Goal: Task Accomplishment & Management: Manage account settings

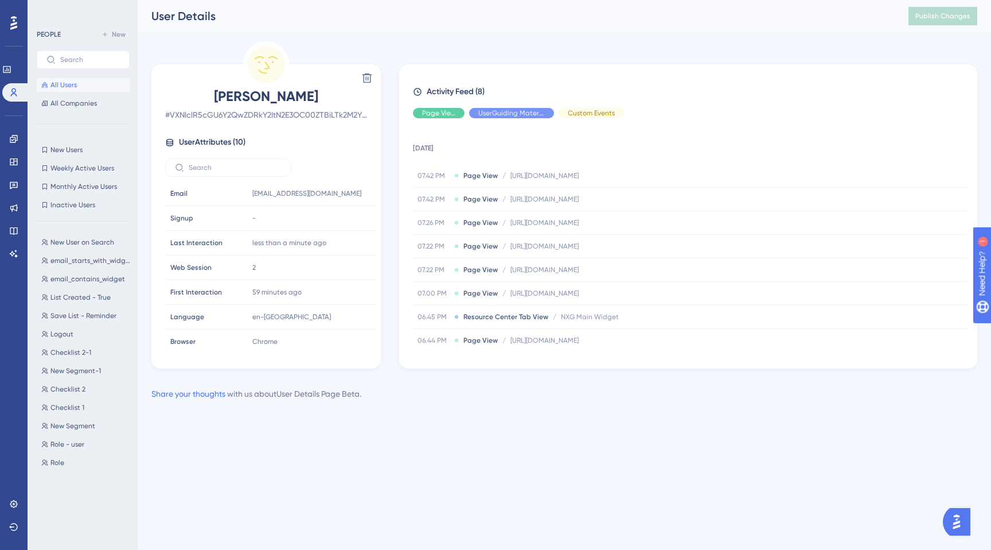
click at [58, 91] on button "All Users" at bounding box center [83, 85] width 93 height 14
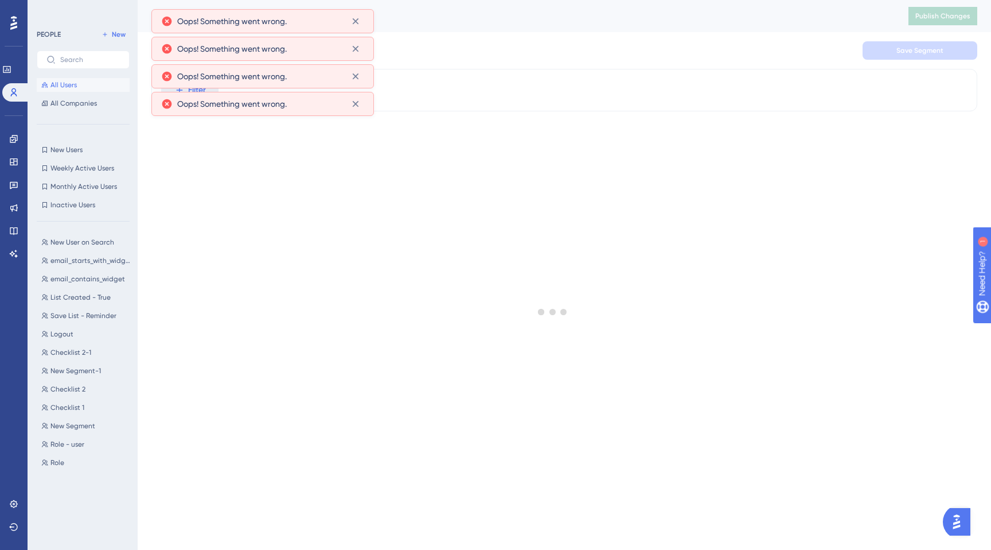
click at [58, 81] on span "All Users" at bounding box center [63, 84] width 26 height 9
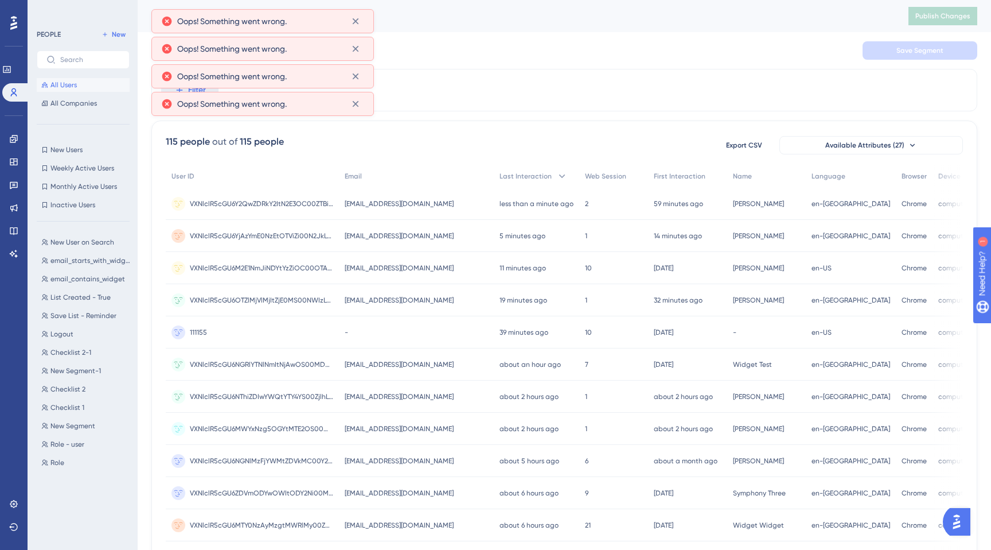
click at [67, 74] on div "PEOPLE New All Users All Companies" at bounding box center [83, 69] width 93 height 83
click at [68, 85] on span "All Users" at bounding box center [63, 84] width 26 height 9
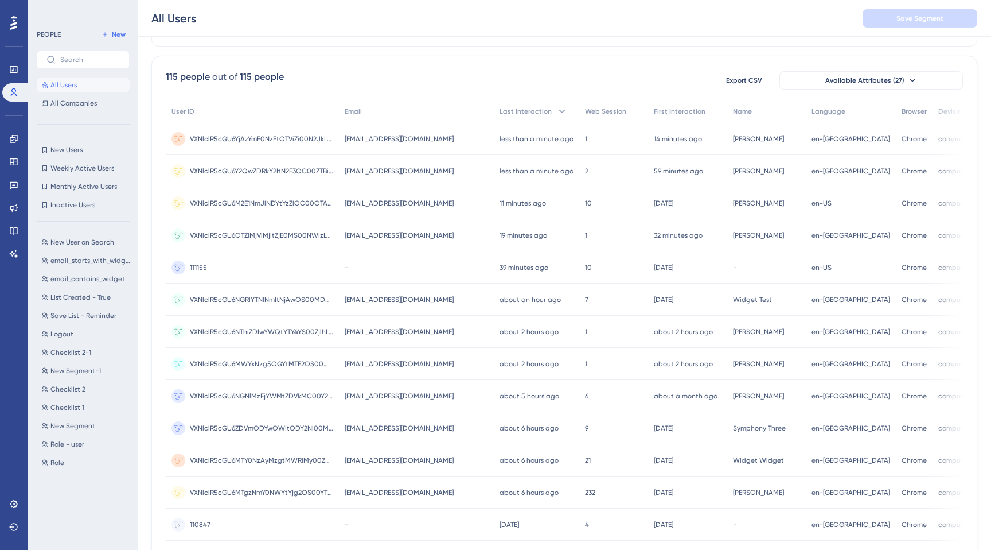
scroll to position [71, 0]
click at [286, 137] on span "VXNlclR5cGU6YjAzYmE0NzEtOTViZi00N2JkLTkwNTktNjU2ODlhMzdmYTcw" at bounding box center [261, 137] width 143 height 9
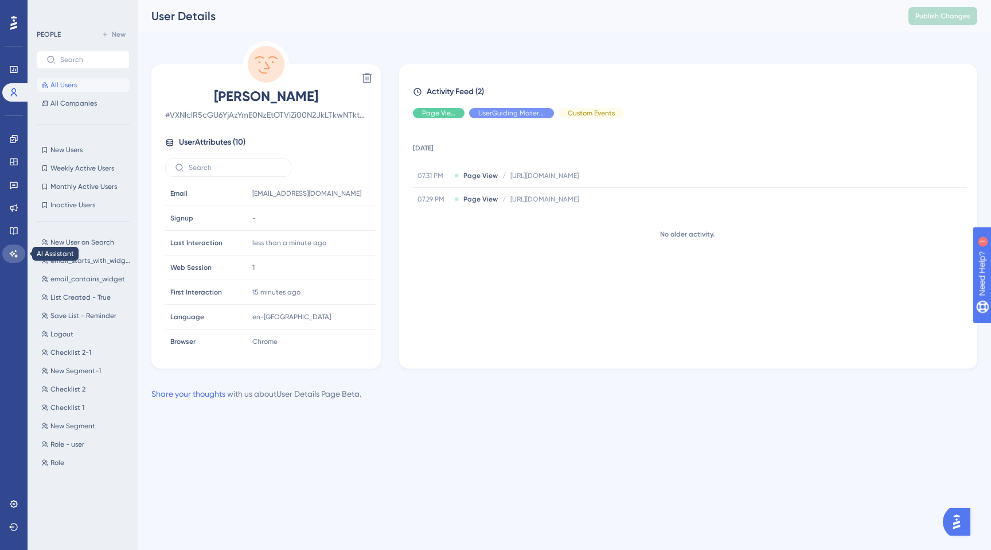
click at [13, 254] on icon at bounding box center [14, 253] width 8 height 7
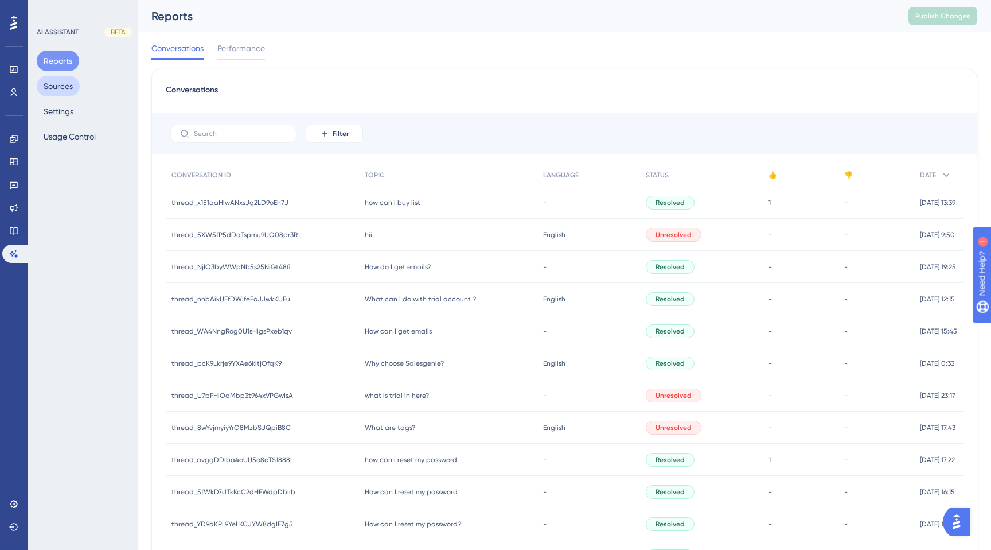
click at [59, 88] on button "Sources" at bounding box center [58, 86] width 43 height 21
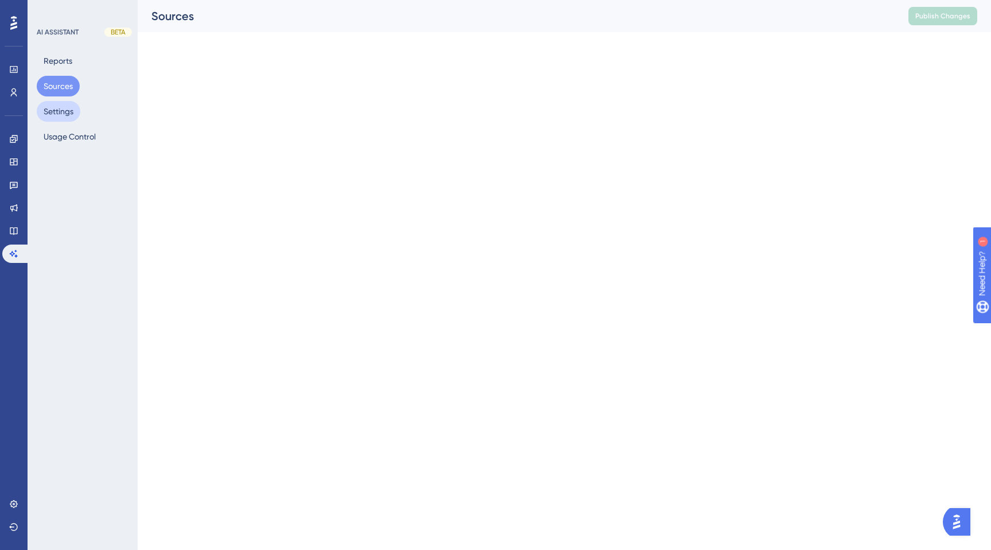
click at [55, 114] on button "Settings" at bounding box center [59, 111] width 44 height 21
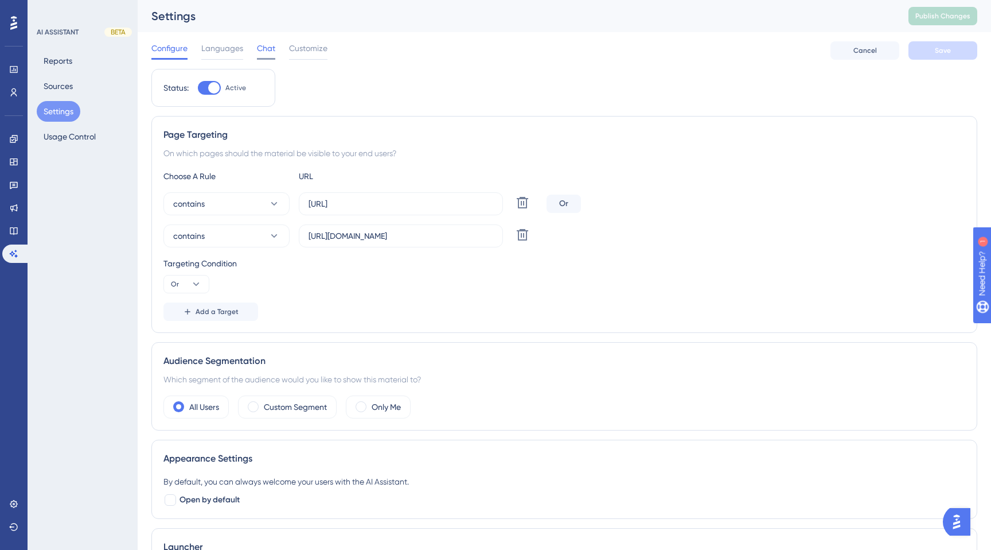
click at [267, 50] on span "Chat" at bounding box center [266, 48] width 18 height 14
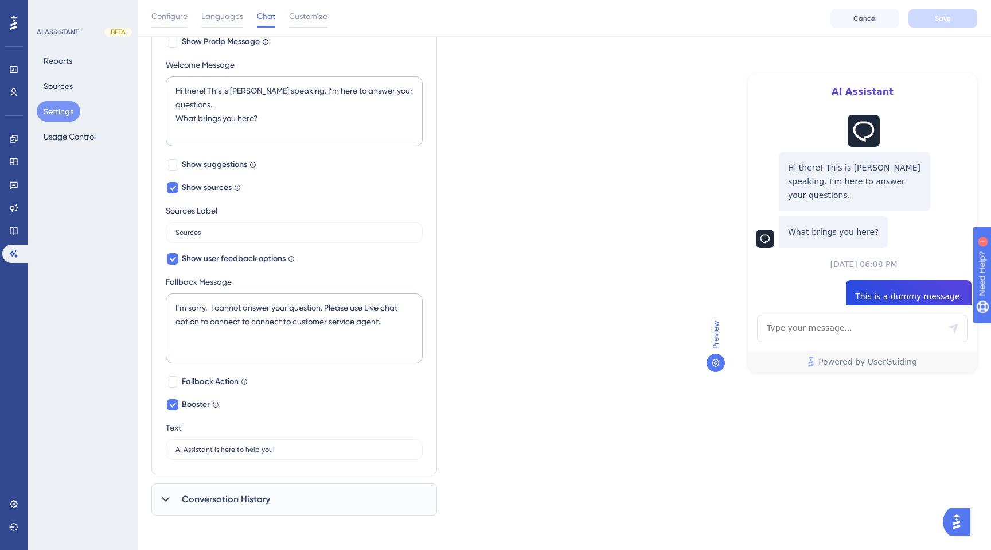
scroll to position [238, 0]
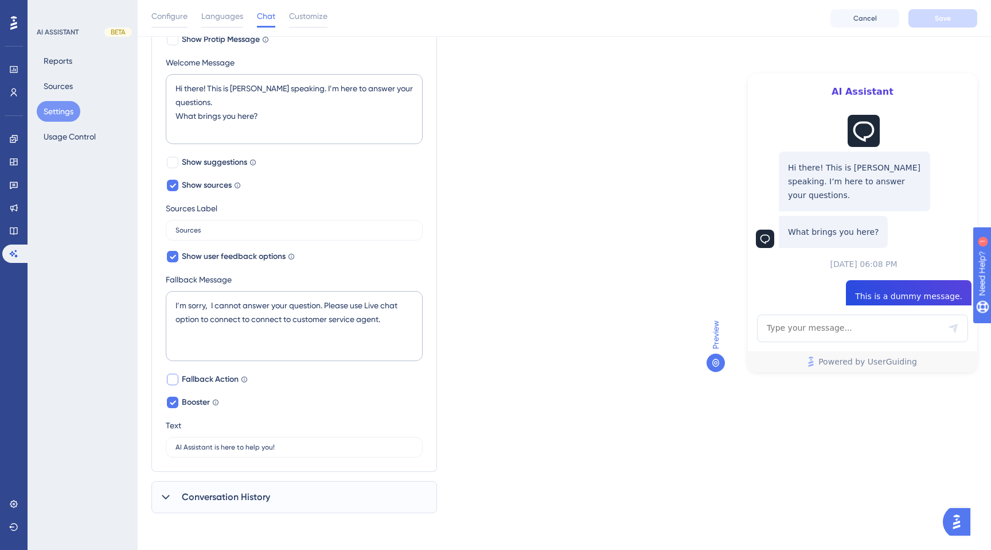
click at [177, 376] on div at bounding box center [172, 379] width 11 height 11
checkbox input "true"
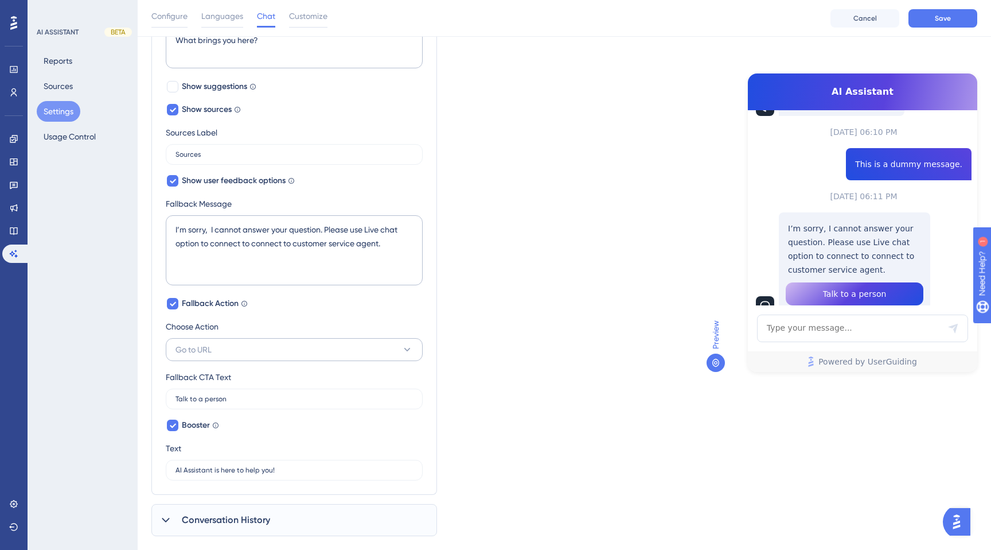
scroll to position [329, 0]
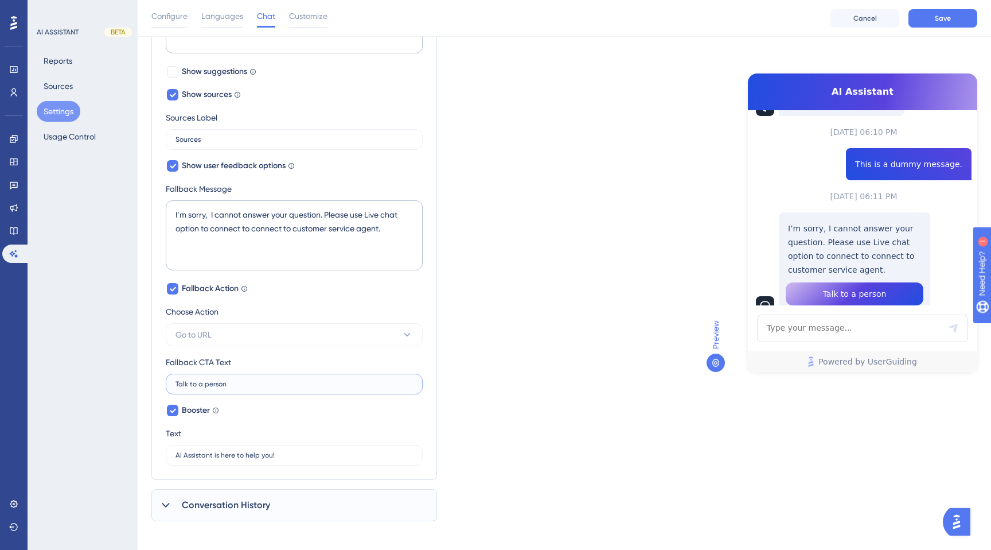
click at [256, 383] on input "Talk to a person" at bounding box center [295, 384] width 238 height 8
click at [314, 390] on label "Talk to a person" at bounding box center [294, 384] width 257 height 21
click at [314, 388] on input "Talk to a person" at bounding box center [295, 384] width 238 height 8
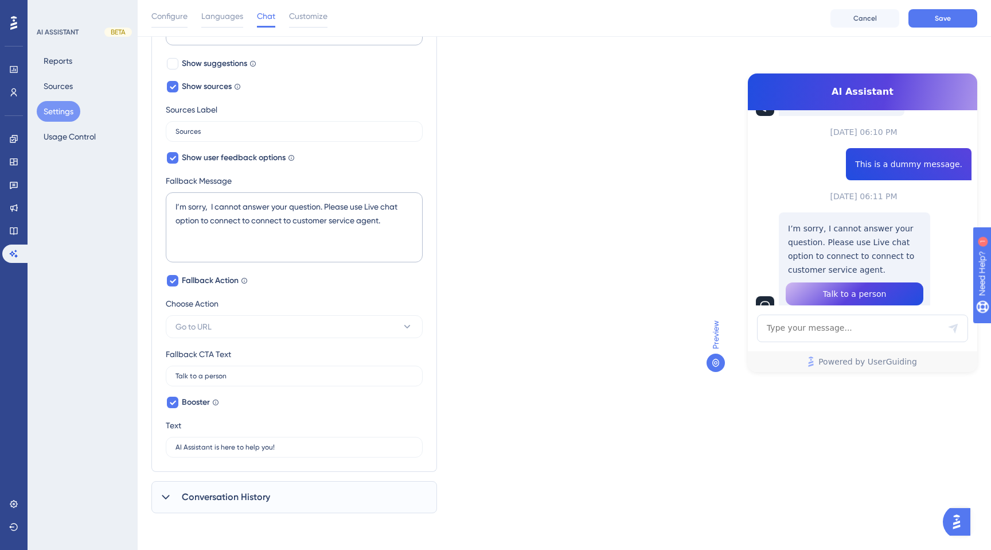
click at [849, 287] on span "Talk to a person" at bounding box center [855, 294] width 64 height 14
click at [279, 318] on button "Go to URL" at bounding box center [294, 326] width 257 height 23
click at [240, 360] on div "Run JavaScript Run JavaScript" at bounding box center [294, 361] width 224 height 23
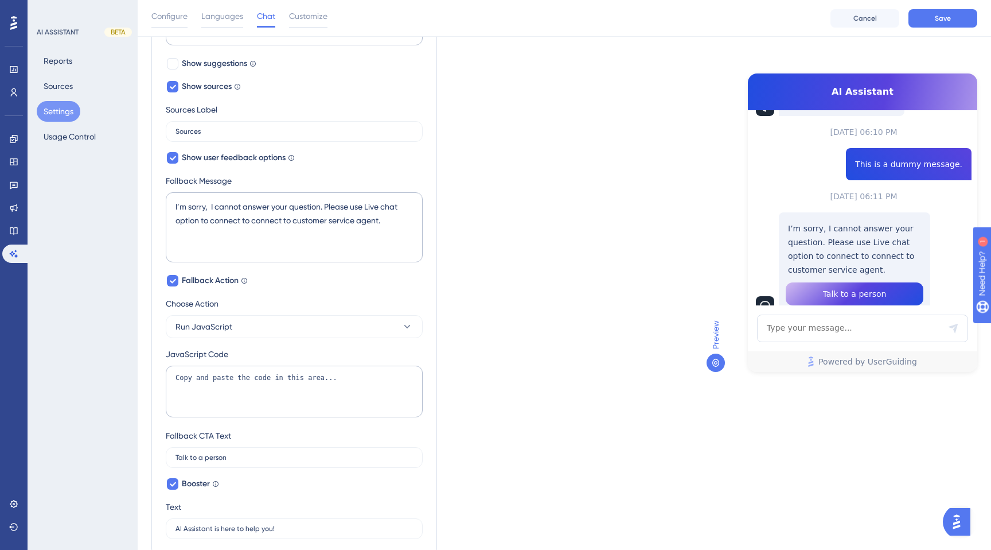
click at [476, 382] on div "Which language version do you want to edit? English Chat Widget AI Assistant Na…" at bounding box center [564, 166] width 826 height 858
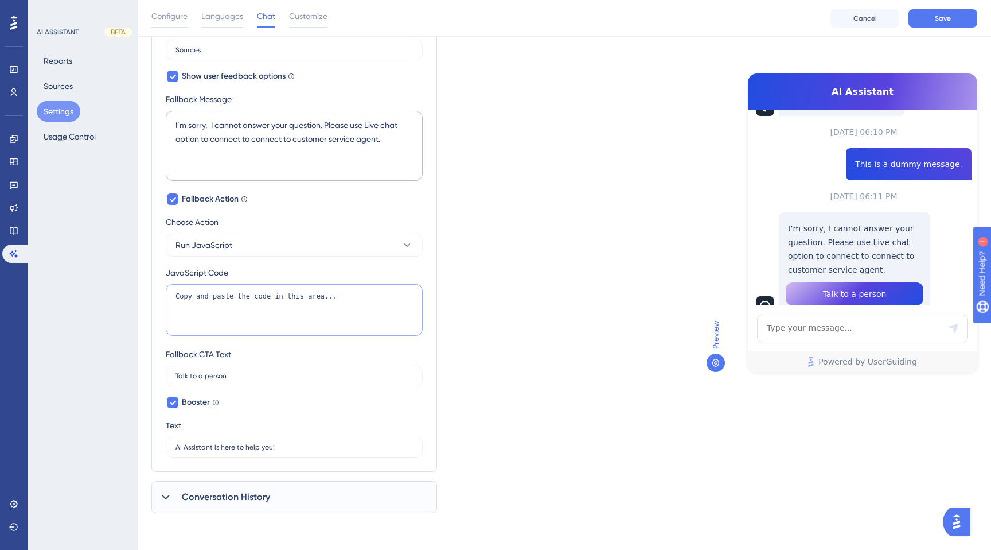
click at [283, 309] on textarea "Copy and paste the code in this area..." at bounding box center [294, 310] width 257 height 52
click at [361, 300] on textarea "Copy and paste the code in this area..." at bounding box center [294, 310] width 257 height 52
drag, startPoint x: 373, startPoint y: 304, endPoint x: 24, endPoint y: 281, distance: 349.6
click at [0, 0] on div "Performance Users Engagement Widgets Feedback Product Updates Knowledge Base AI…" at bounding box center [0, 0] width 0 height 0
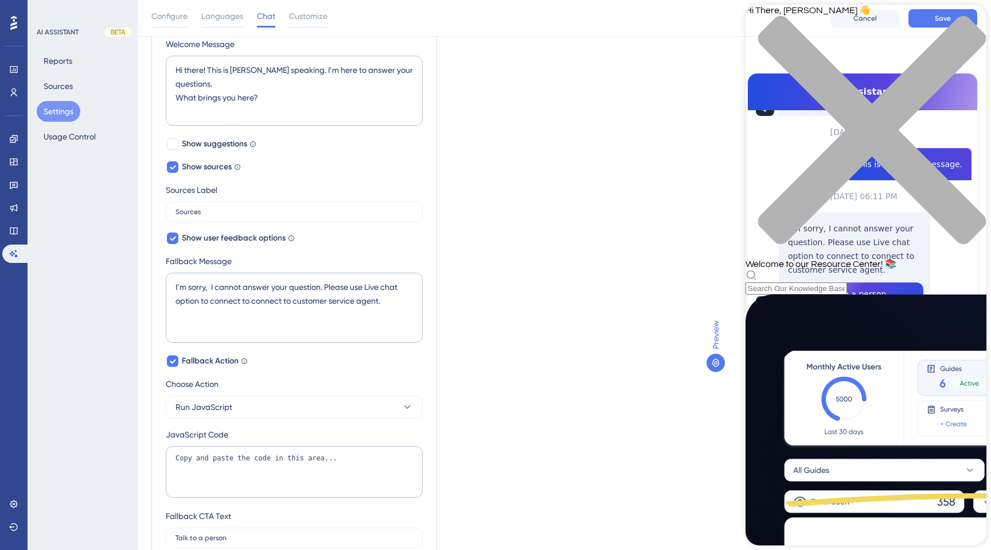
scroll to position [326, 0]
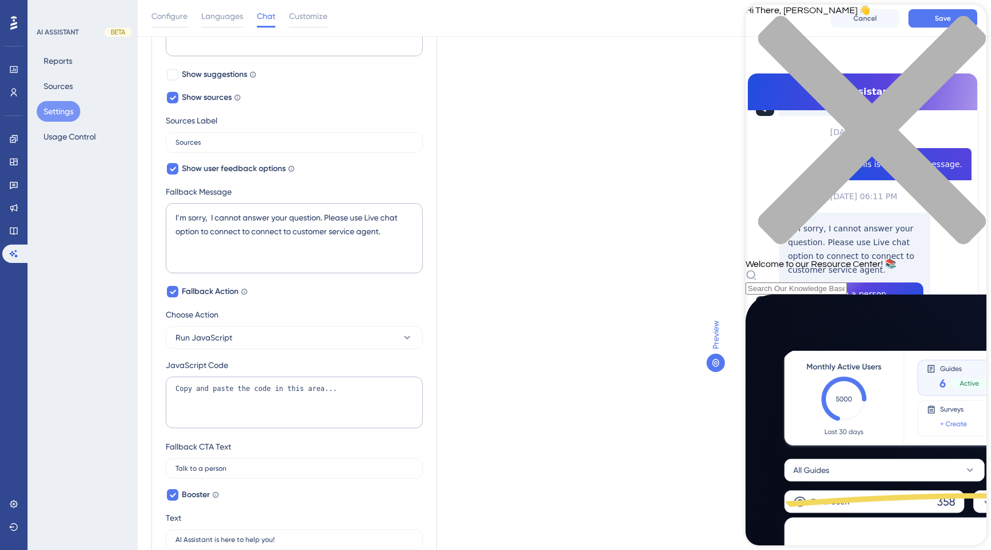
click at [974, 20] on div "close resource center" at bounding box center [866, 136] width 241 height 243
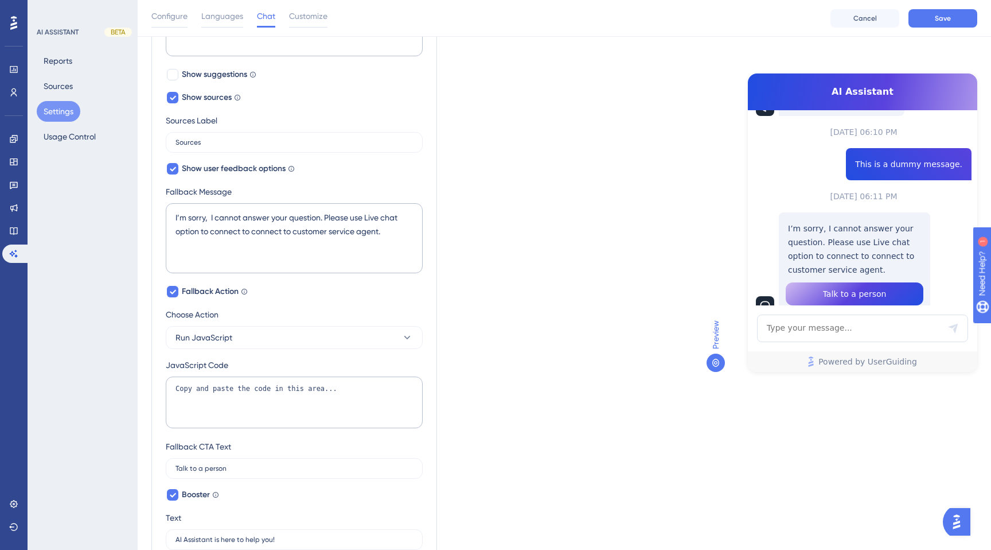
scroll to position [406, 0]
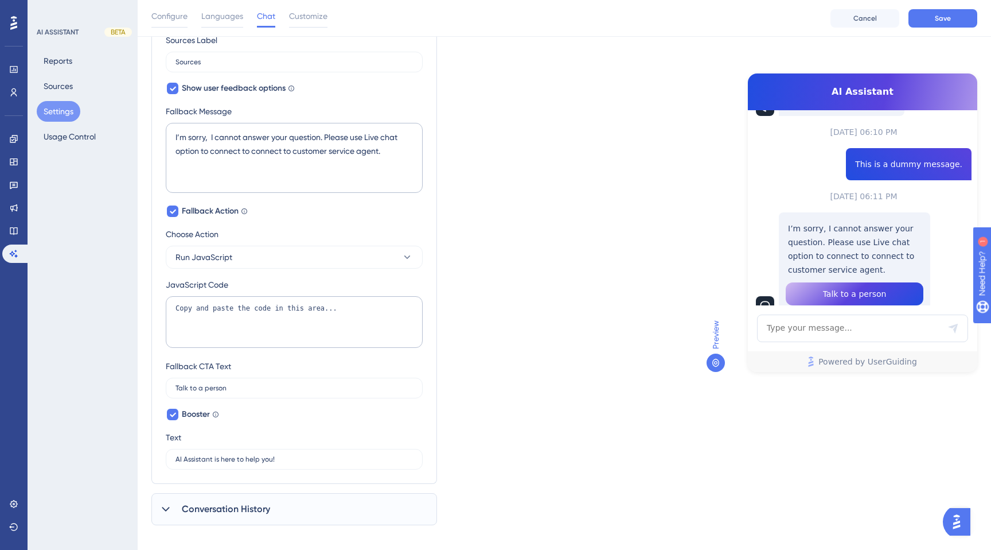
click at [961, 526] on img "Open AI Assistant Launcher" at bounding box center [957, 521] width 21 height 21
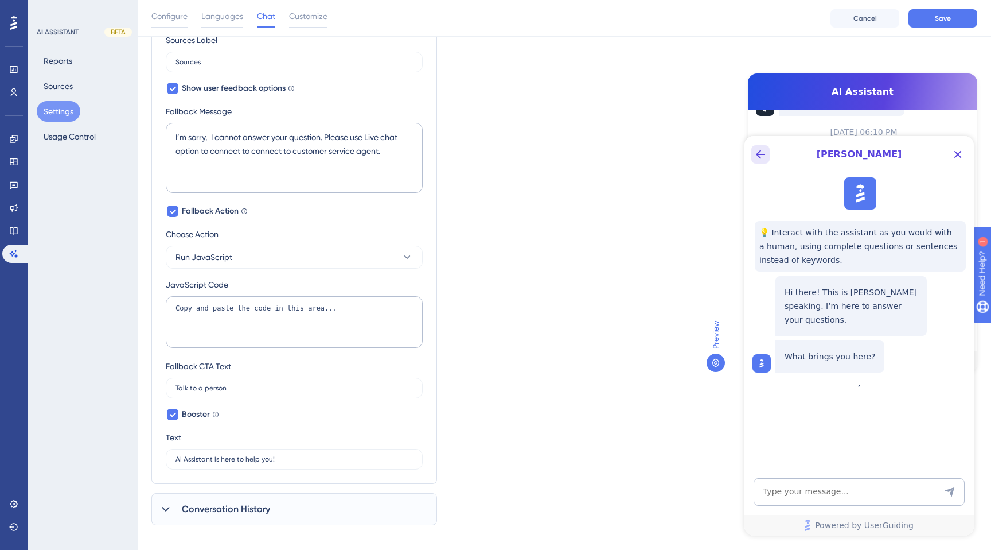
click at [763, 148] on icon "Back Button" at bounding box center [761, 154] width 14 height 14
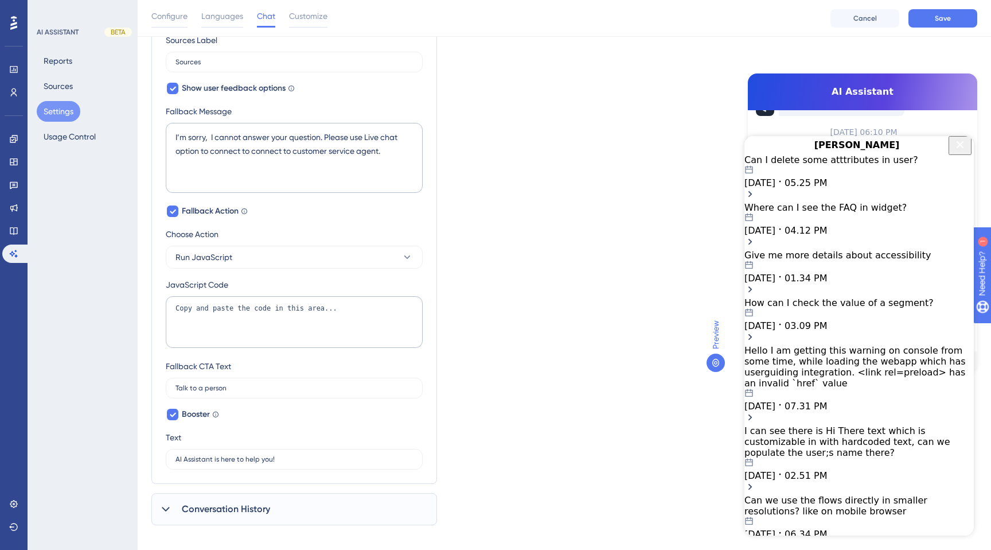
click at [956, 151] on icon "Close Button" at bounding box center [961, 145] width 14 height 14
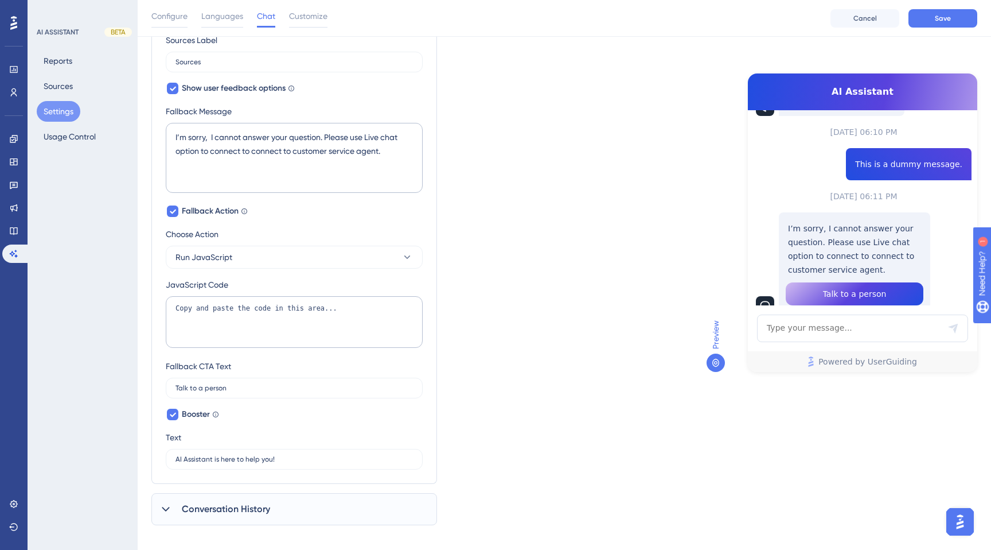
click at [883, 56] on div "Which language version do you want to edit? English Chat Widget AI Assistant Na…" at bounding box center [564, 96] width 826 height 858
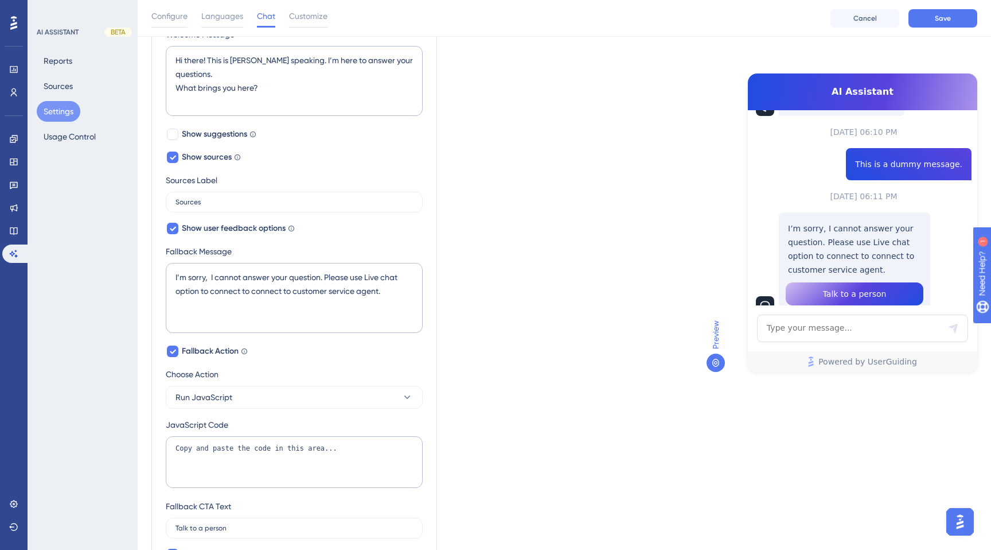
scroll to position [259, 0]
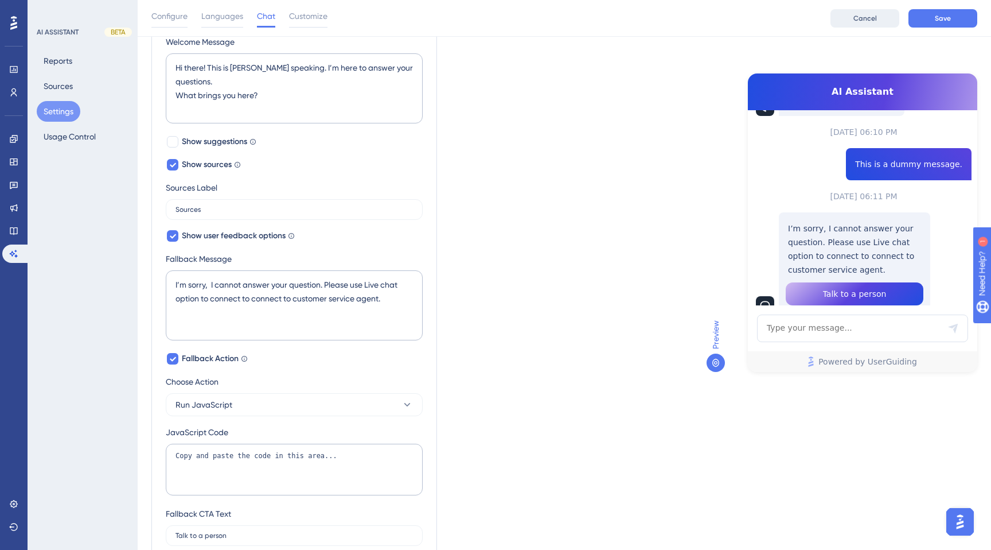
click at [859, 25] on button "Cancel" at bounding box center [865, 18] width 69 height 18
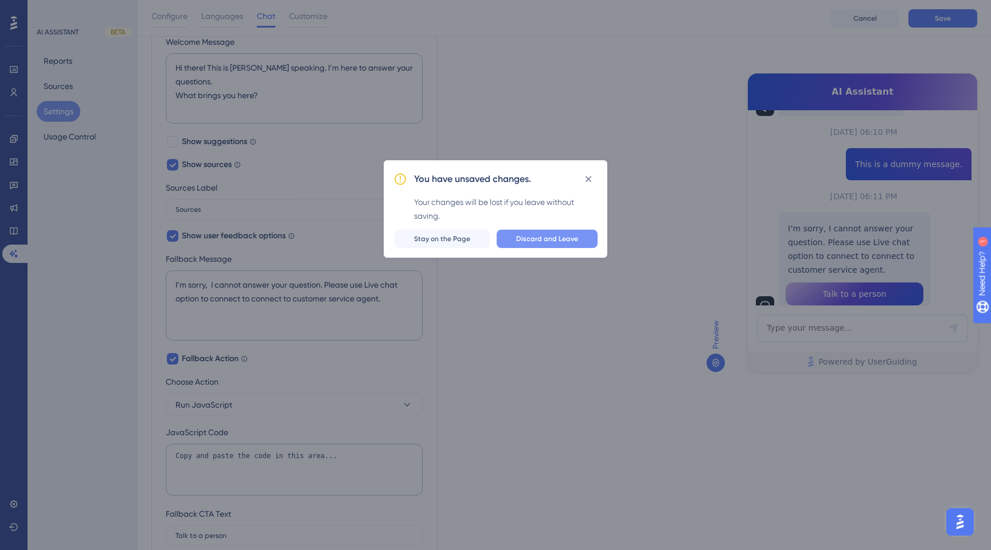
click at [544, 240] on span "Discard and Leave" at bounding box center [547, 238] width 62 height 9
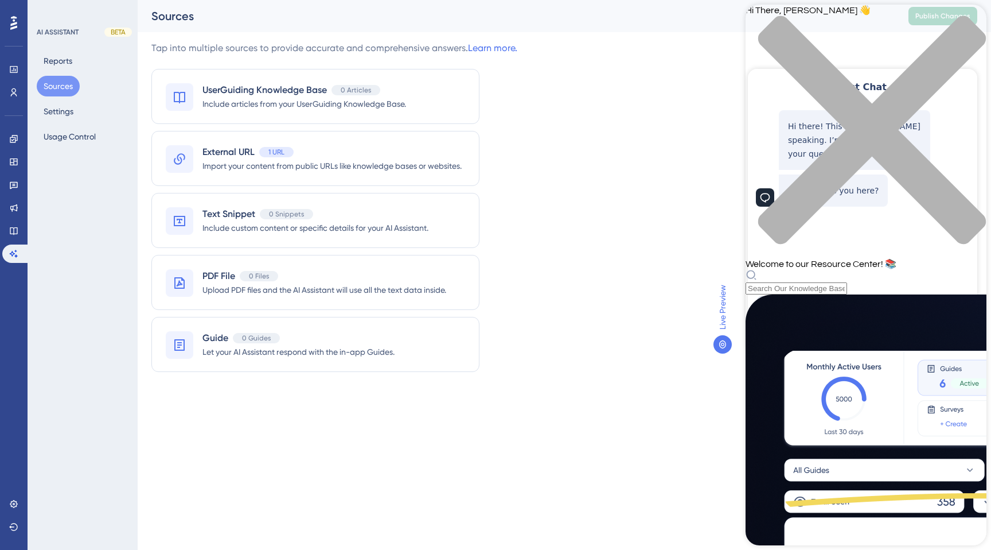
click at [970, 18] on div "close resource center" at bounding box center [866, 136] width 241 height 243
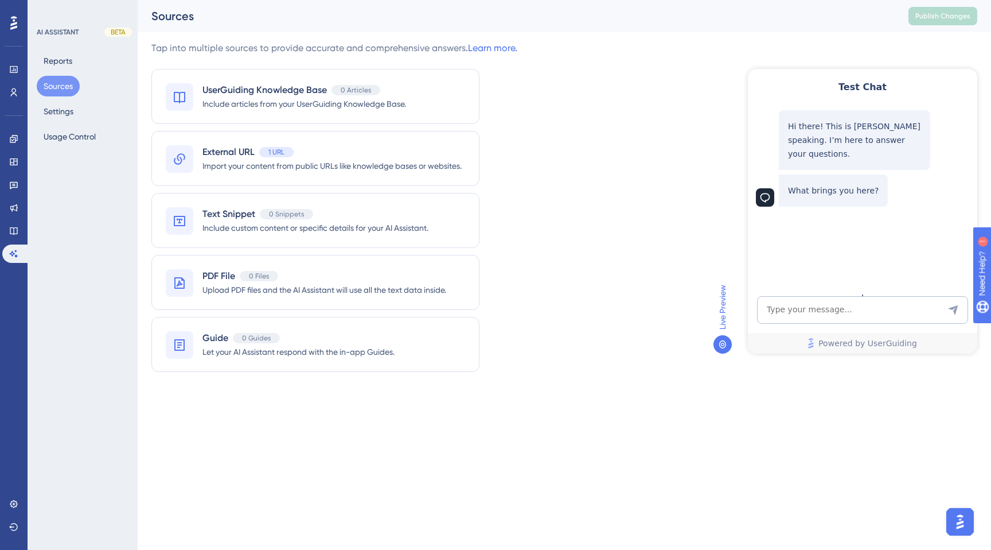
click at [966, 526] on img "Open AI Assistant Launcher" at bounding box center [960, 521] width 21 height 21
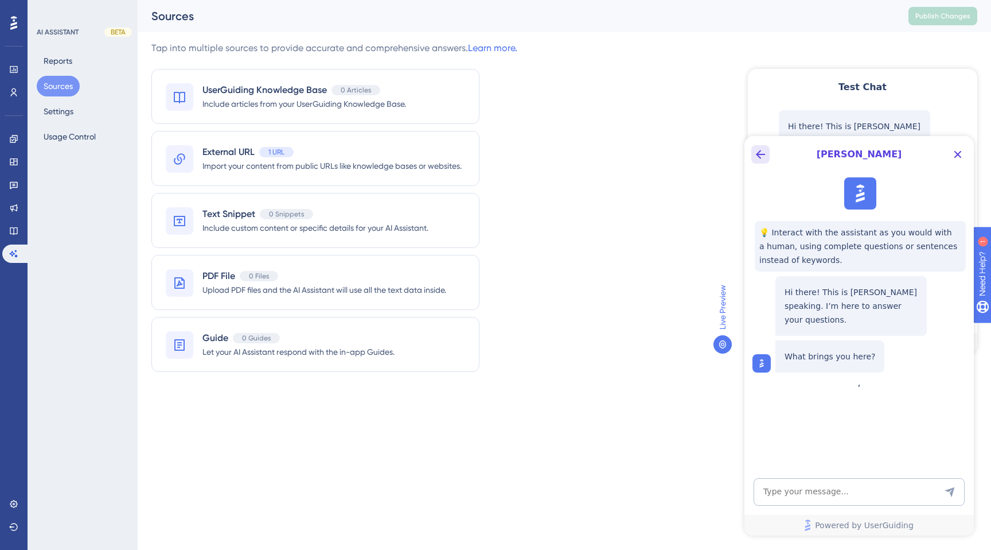
click at [760, 158] on icon "Back Button" at bounding box center [761, 154] width 14 height 14
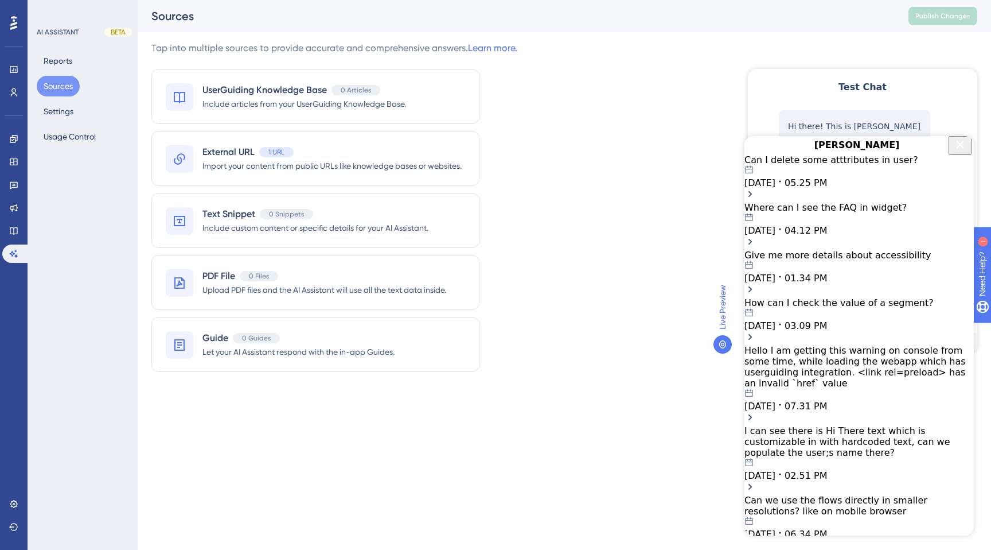
click at [960, 148] on icon "Close Button" at bounding box center [960, 144] width 7 height 7
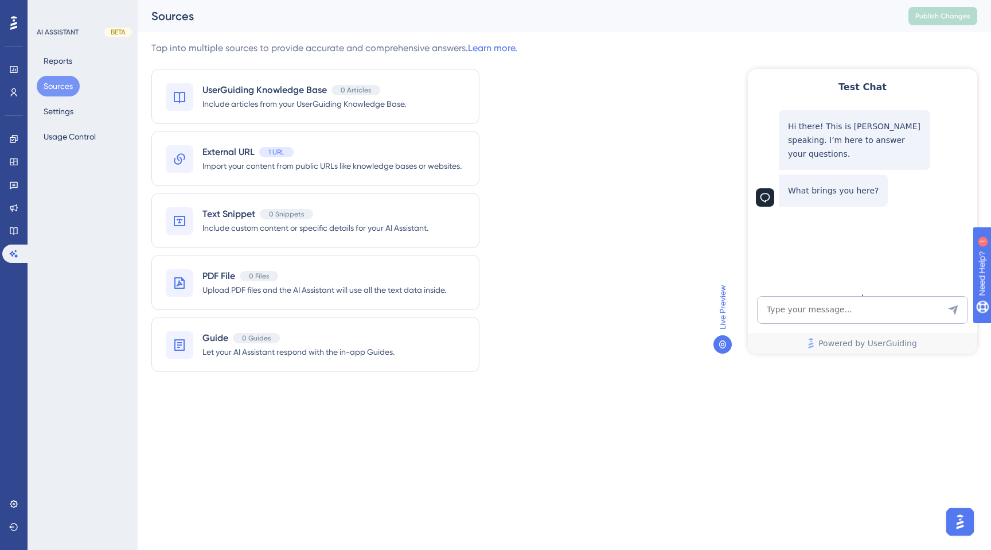
click at [870, 66] on div "Live Preview" at bounding box center [842, 213] width 271 height 344
click at [875, 52] on div "Live Preview" at bounding box center [842, 213] width 271 height 344
click at [595, 229] on div "Tap into multiple sources to provide accurate and comprehensive answers. Learn …" at bounding box center [564, 213] width 826 height 344
click at [56, 85] on button "Sources" at bounding box center [58, 86] width 43 height 21
click at [55, 60] on button "Reports" at bounding box center [58, 60] width 42 height 21
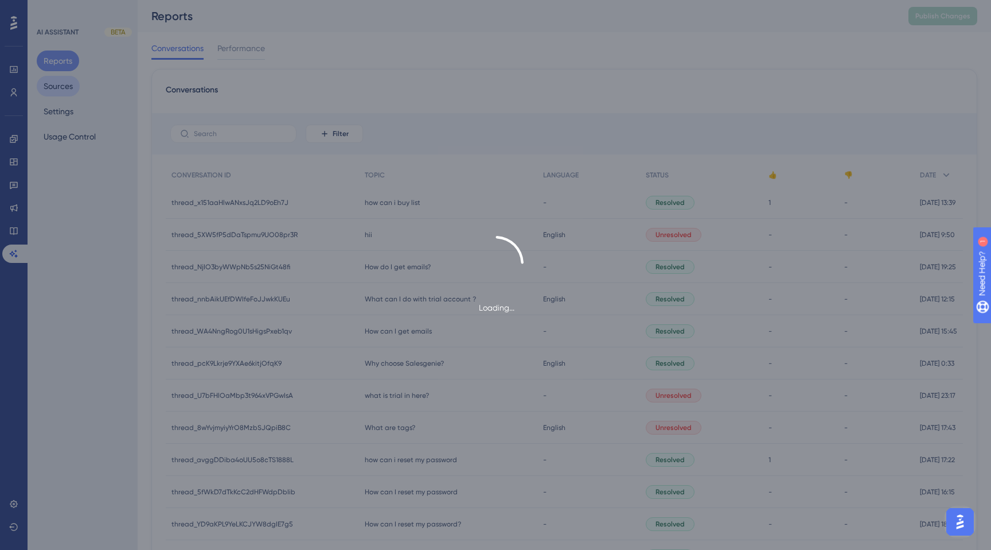
click at [52, 91] on div "Loading..." at bounding box center [495, 275] width 991 height 550
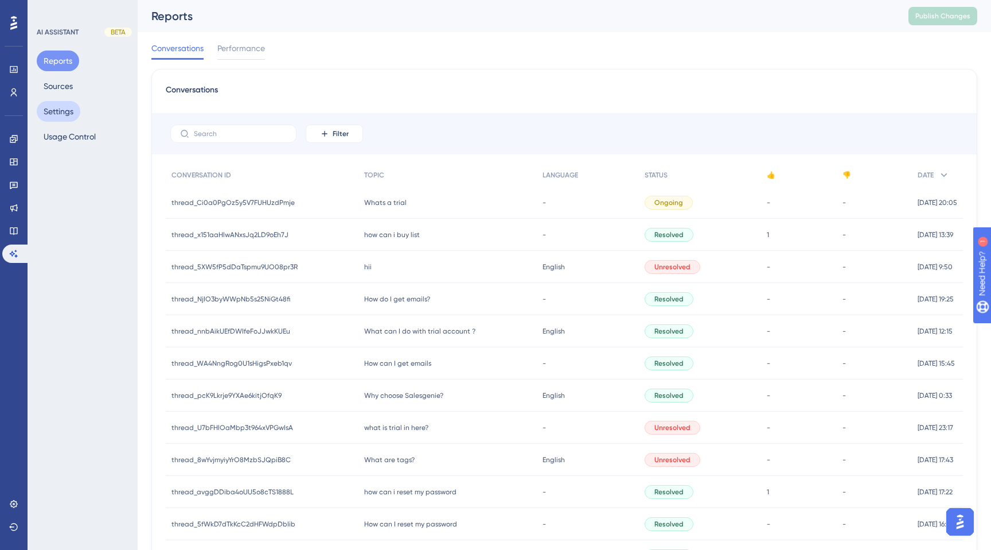
click at [65, 118] on button "Settings" at bounding box center [59, 111] width 44 height 21
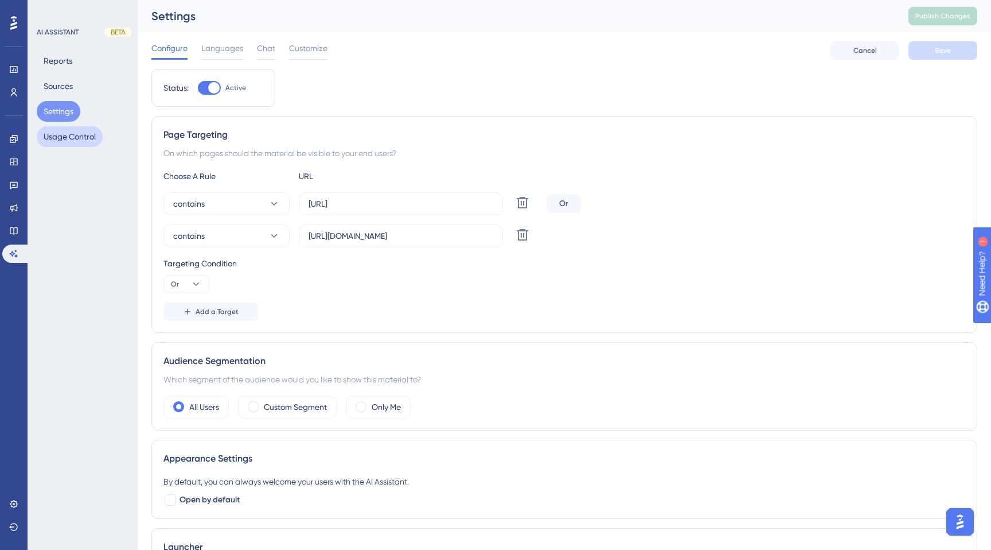
click at [66, 136] on button "Usage Control" at bounding box center [70, 136] width 66 height 21
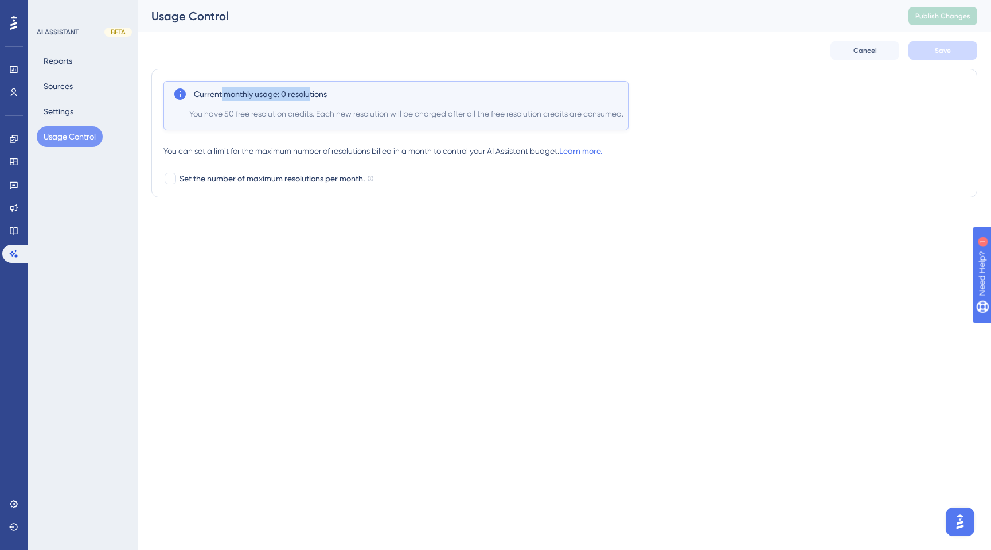
drag, startPoint x: 222, startPoint y: 94, endPoint x: 310, endPoint y: 93, distance: 88.4
click at [310, 93] on span "Current monthly usage: 0 resolutions" at bounding box center [260, 94] width 133 height 14
drag, startPoint x: 188, startPoint y: 116, endPoint x: 306, endPoint y: 116, distance: 118.2
click at [306, 116] on div "Current monthly usage: 0 resolutions You have 50 free resolution credits. Each …" at bounding box center [396, 105] width 465 height 49
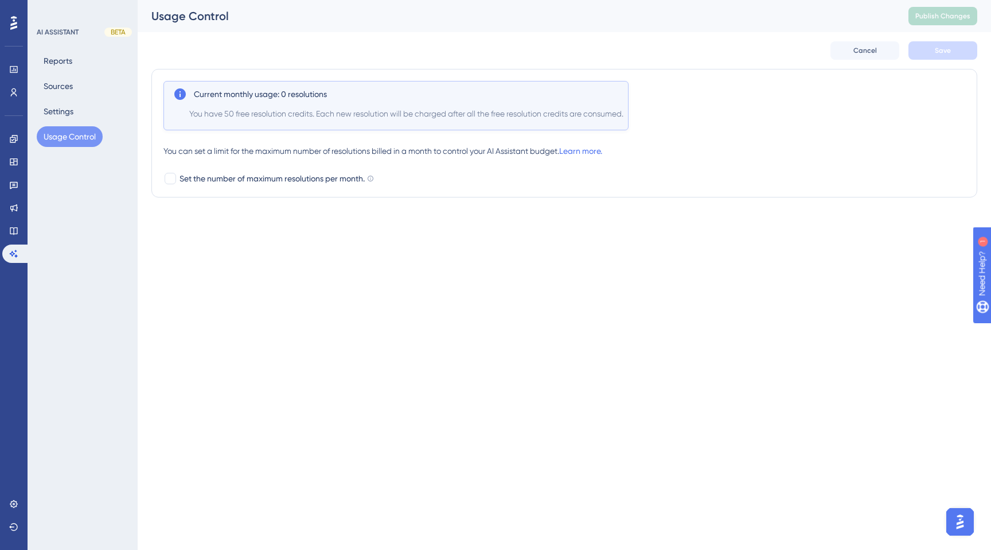
click at [381, 119] on span "You have 50 free resolution credits. Each new resolution will be charged after …" at bounding box center [406, 114] width 434 height 14
drag, startPoint x: 232, startPoint y: 114, endPoint x: 256, endPoint y: 114, distance: 23.5
click at [256, 114] on span "You have 50 free resolution credits. Each new resolution will be charged after …" at bounding box center [406, 114] width 434 height 14
click at [254, 107] on span "You have 50 free resolution credits. Each new resolution will be charged after …" at bounding box center [406, 114] width 434 height 14
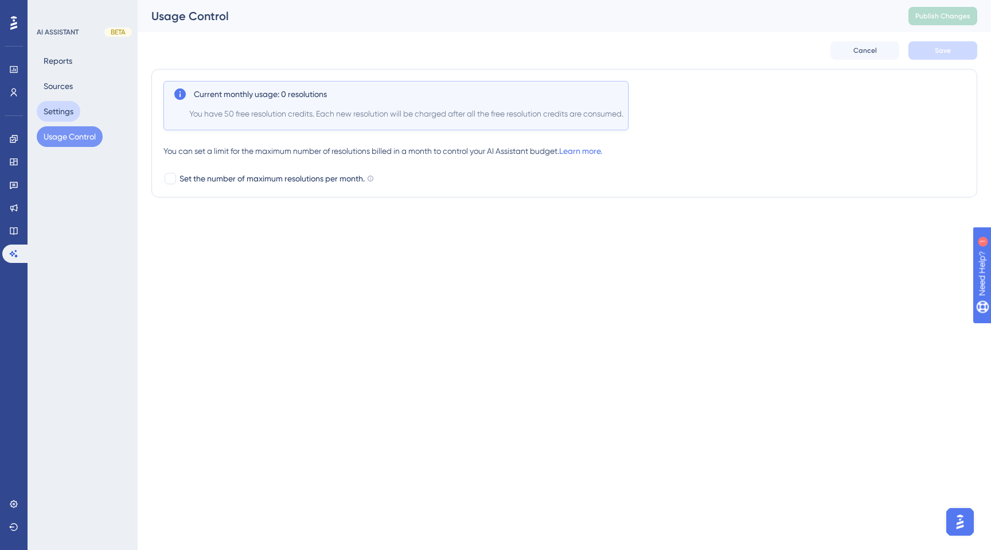
click at [76, 114] on button "Settings" at bounding box center [59, 111] width 44 height 21
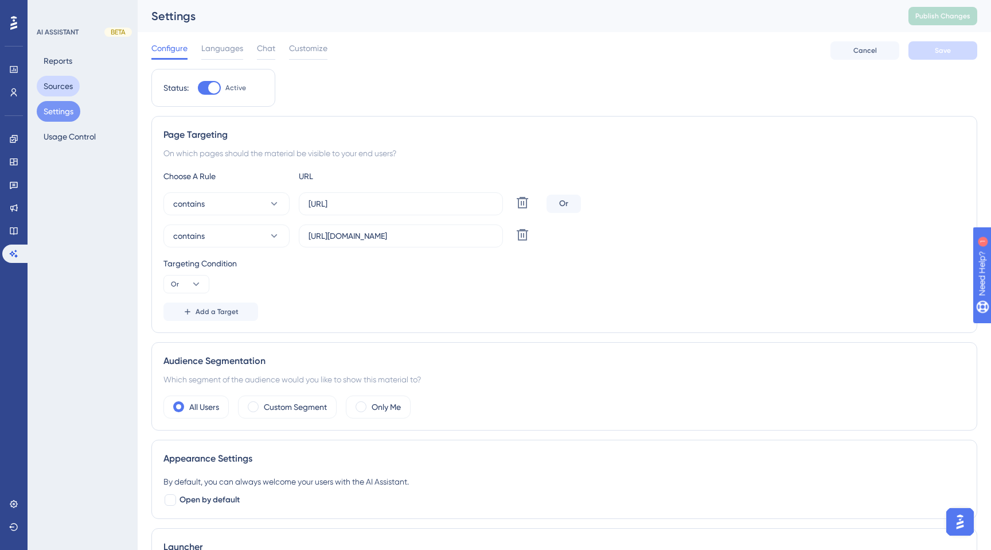
click at [60, 88] on button "Sources" at bounding box center [58, 86] width 43 height 21
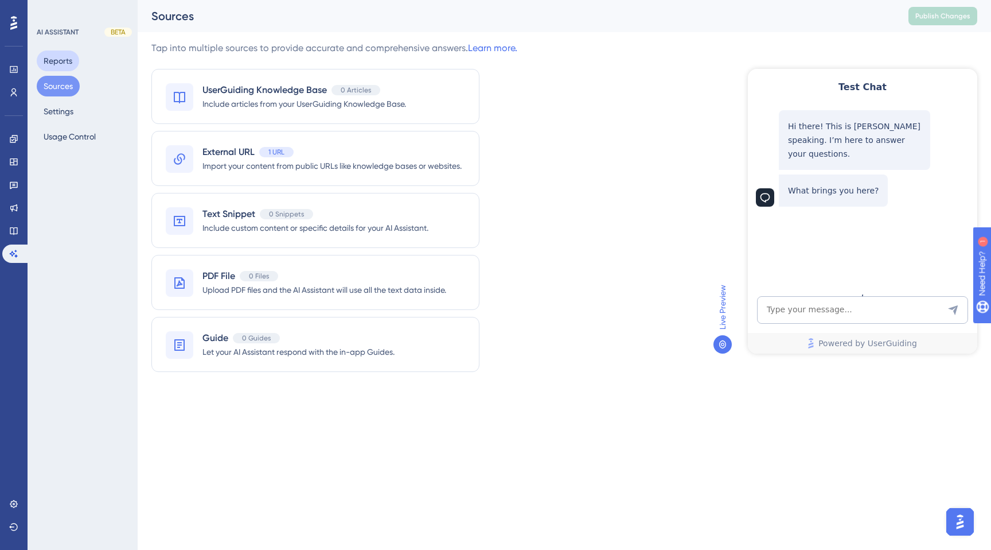
click at [61, 53] on button "Reports" at bounding box center [58, 60] width 42 height 21
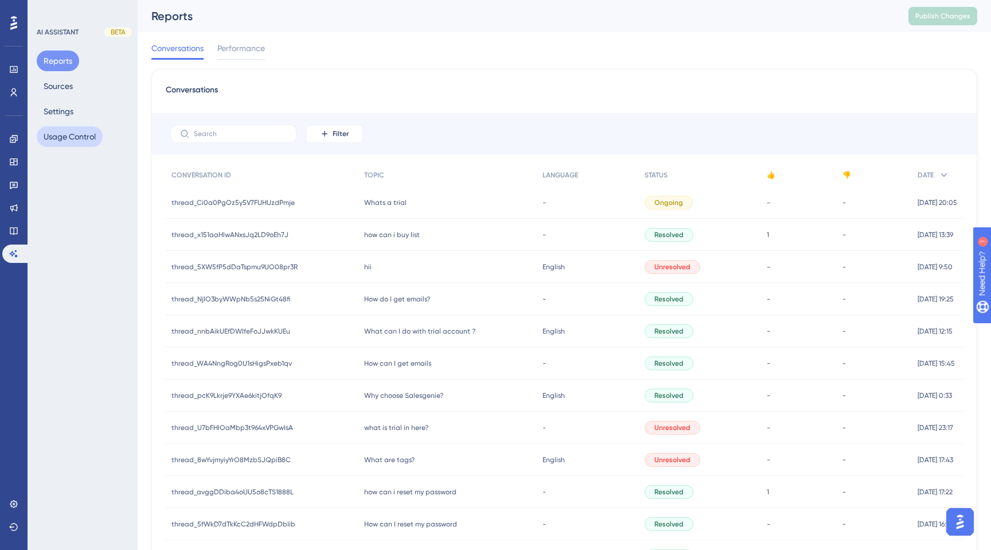
click at [58, 141] on button "Usage Control" at bounding box center [70, 136] width 66 height 21
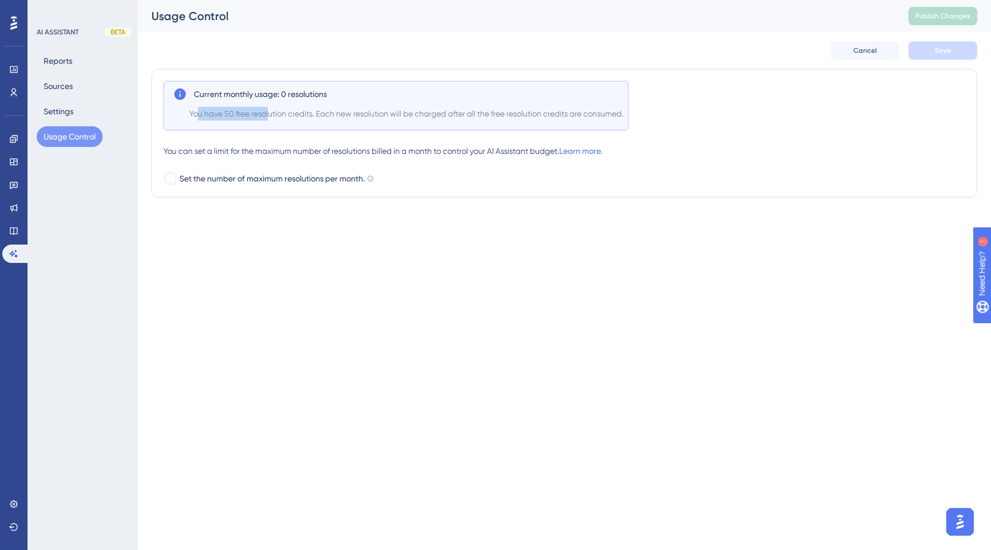
drag, startPoint x: 200, startPoint y: 112, endPoint x: 271, endPoint y: 112, distance: 71.7
click at [271, 112] on span "You have 50 free resolution credits. Each new resolution will be charged after …" at bounding box center [406, 114] width 434 height 14
click at [271, 111] on span "You have 50 free resolution credits. Each new resolution will be charged after …" at bounding box center [406, 114] width 434 height 14
drag, startPoint x: 288, startPoint y: 114, endPoint x: 343, endPoint y: 114, distance: 54.5
click at [343, 114] on span "You have 50 free resolution credits. Each new resolution will be charged after …" at bounding box center [406, 114] width 434 height 14
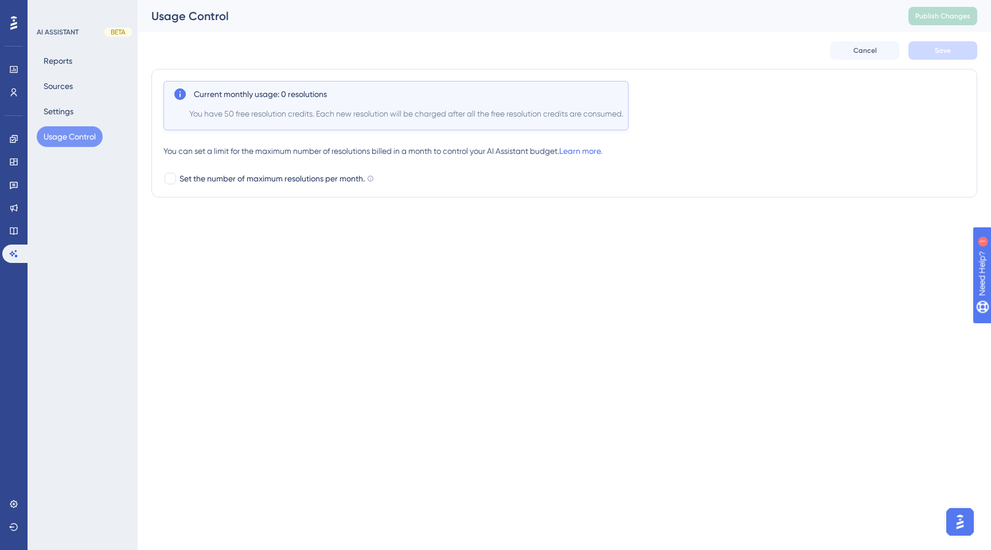
click at [355, 116] on span "You have 50 free resolution credits. Each new resolution will be charged after …" at bounding box center [406, 114] width 434 height 14
drag, startPoint x: 322, startPoint y: 117, endPoint x: 369, endPoint y: 116, distance: 47.1
click at [370, 116] on span "You have 50 free resolution credits. Each new resolution will be charged after …" at bounding box center [406, 114] width 434 height 14
click at [444, 115] on span "You have 50 free resolution credits. Each new resolution will be charged after …" at bounding box center [406, 114] width 434 height 14
click at [524, 0] on html "Performance Users Engagement Widgets Feedback Product Updates Knowledge Base AI…" at bounding box center [495, 0] width 991 height 0
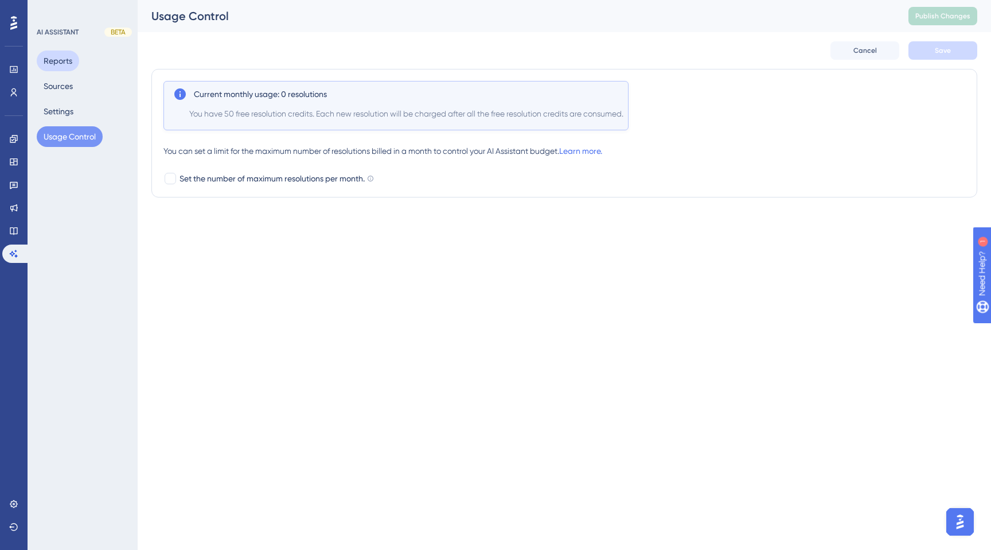
click at [70, 59] on button "Reports" at bounding box center [58, 60] width 42 height 21
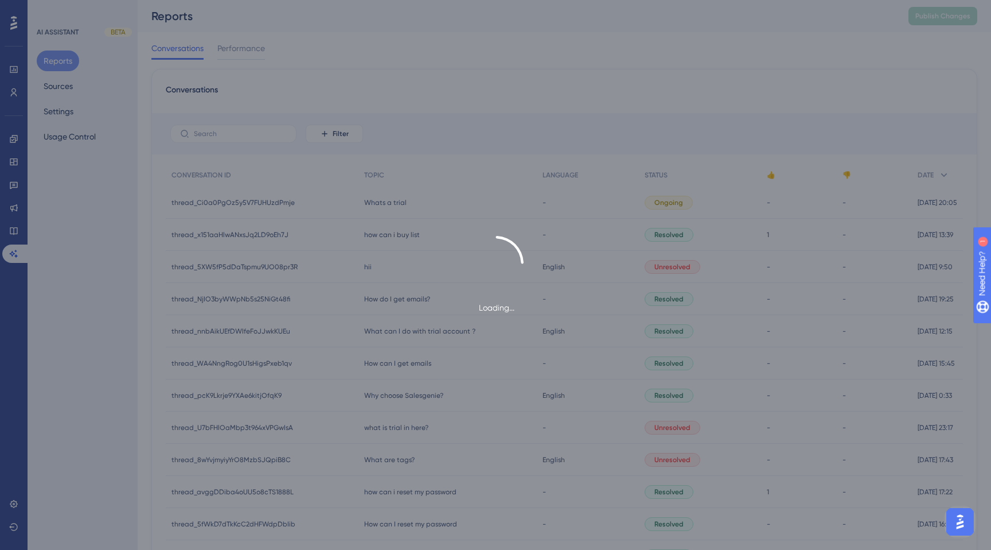
click at [53, 87] on div "Loading..." at bounding box center [495, 275] width 991 height 550
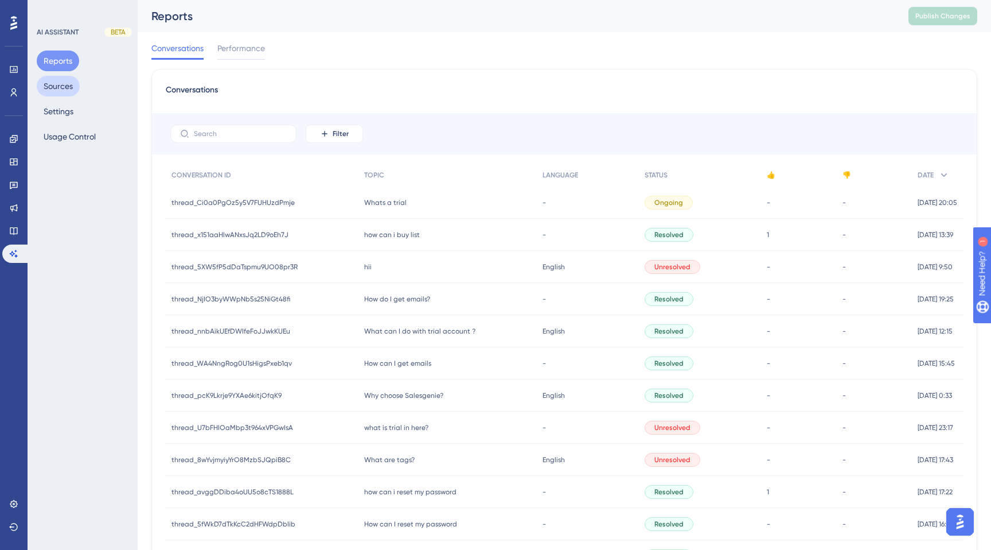
click at [56, 91] on button "Sources" at bounding box center [58, 86] width 43 height 21
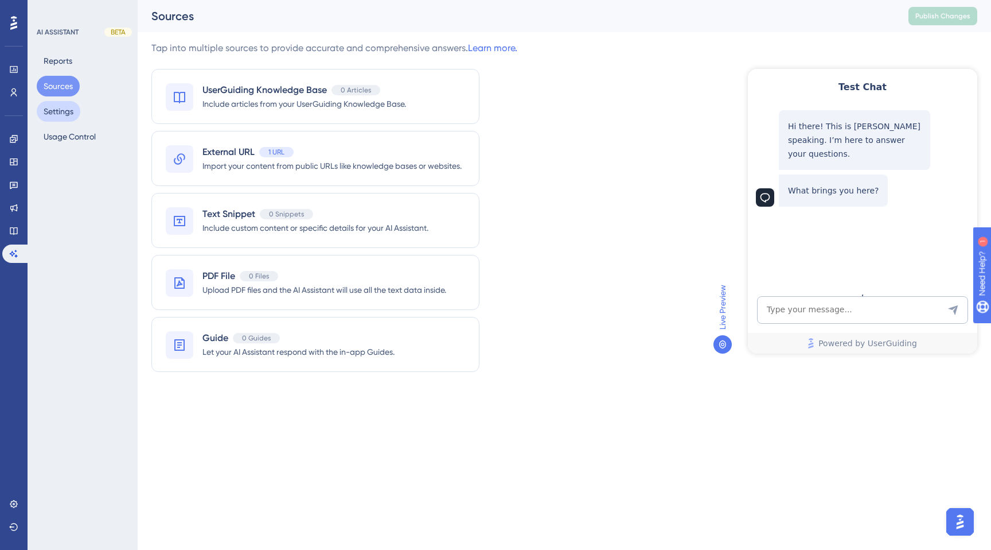
click at [64, 111] on button "Settings" at bounding box center [59, 111] width 44 height 21
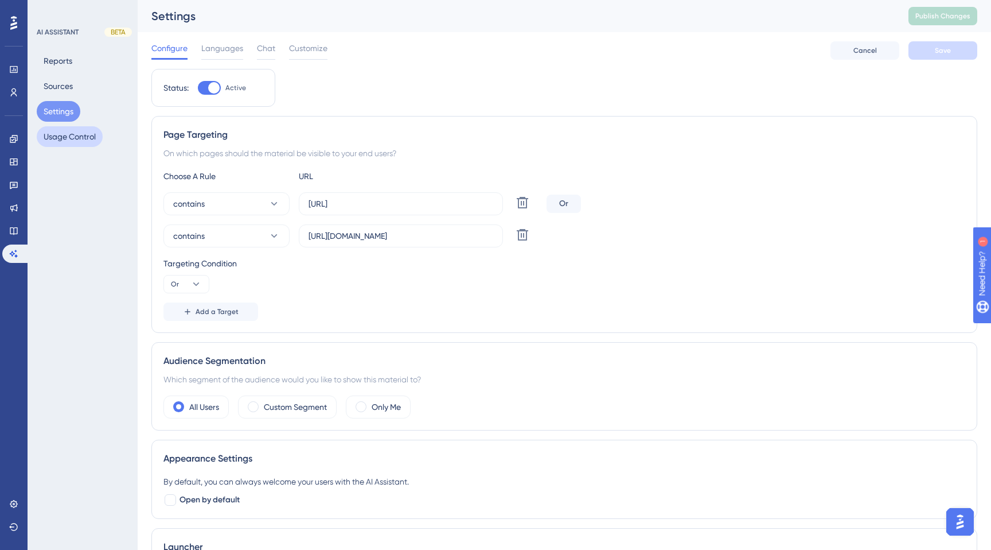
click at [57, 132] on button "Usage Control" at bounding box center [70, 136] width 66 height 21
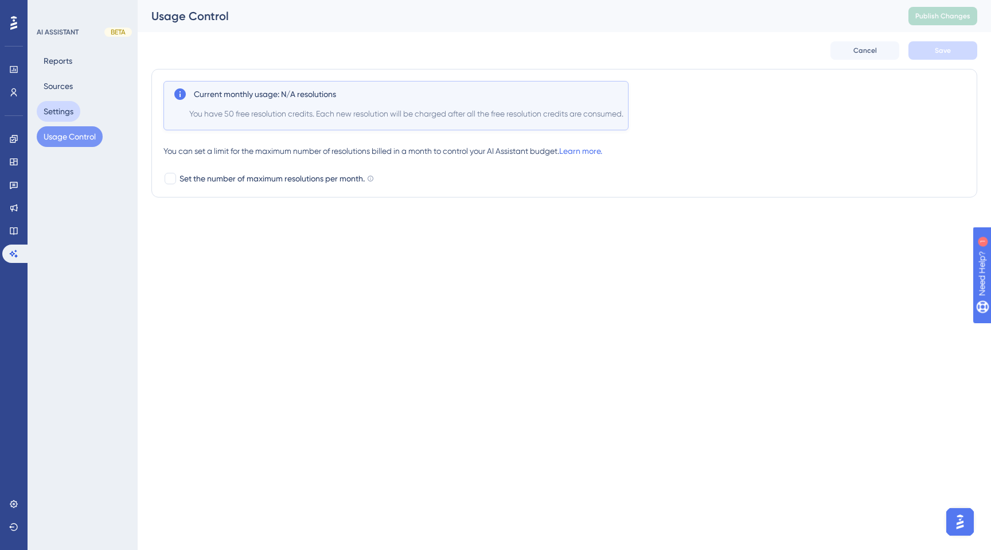
click at [62, 112] on button "Settings" at bounding box center [59, 111] width 44 height 21
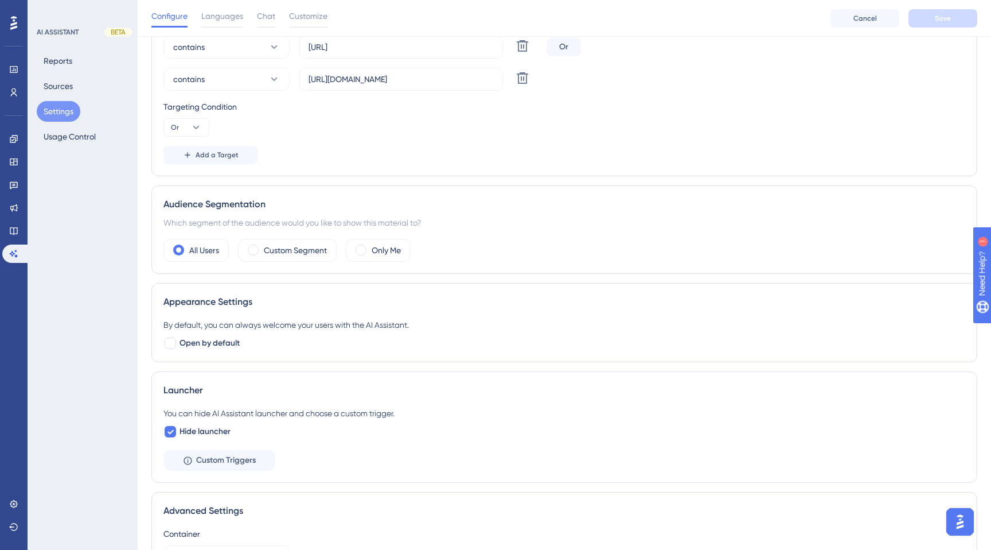
scroll to position [238, 0]
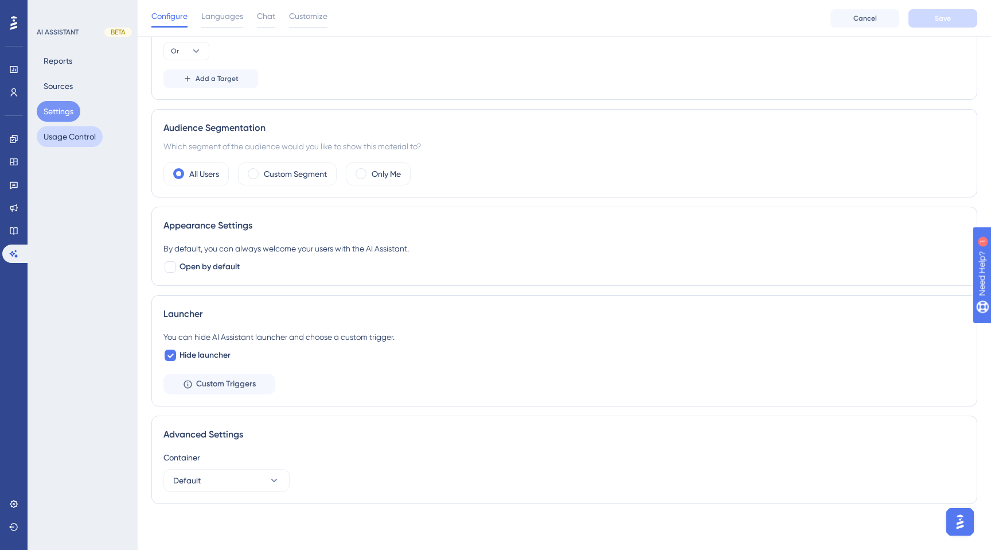
click at [80, 134] on button "Usage Control" at bounding box center [70, 136] width 66 height 21
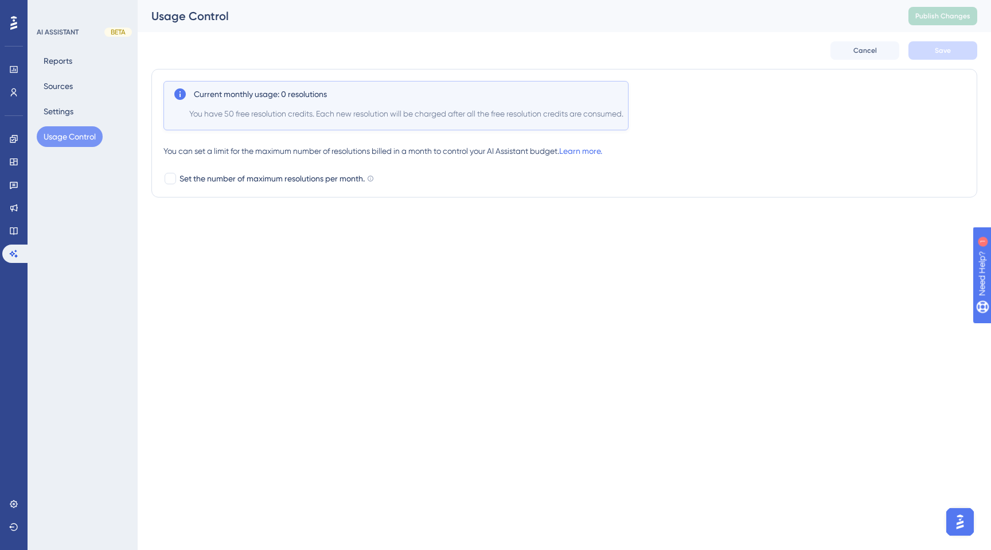
click at [0, 0] on div "Performance Users Engagement Widgets Feedback Product Updates Knowledge Base AI…" at bounding box center [0, 0] width 0 height 0
drag, startPoint x: 224, startPoint y: 145, endPoint x: 398, endPoint y: 145, distance: 173.8
click at [399, 145] on div "You can set a limit for the maximum number of resolutions billed in a month to …" at bounding box center [565, 151] width 802 height 14
click at [398, 145] on div "You can set a limit for the maximum number of resolutions billed in a month to …" at bounding box center [565, 151] width 802 height 14
click at [584, 148] on link "Learn more." at bounding box center [580, 150] width 43 height 9
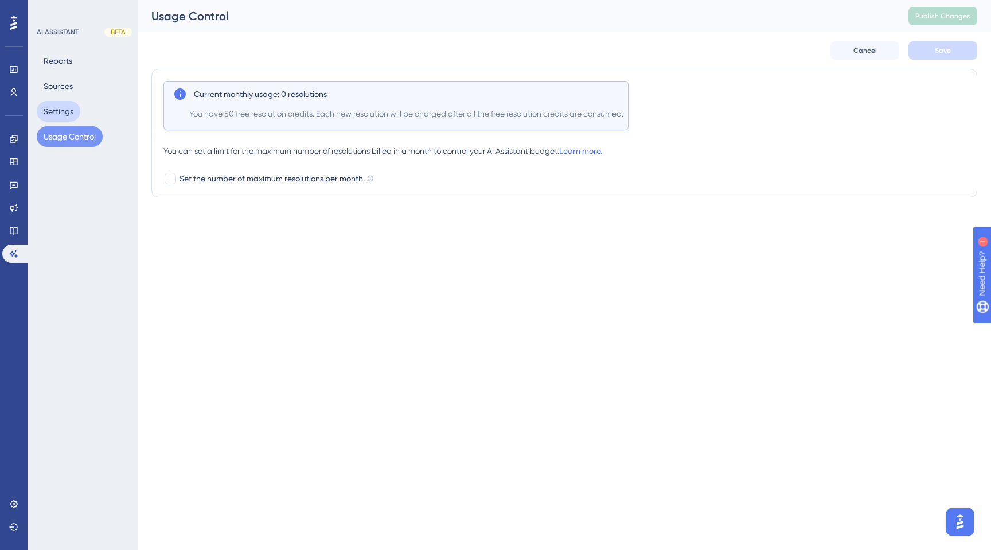
click at [63, 107] on button "Settings" at bounding box center [59, 111] width 44 height 21
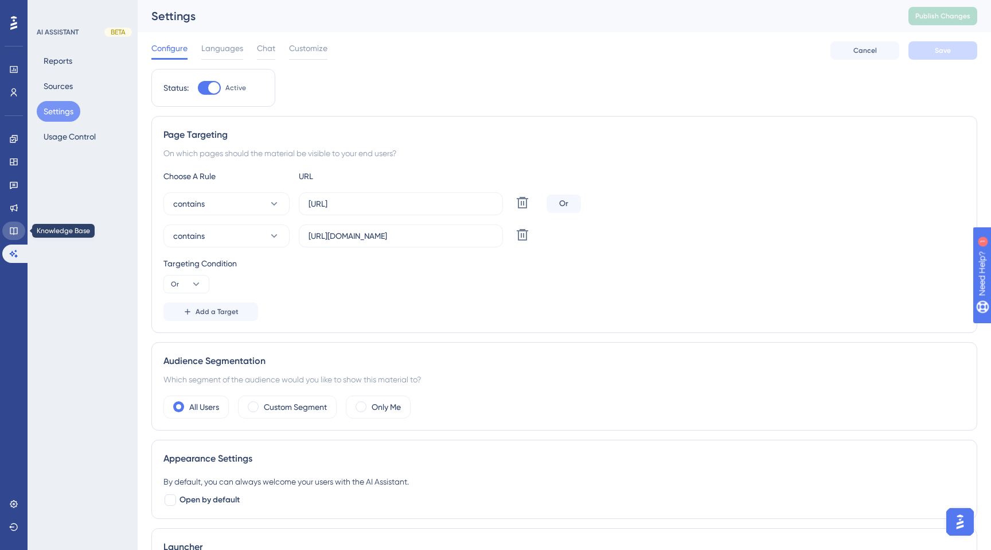
click at [17, 227] on icon at bounding box center [13, 230] width 7 height 7
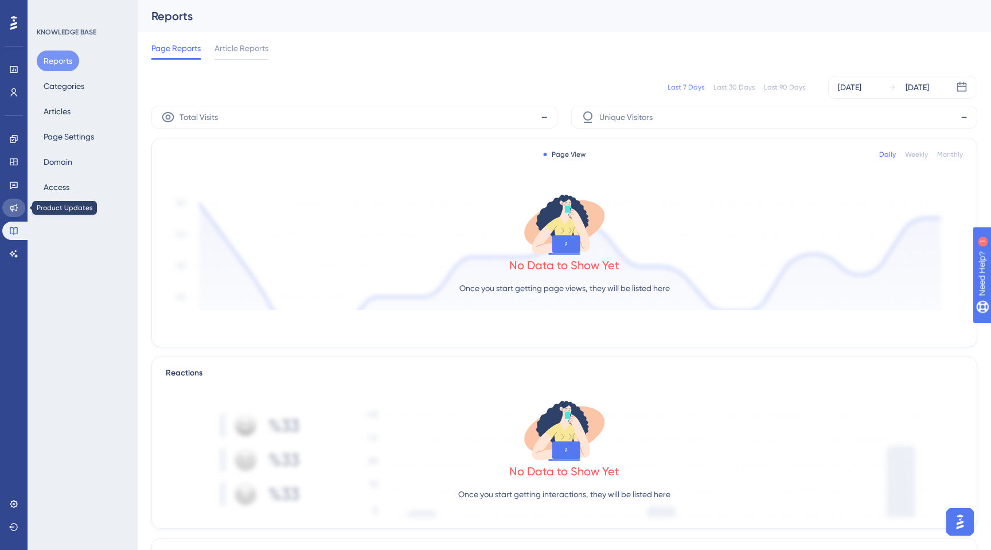
click at [14, 208] on icon at bounding box center [13, 207] width 9 height 9
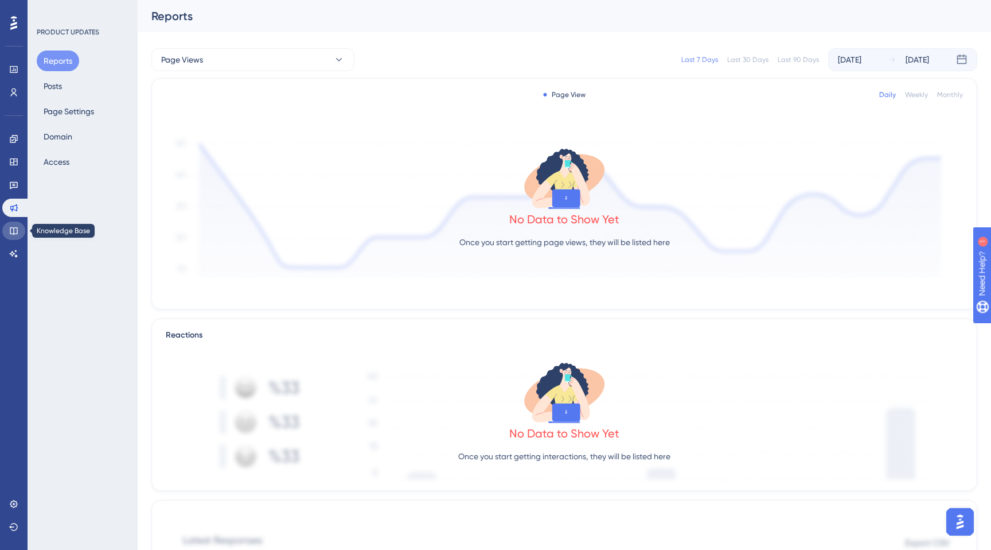
click at [10, 231] on icon at bounding box center [13, 230] width 7 height 7
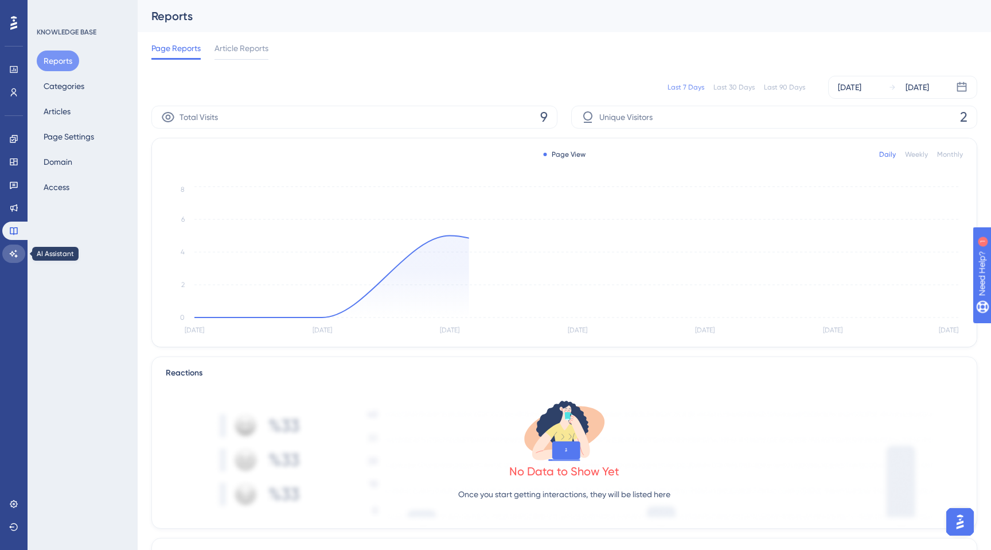
click at [13, 253] on icon at bounding box center [14, 253] width 8 height 7
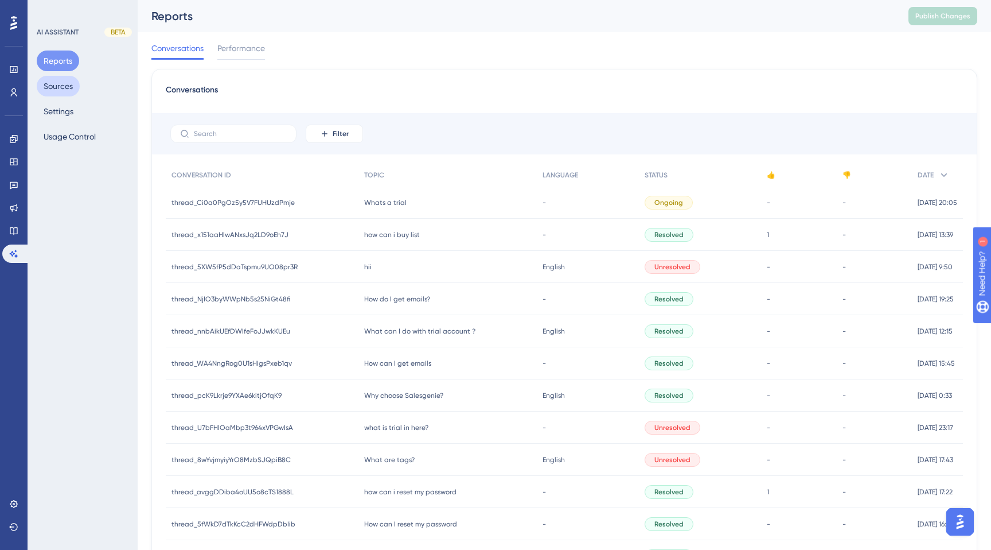
click at [61, 79] on button "Sources" at bounding box center [58, 86] width 43 height 21
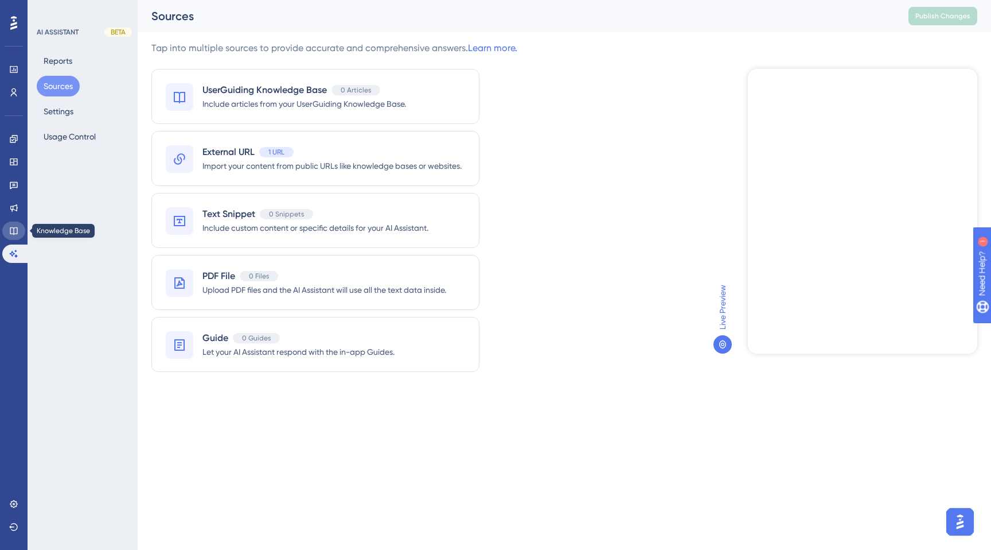
click at [9, 228] on link at bounding box center [13, 230] width 23 height 18
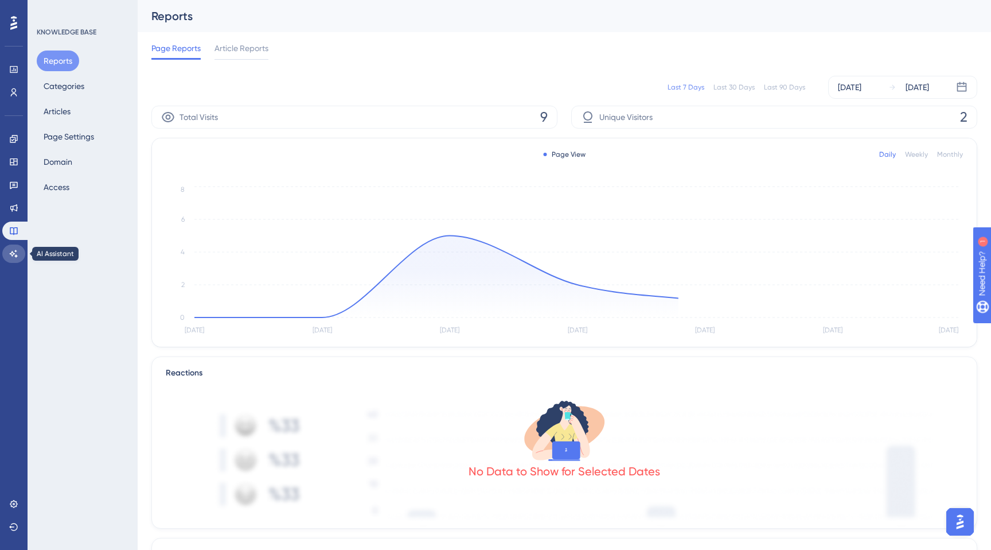
click at [10, 258] on icon at bounding box center [13, 253] width 9 height 9
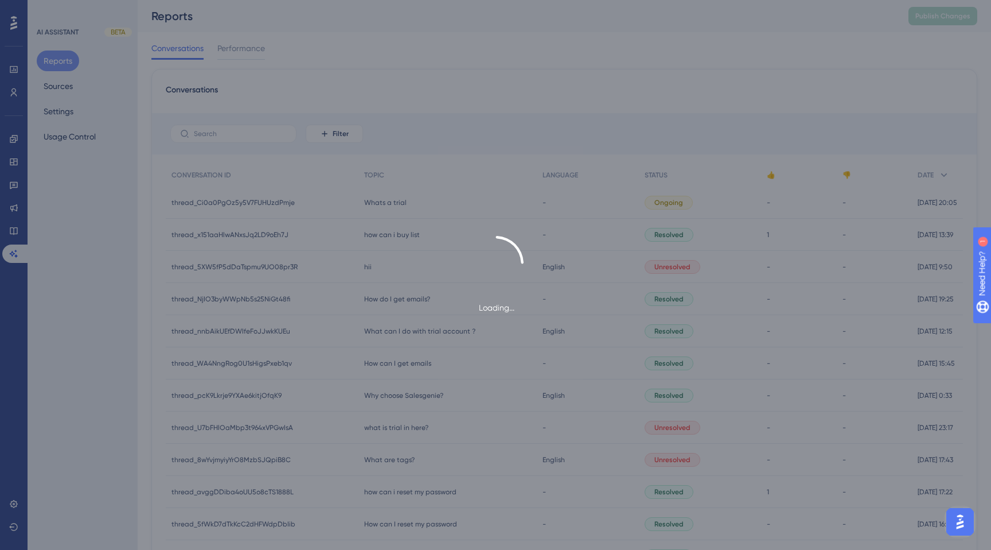
click at [59, 90] on div "Loading..." at bounding box center [495, 275] width 991 height 550
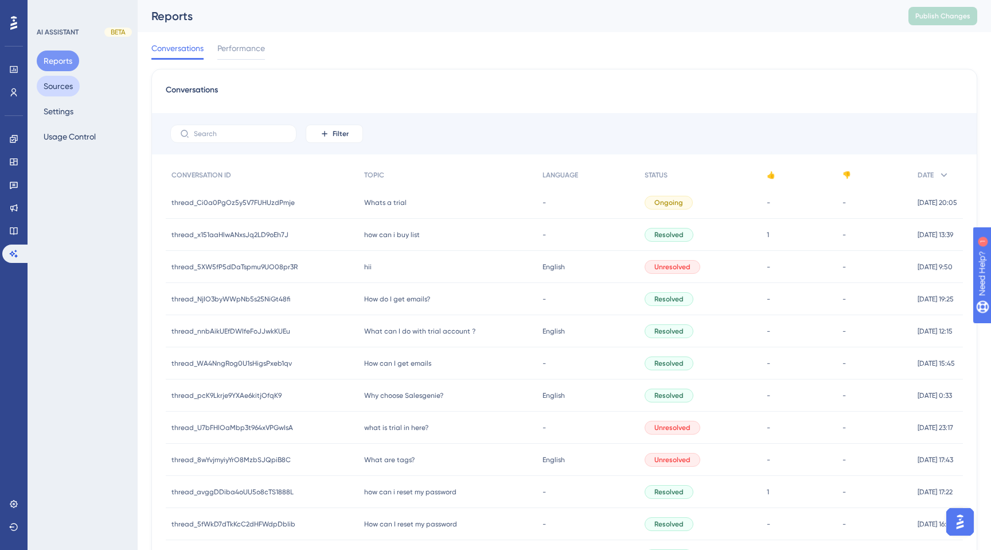
click at [57, 89] on button "Sources" at bounding box center [58, 86] width 43 height 21
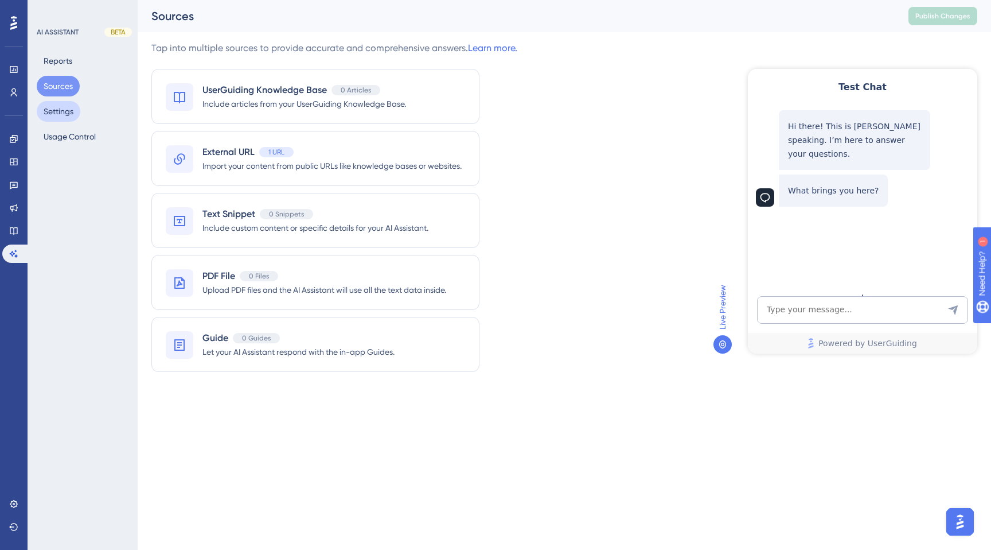
click at [66, 115] on button "Settings" at bounding box center [59, 111] width 44 height 21
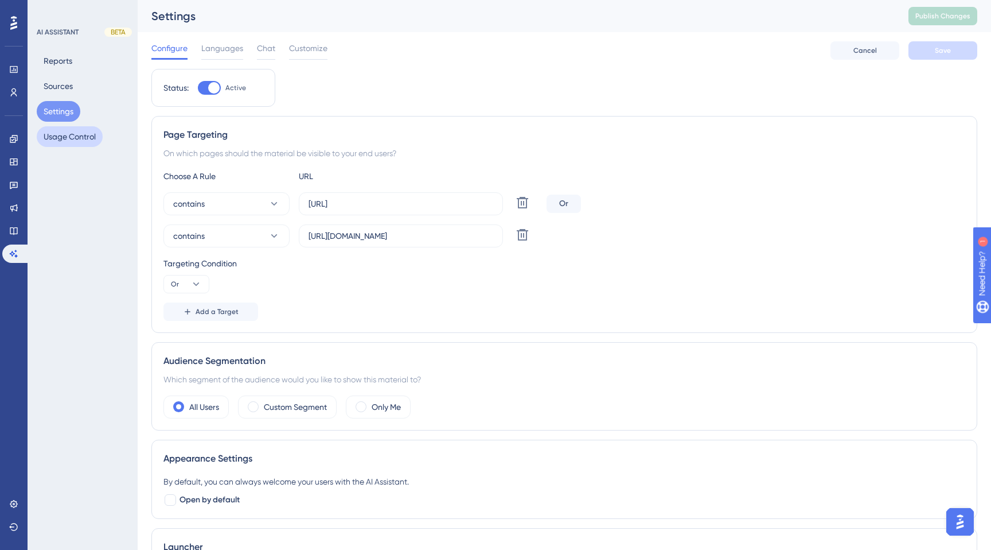
click at [63, 146] on button "Usage Control" at bounding box center [70, 136] width 66 height 21
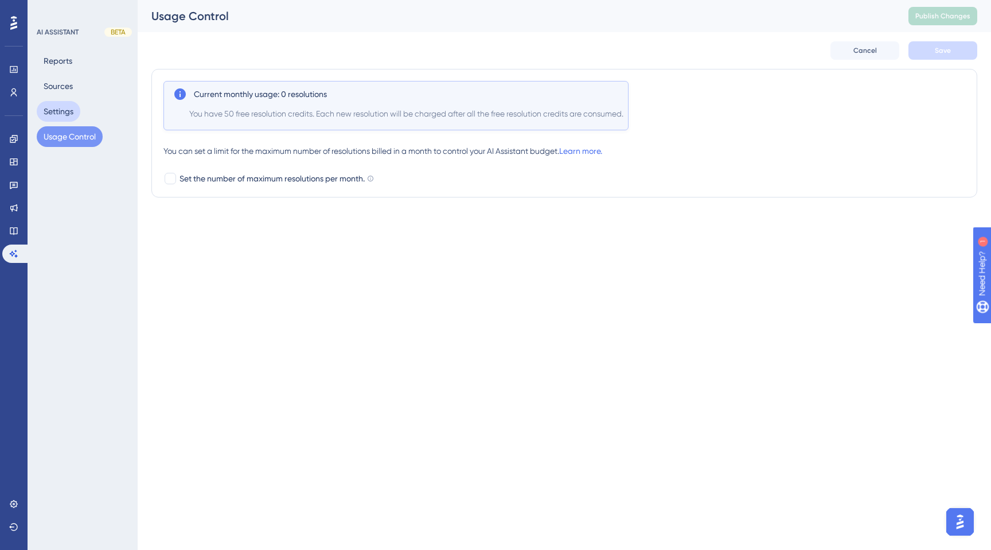
click at [75, 112] on button "Settings" at bounding box center [59, 111] width 44 height 21
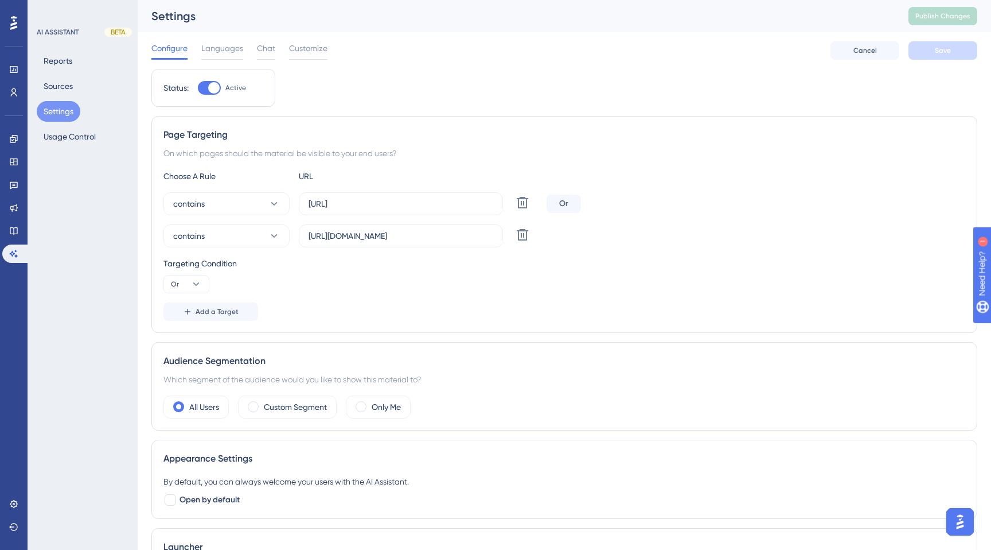
scroll to position [238, 0]
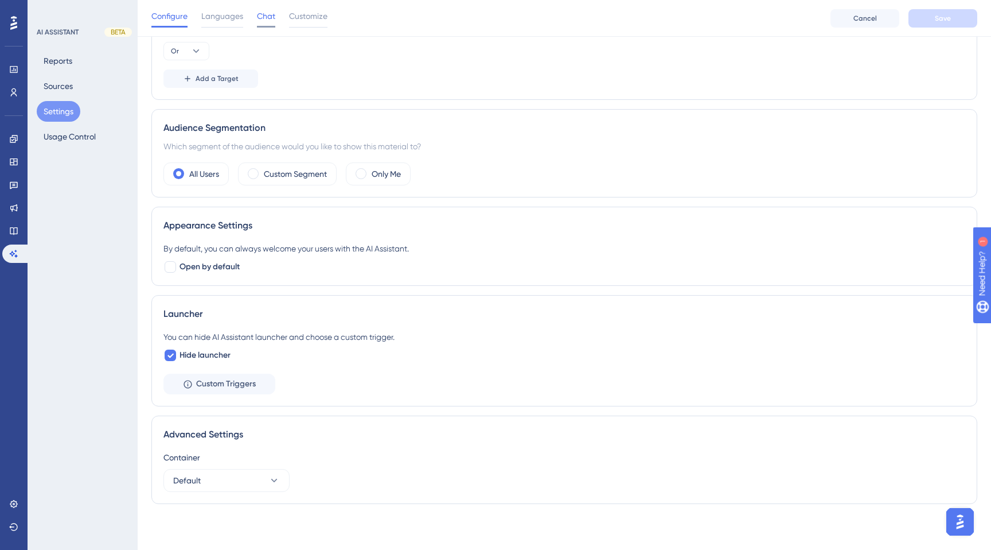
click at [270, 22] on span "Chat" at bounding box center [266, 16] width 18 height 14
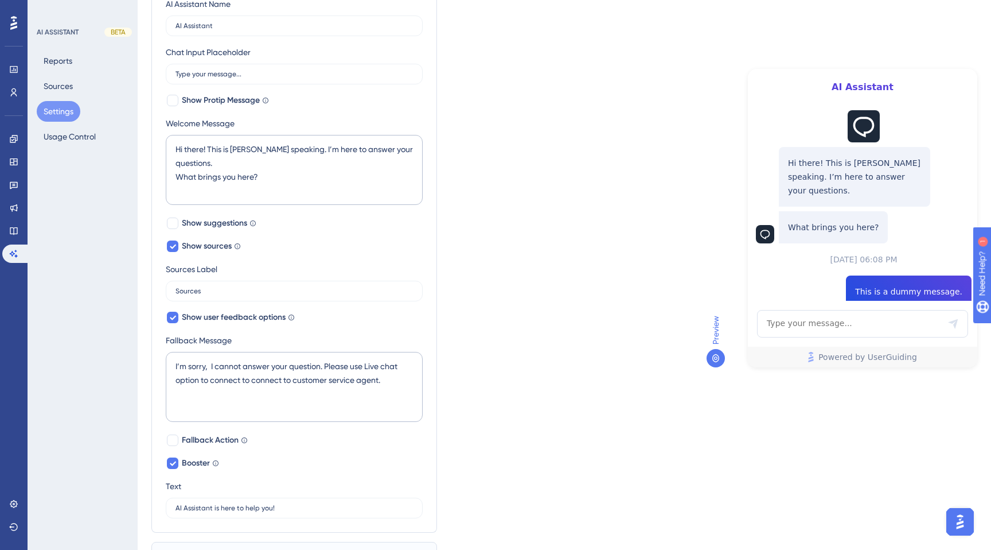
scroll to position [238, 0]
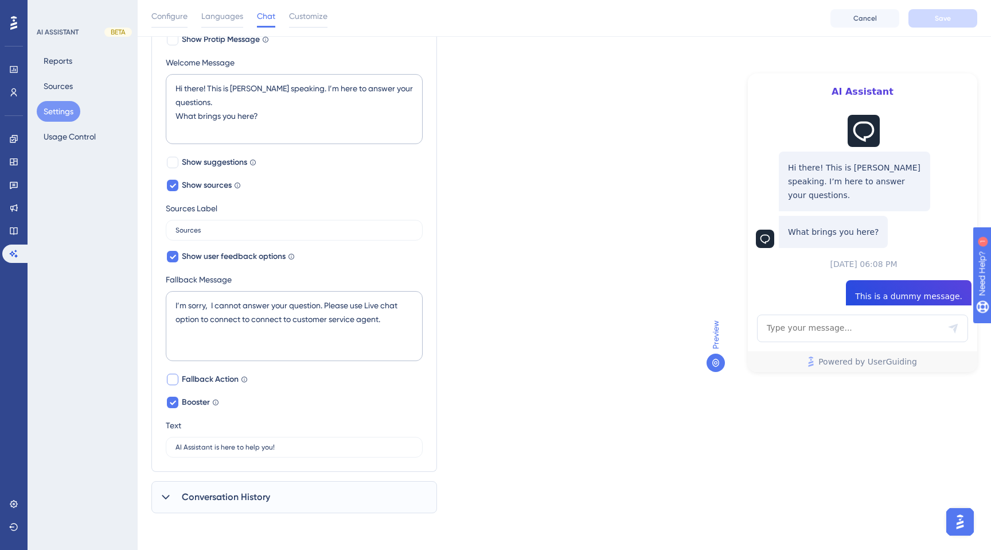
click at [185, 382] on span "Fallback Action" at bounding box center [210, 379] width 57 height 14
checkbox input "true"
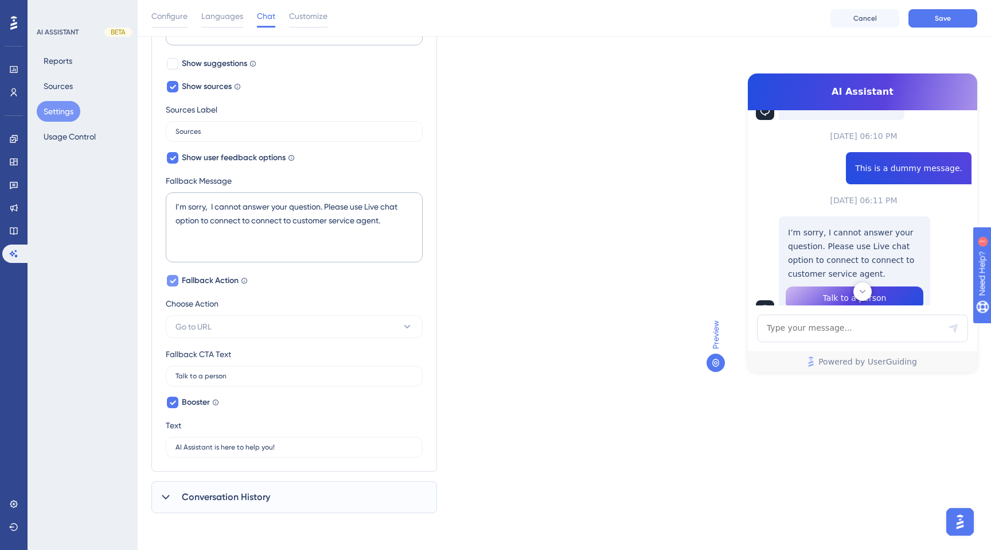
scroll to position [260, 0]
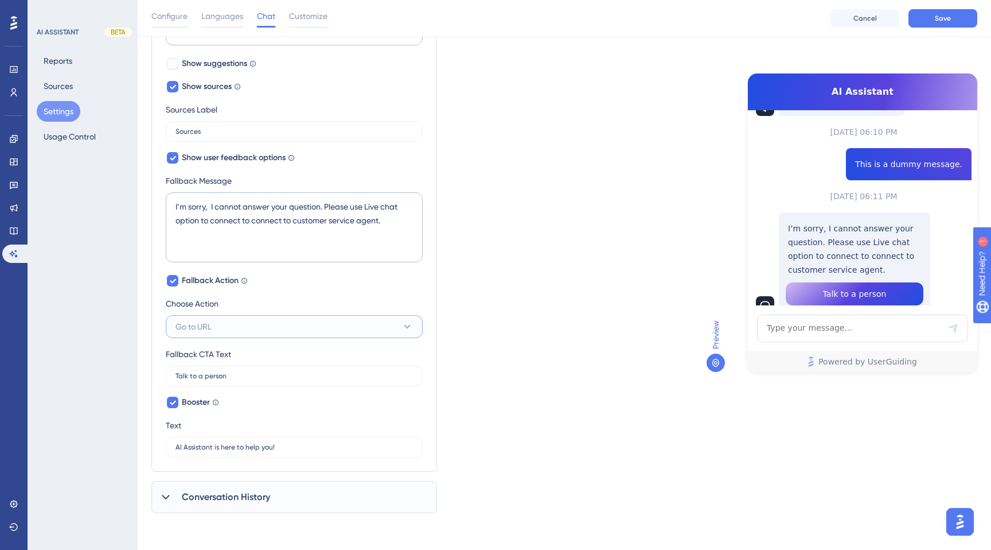
click at [256, 323] on button "Go to URL" at bounding box center [294, 326] width 257 height 23
click at [523, 325] on div "Which language version do you want to edit? English Chat Widget AI Assistant Na…" at bounding box center [564, 125] width 826 height 776
click at [316, 373] on input "Talk to a person" at bounding box center [295, 376] width 238 height 8
click at [520, 364] on div "Which language version do you want to edit? English Chat Widget AI Assistant Na…" at bounding box center [564, 125] width 826 height 776
click at [177, 403] on div at bounding box center [172, 401] width 11 height 11
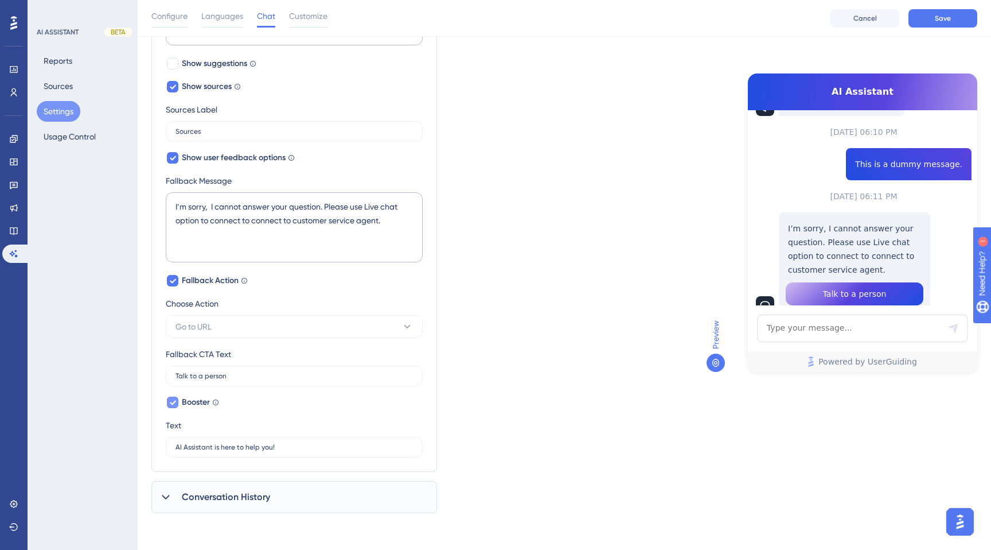
scroll to position [289, 0]
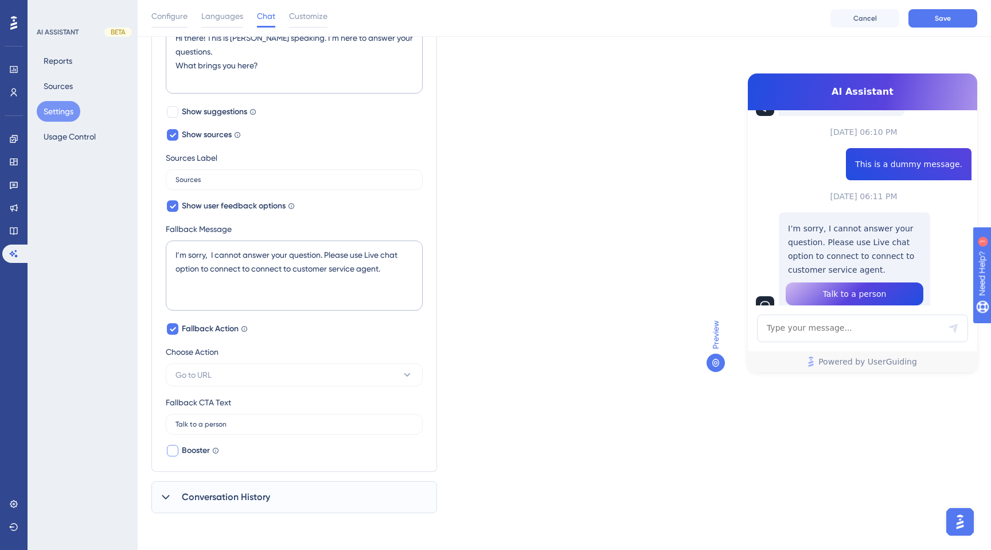
click at [173, 449] on div at bounding box center [172, 450] width 11 height 11
checkbox input "true"
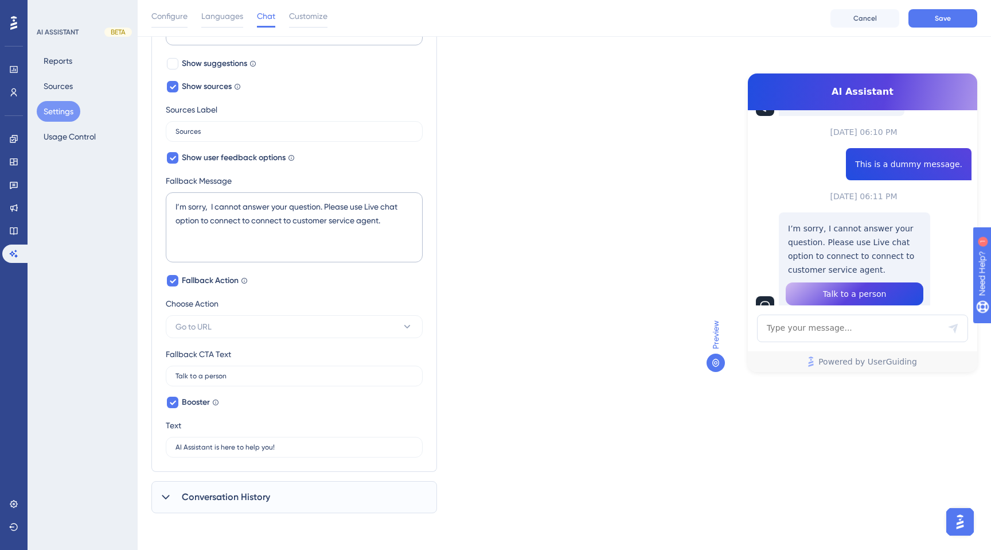
click at [859, 287] on span "Talk to a person" at bounding box center [855, 294] width 64 height 14
click at [813, 342] on div "Powered by UserGuiding" at bounding box center [863, 342] width 230 height 57
click at [287, 429] on div "Text AI Assistant is here to help you!" at bounding box center [294, 437] width 257 height 39
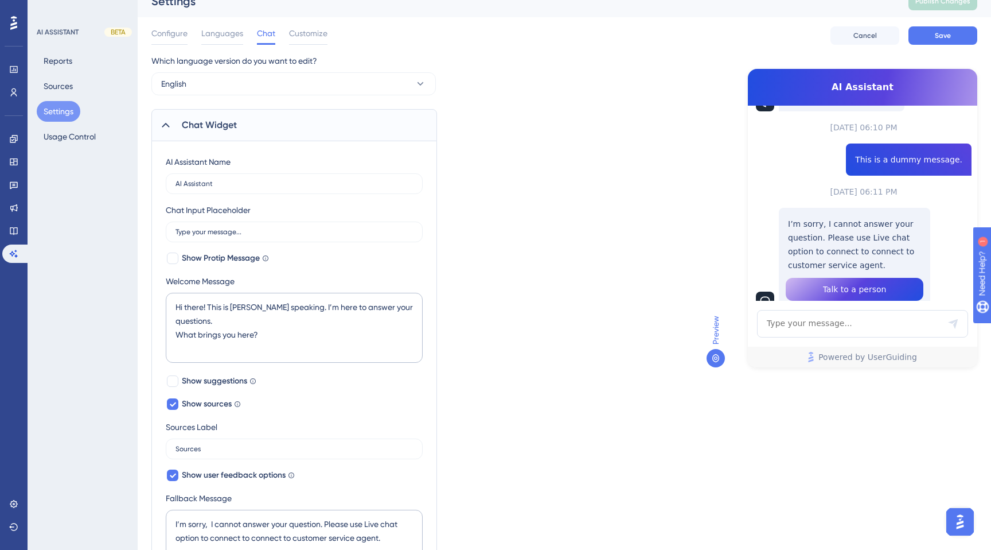
scroll to position [0, 0]
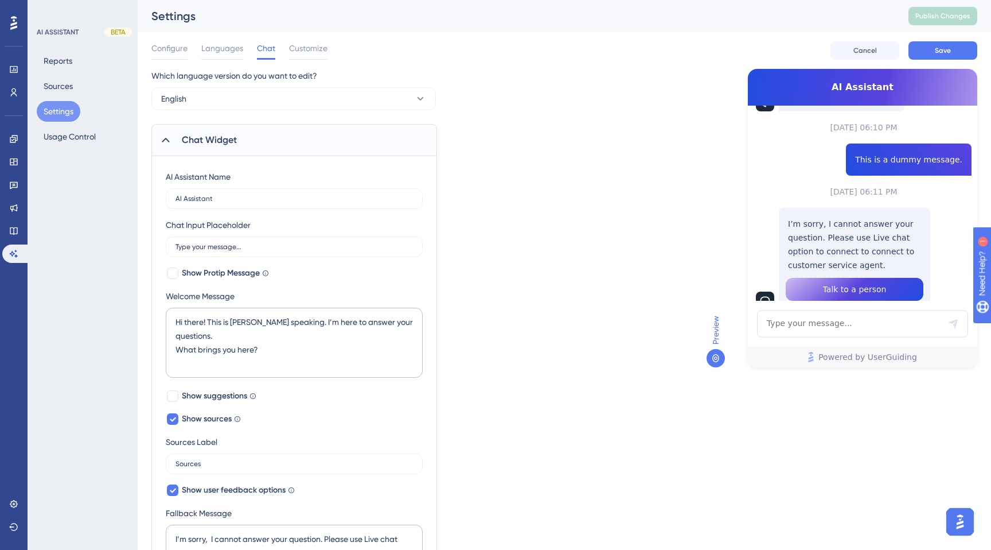
click at [168, 136] on icon at bounding box center [165, 139] width 11 height 11
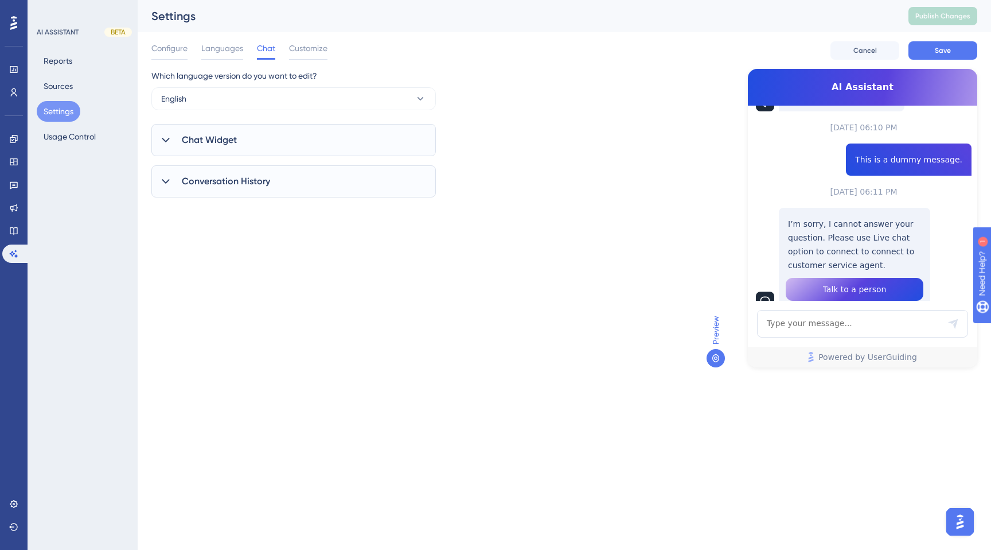
click at [199, 148] on div "Chat Widget" at bounding box center [293, 140] width 285 height 32
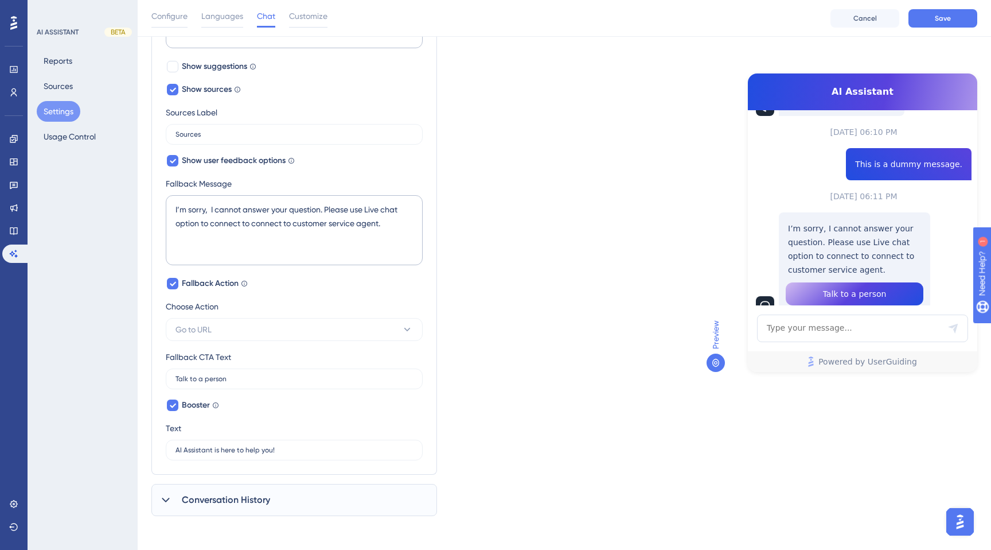
scroll to position [337, 0]
click at [270, 492] on div "Conversation History" at bounding box center [294, 497] width 286 height 32
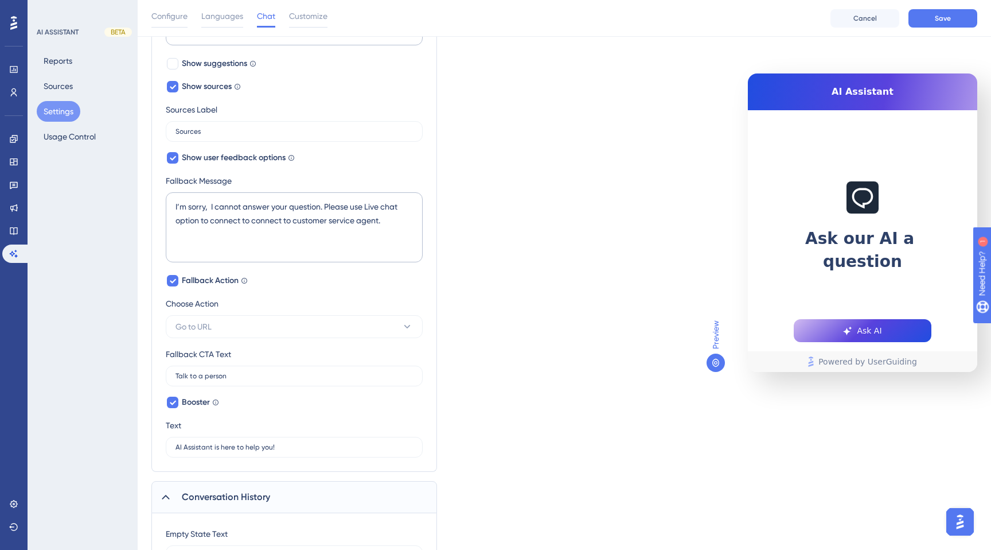
scroll to position [452, 0]
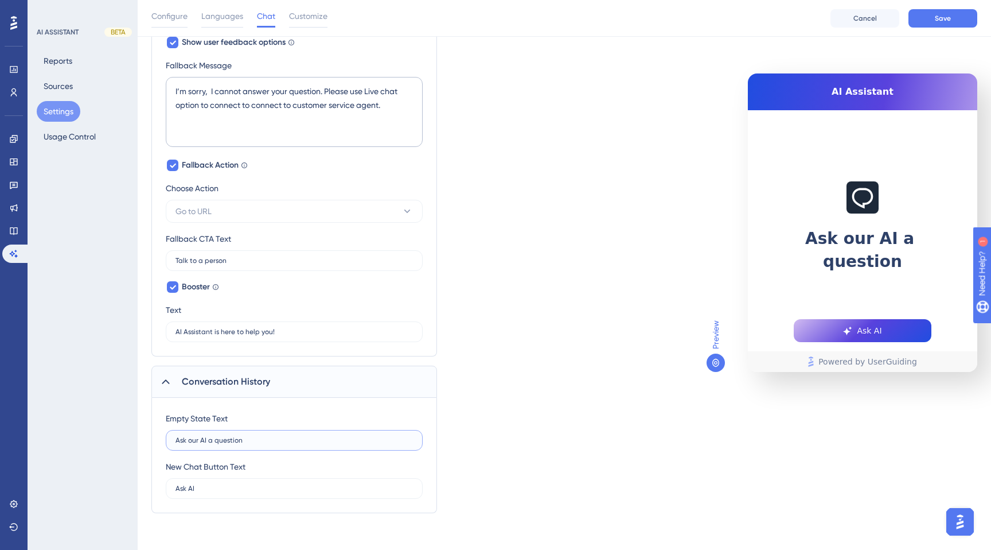
click at [254, 441] on input "Ask our AI a question" at bounding box center [295, 440] width 238 height 8
click at [256, 490] on input "Ask AI" at bounding box center [295, 488] width 238 height 8
click at [239, 372] on div "Conversation History" at bounding box center [294, 381] width 286 height 32
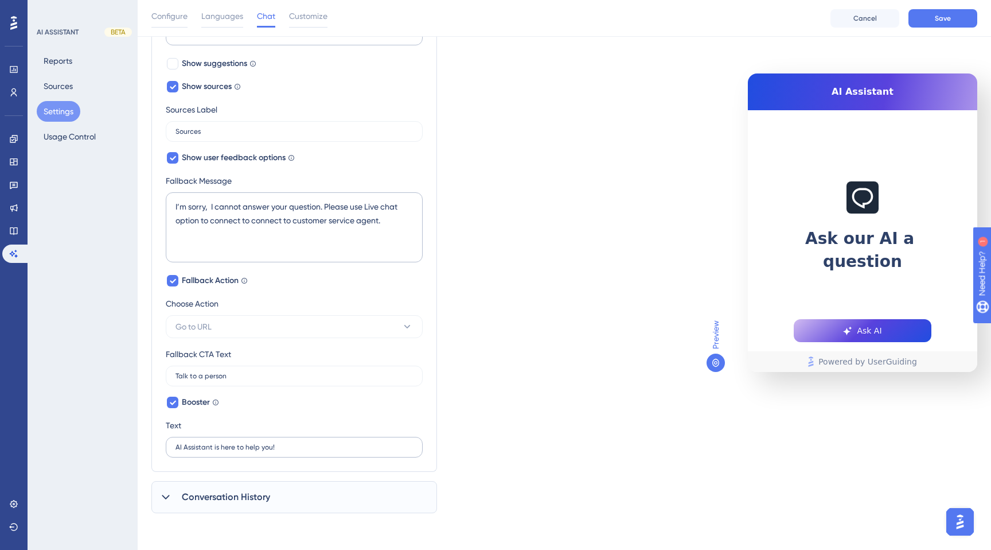
click at [238, 452] on label "AI Assistant is here to help you!" at bounding box center [294, 447] width 257 height 21
click at [238, 451] on input "AI Assistant is here to help you!" at bounding box center [295, 447] width 238 height 8
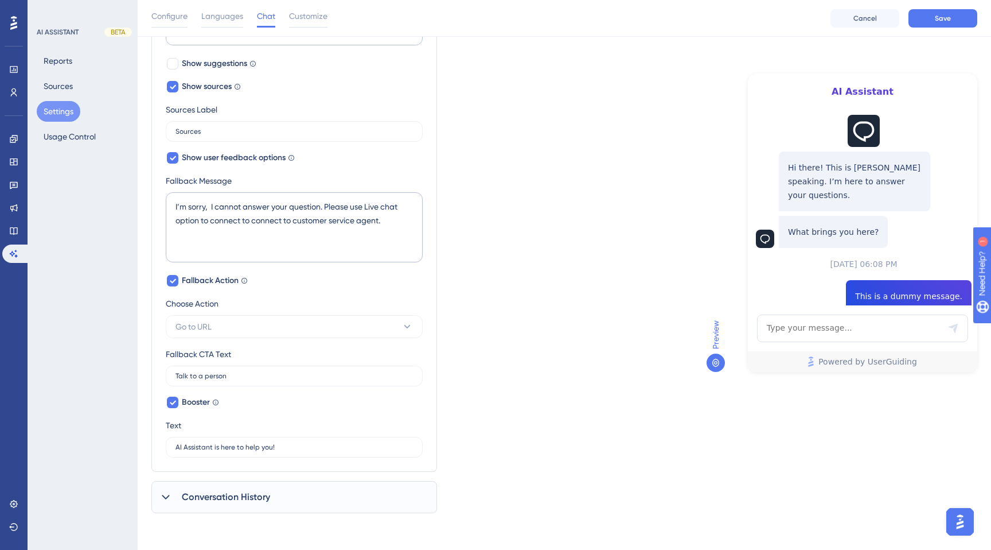
click at [201, 503] on span "Conversation History" at bounding box center [226, 497] width 88 height 14
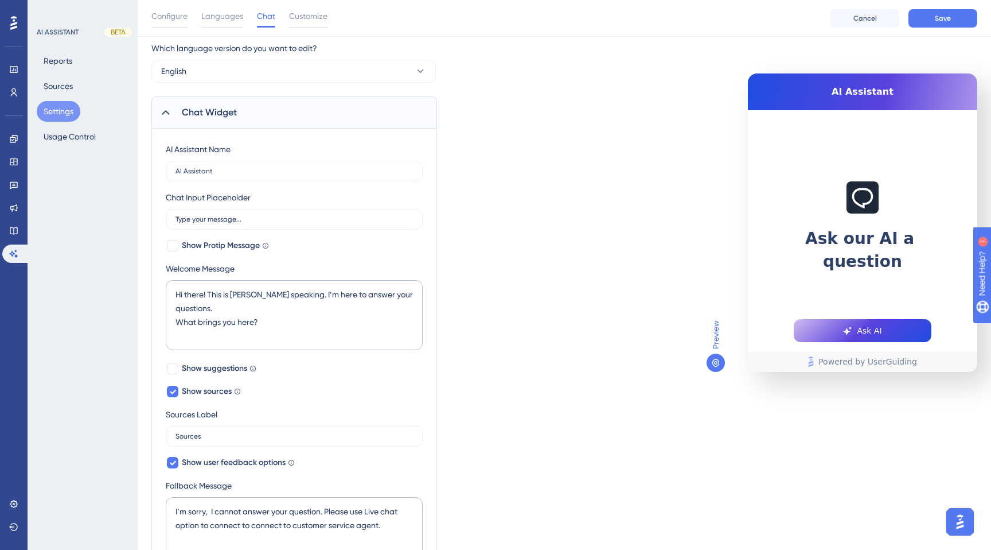
scroll to position [0, 0]
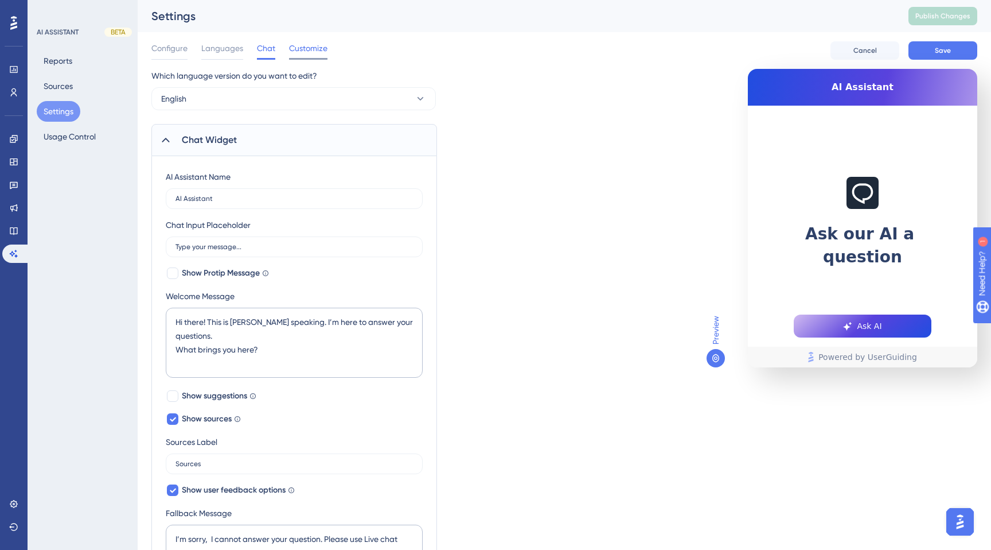
click at [300, 59] on div at bounding box center [308, 59] width 38 height 2
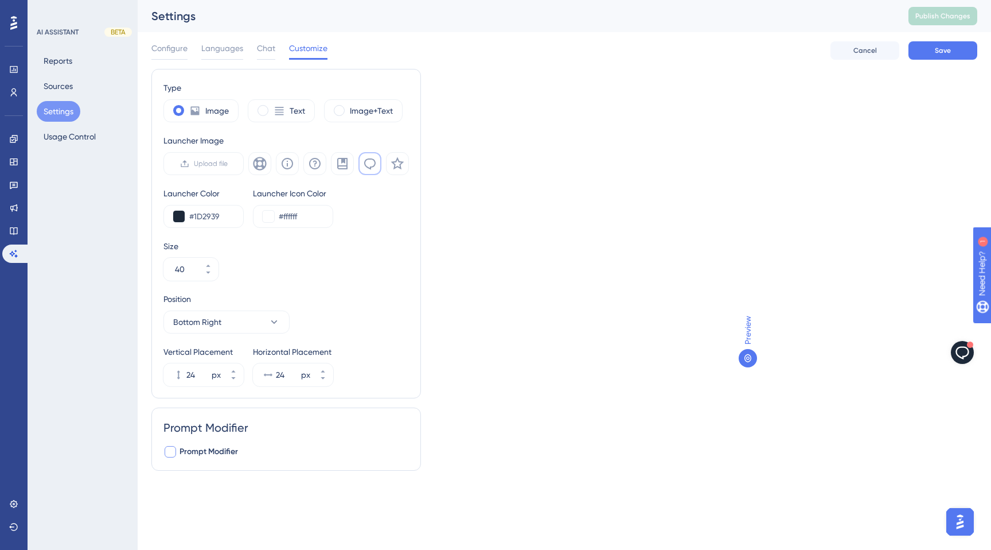
click at [208, 453] on span "Prompt Modifier" at bounding box center [209, 452] width 59 height 14
checkbox input "true"
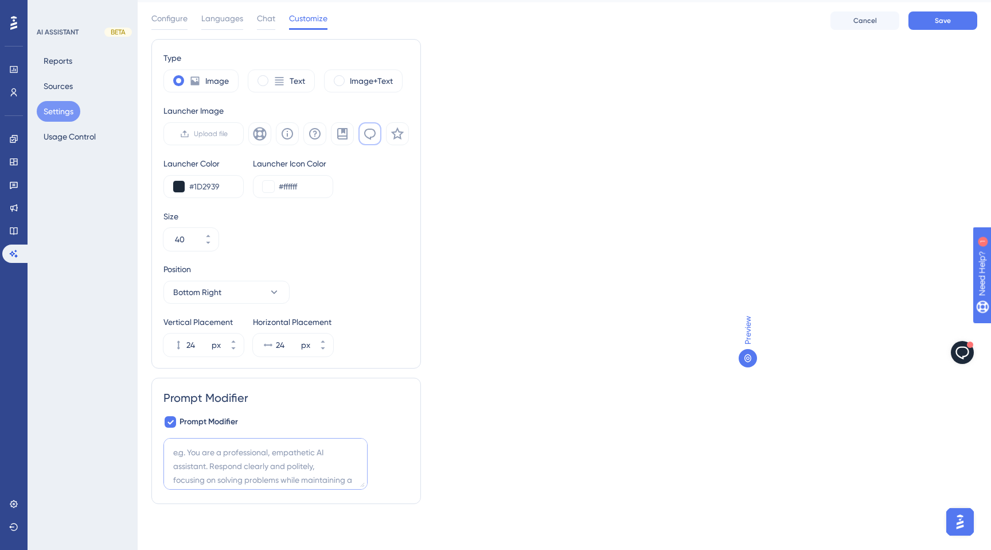
click at [230, 437] on div "Prompt Modifier Prompt Modifier" at bounding box center [287, 441] width 246 height 102
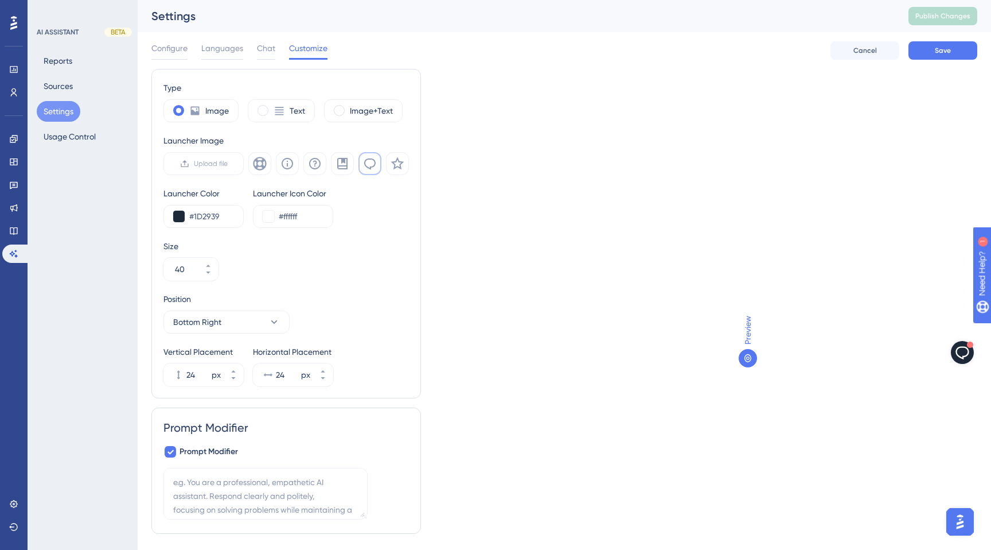
click at [275, 48] on div "Configure Languages Chat Customize" at bounding box center [239, 50] width 176 height 18
click at [243, 51] on div "Configure Languages Chat Customize" at bounding box center [239, 50] width 176 height 18
click at [227, 53] on span "Languages" at bounding box center [222, 48] width 42 height 14
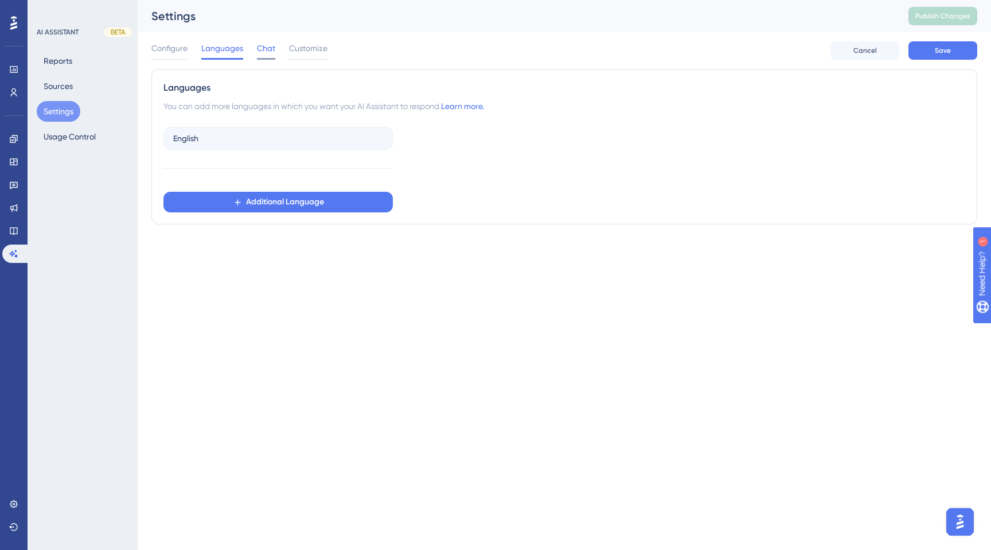
click at [269, 53] on span "Chat" at bounding box center [266, 48] width 18 height 14
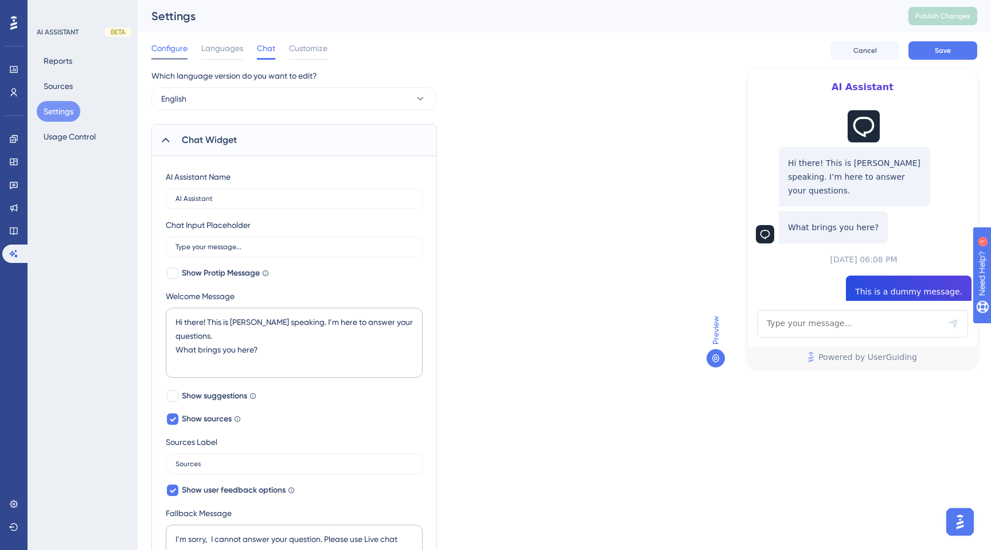
click at [166, 53] on span "Configure" at bounding box center [169, 48] width 36 height 14
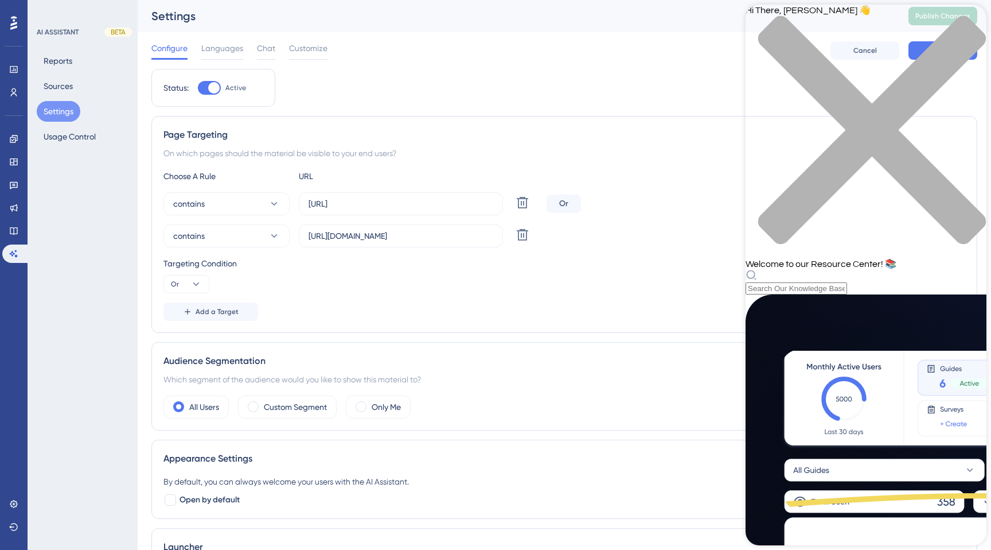
scroll to position [164, 0]
click at [12, 137] on icon at bounding box center [13, 138] width 7 height 7
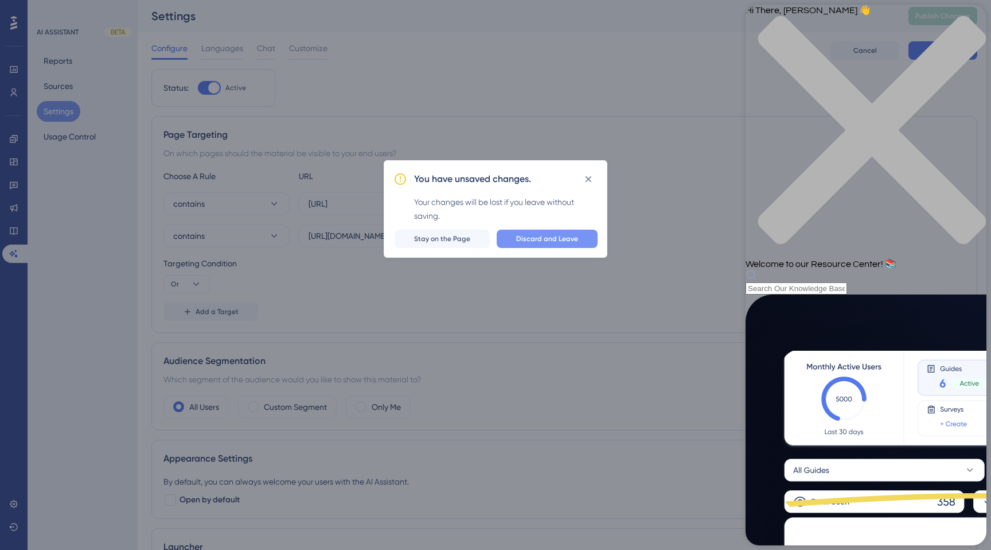
click at [566, 242] on span "Discard and Leave" at bounding box center [547, 238] width 62 height 9
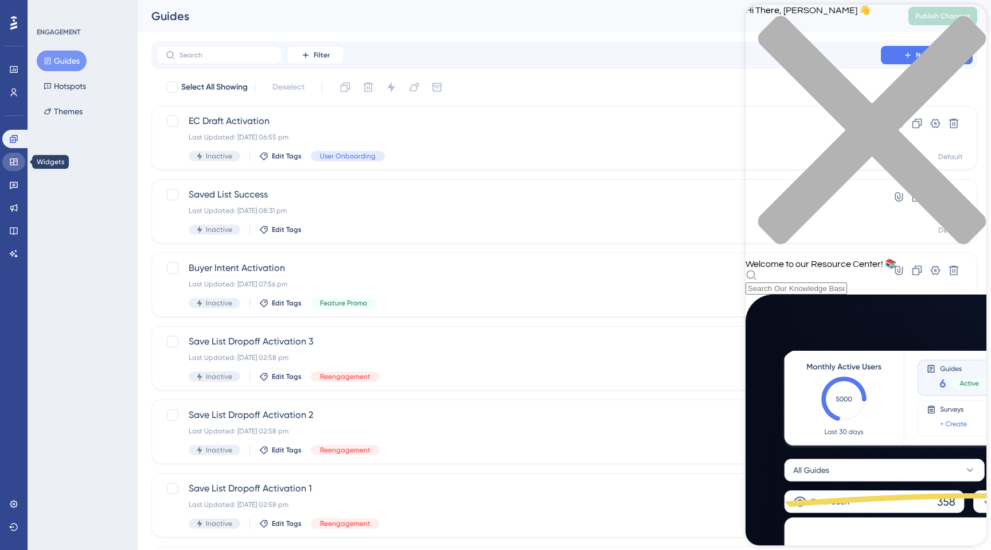
click at [15, 161] on icon at bounding box center [13, 161] width 7 height 7
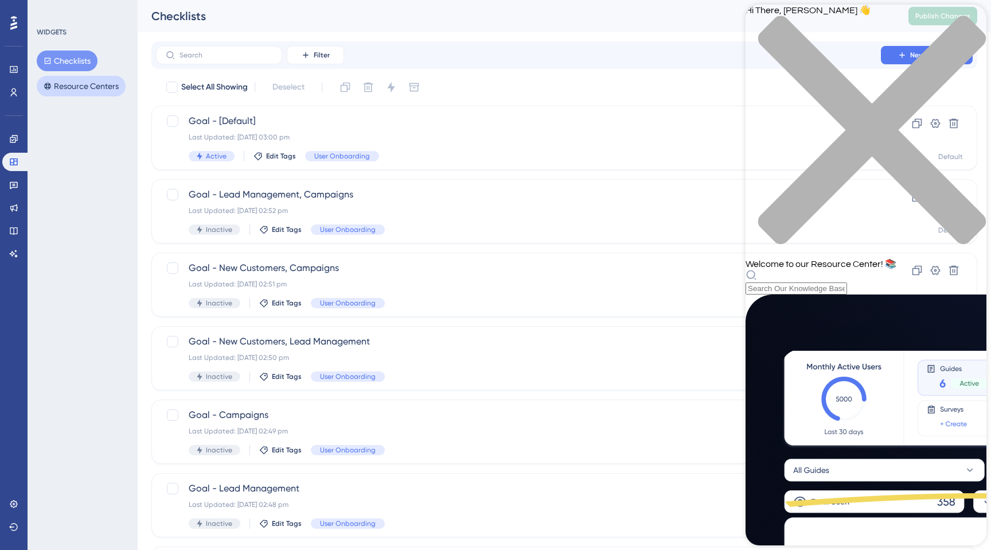
click at [78, 81] on button "Resource Centers" at bounding box center [81, 86] width 89 height 21
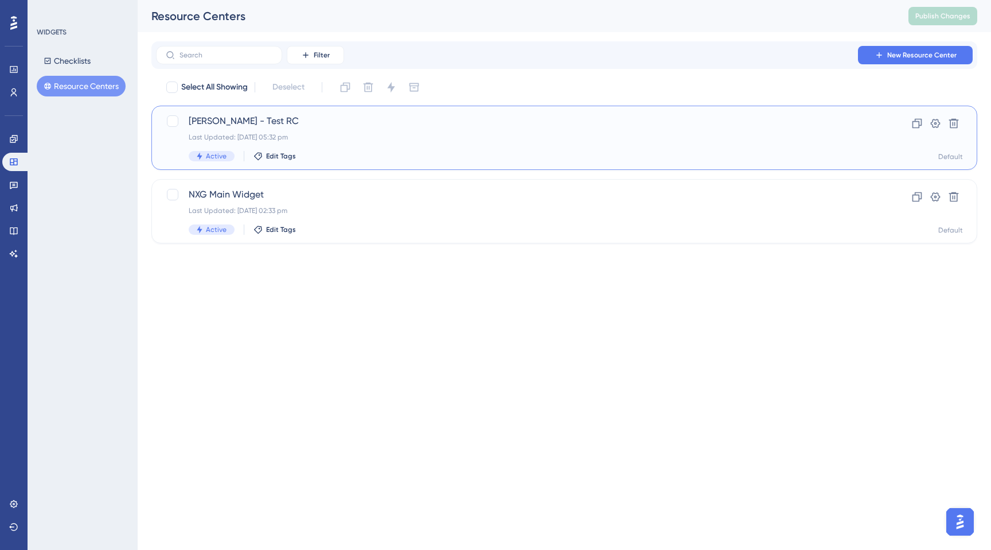
click at [242, 129] on div "[PERSON_NAME] - Test RC Last Updated: [DATE] 05:32 pm Active Edit Tags" at bounding box center [519, 137] width 660 height 47
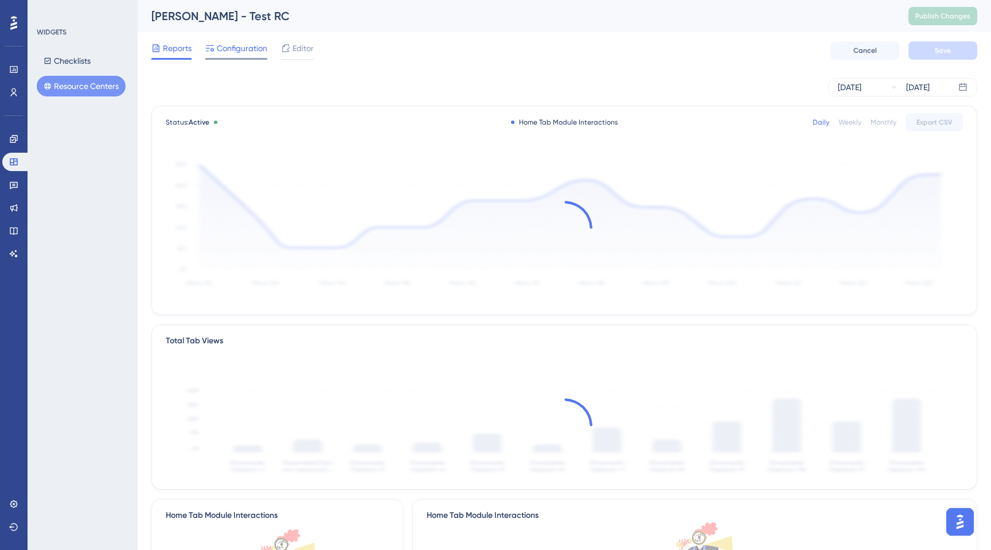
click at [244, 48] on span "Configuration" at bounding box center [242, 48] width 50 height 14
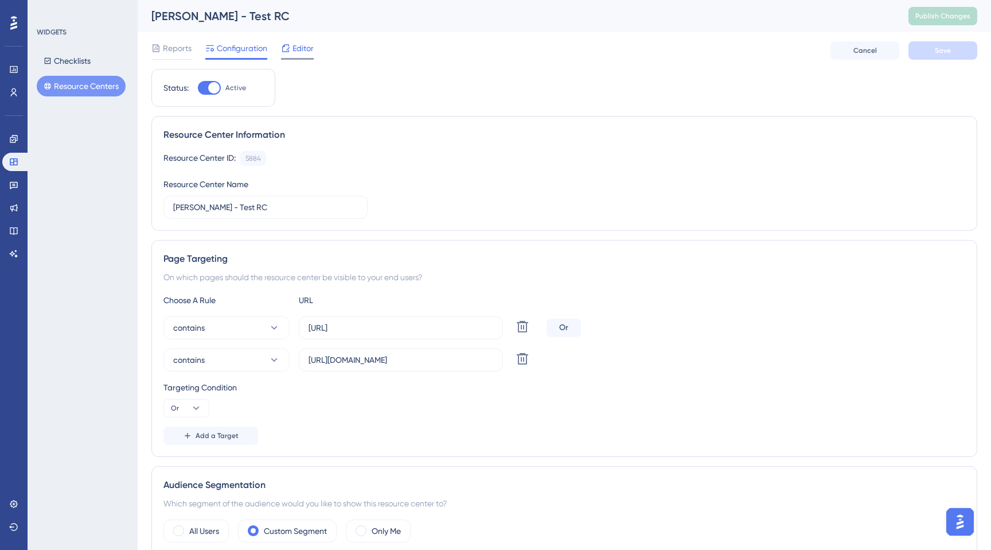
click at [297, 50] on span "Editor" at bounding box center [303, 48] width 21 height 14
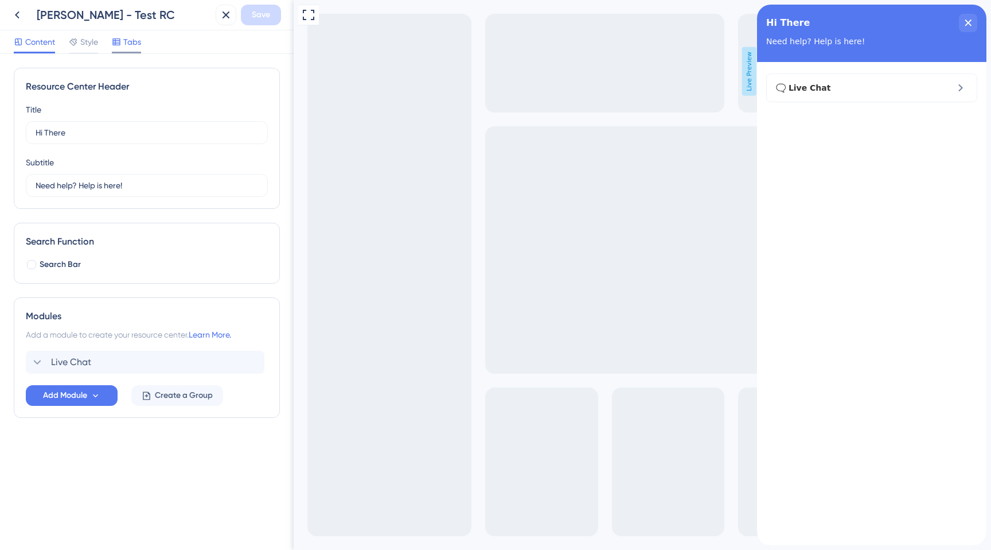
click at [125, 44] on span "Tabs" at bounding box center [132, 42] width 18 height 14
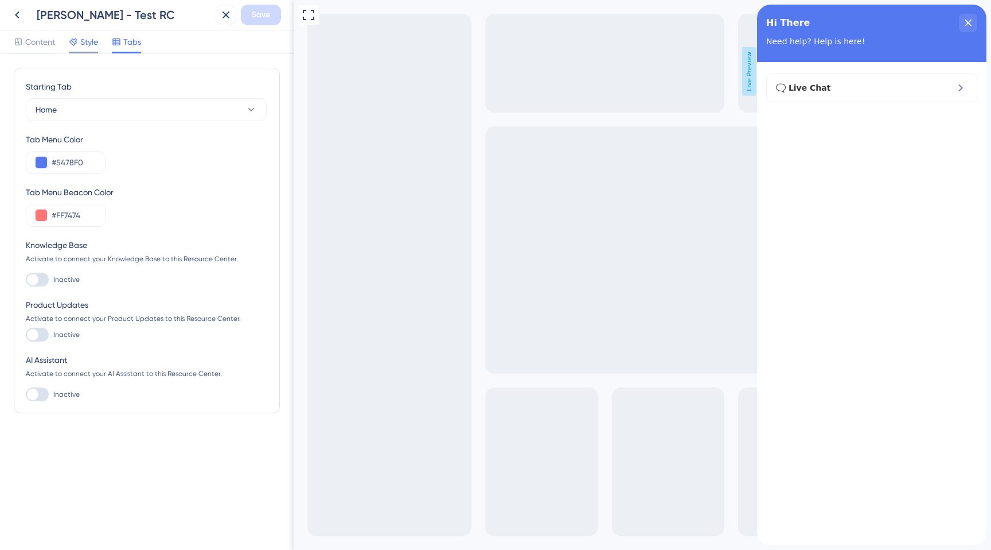
click at [88, 41] on span "Style" at bounding box center [89, 42] width 18 height 14
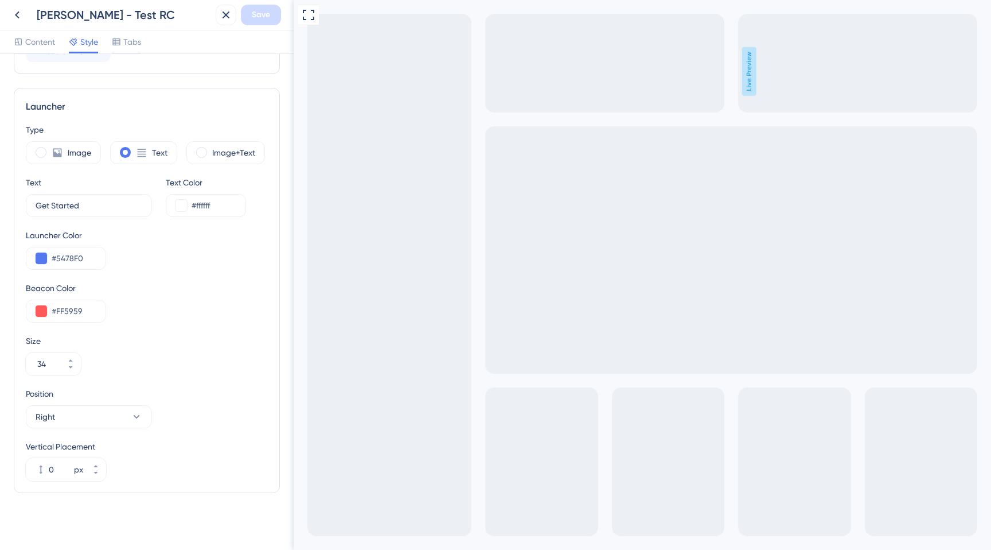
scroll to position [275, 0]
click at [71, 368] on button "34" at bounding box center [70, 366] width 21 height 11
click at [71, 368] on button "33" at bounding box center [70, 366] width 21 height 11
click at [71, 368] on button "32" at bounding box center [70, 366] width 21 height 11
click at [71, 368] on button "31" at bounding box center [70, 366] width 21 height 11
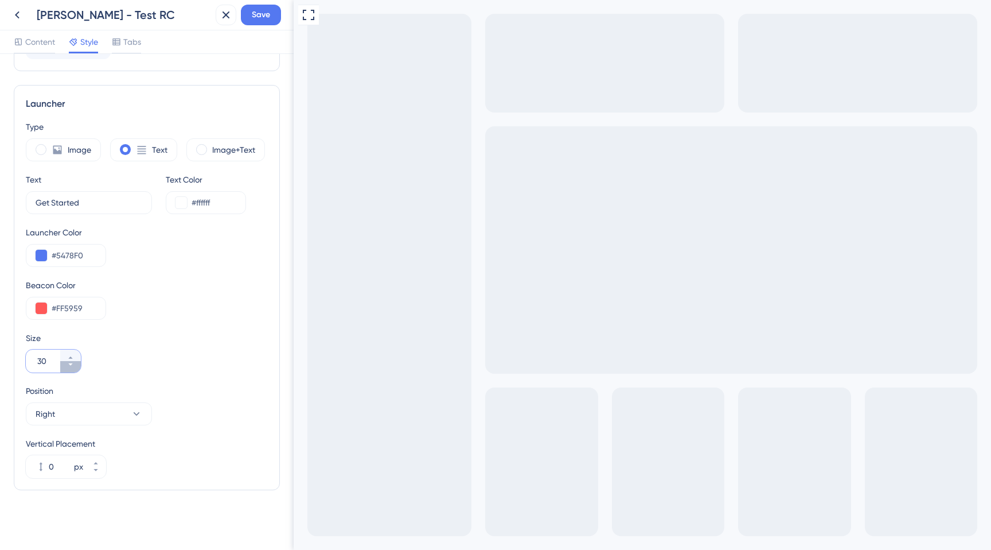
click at [71, 368] on button "30" at bounding box center [70, 366] width 21 height 11
click at [71, 368] on button "29" at bounding box center [70, 366] width 21 height 11
click at [71, 368] on button "28" at bounding box center [70, 366] width 21 height 11
click at [71, 368] on button "27" at bounding box center [70, 366] width 21 height 11
click at [71, 368] on button "26" at bounding box center [70, 366] width 21 height 11
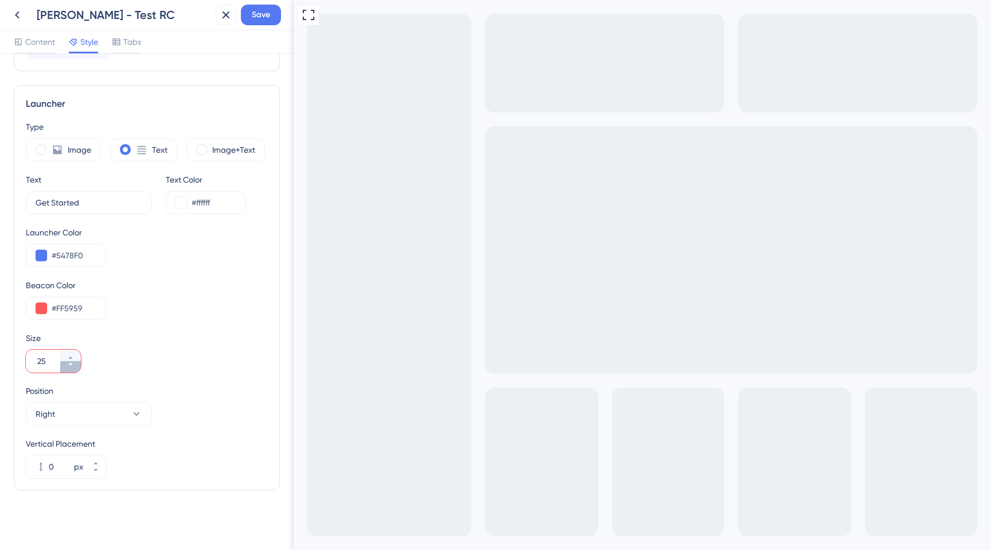
click at [71, 368] on button "25" at bounding box center [70, 366] width 21 height 11
click at [71, 368] on button "24" at bounding box center [70, 366] width 21 height 11
click at [71, 368] on button "23" at bounding box center [70, 366] width 21 height 11
click at [71, 368] on button "22" at bounding box center [70, 366] width 21 height 11
click at [71, 368] on button "21" at bounding box center [70, 366] width 21 height 11
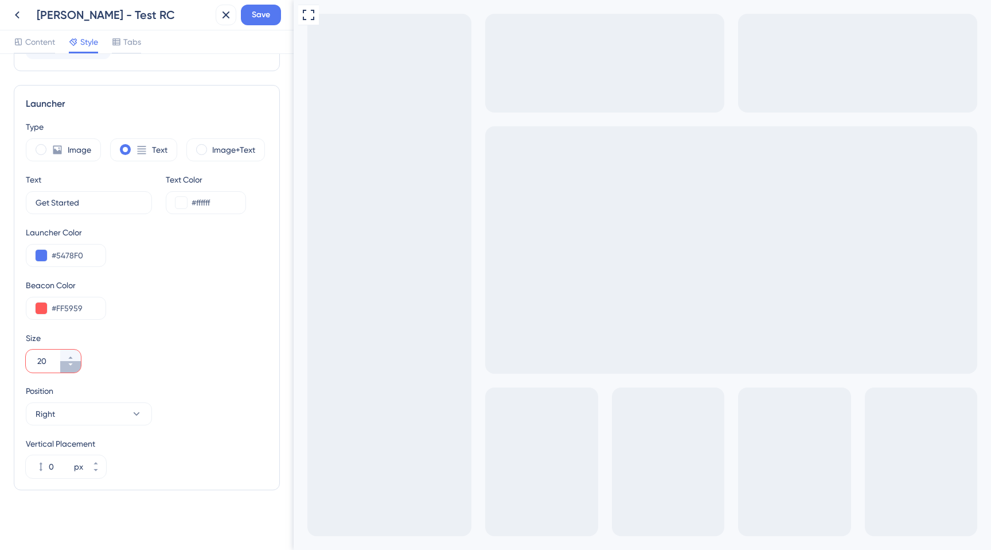
click at [71, 368] on button "20" at bounding box center [70, 366] width 21 height 11
click at [71, 368] on button "19" at bounding box center [70, 366] width 21 height 11
click at [71, 368] on button "18" at bounding box center [70, 366] width 21 height 11
click at [71, 368] on button "17" at bounding box center [70, 366] width 21 height 11
click at [71, 368] on button "16" at bounding box center [70, 366] width 21 height 11
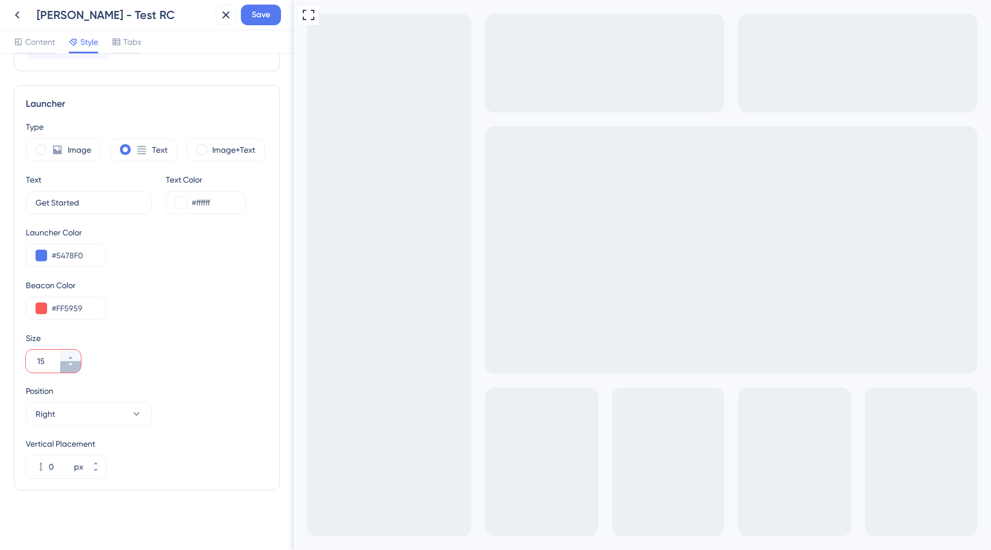
click at [71, 368] on button "15" at bounding box center [70, 366] width 21 height 11
click at [71, 368] on button "14" at bounding box center [70, 366] width 21 height 11
click at [71, 368] on button "13" at bounding box center [70, 366] width 21 height 11
click at [70, 352] on button "12" at bounding box center [70, 354] width 21 height 11
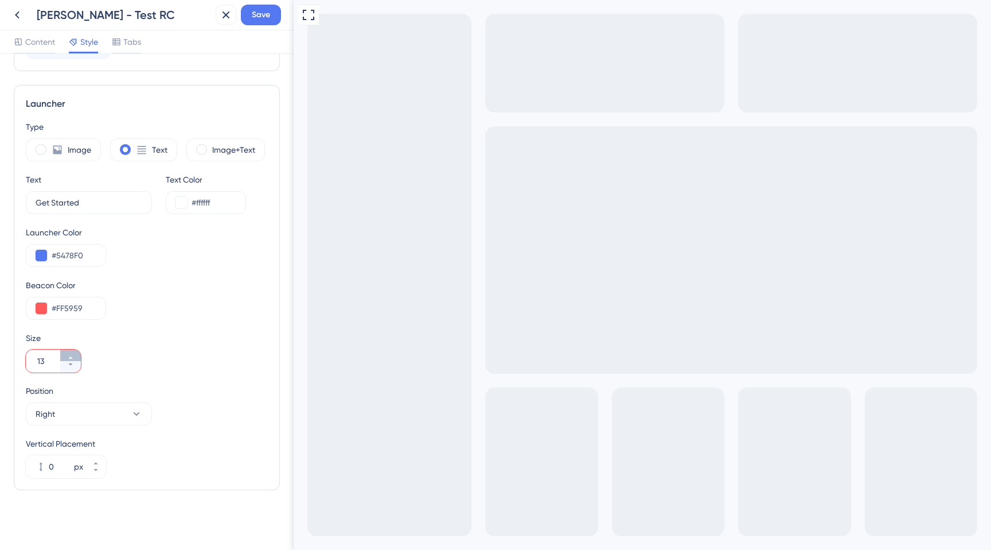
click at [70, 352] on button "13" at bounding box center [70, 354] width 21 height 11
click at [70, 352] on button "14" at bounding box center [70, 354] width 21 height 11
click at [70, 352] on button "15" at bounding box center [70, 354] width 21 height 11
click at [70, 352] on button "16" at bounding box center [70, 354] width 21 height 11
click at [70, 352] on button "17" at bounding box center [70, 354] width 21 height 11
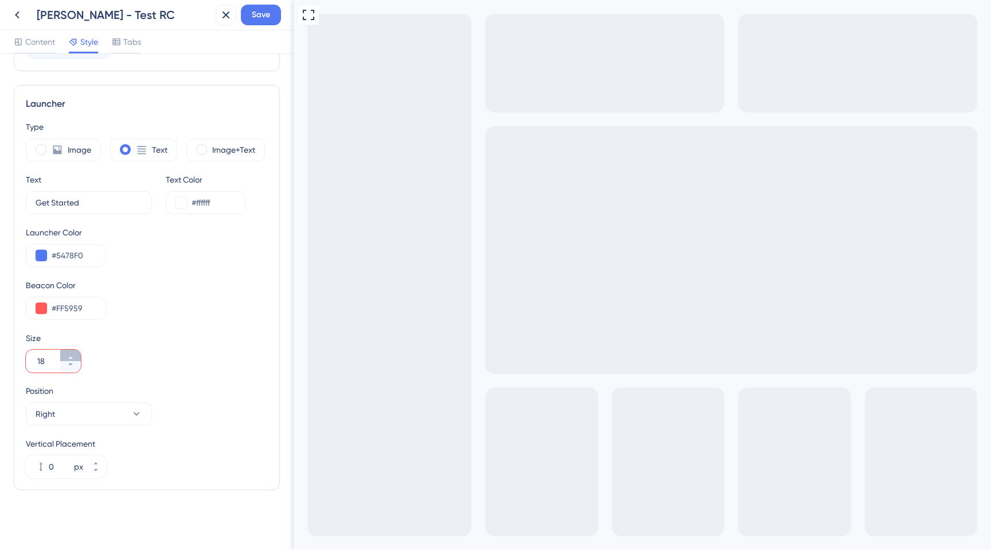
click at [70, 352] on button "18" at bounding box center [70, 354] width 21 height 11
click at [70, 352] on button "19" at bounding box center [70, 354] width 21 height 11
click at [70, 352] on button "20" at bounding box center [70, 354] width 21 height 11
click at [70, 352] on button "21" at bounding box center [70, 354] width 21 height 11
click at [70, 352] on button "22" at bounding box center [70, 354] width 21 height 11
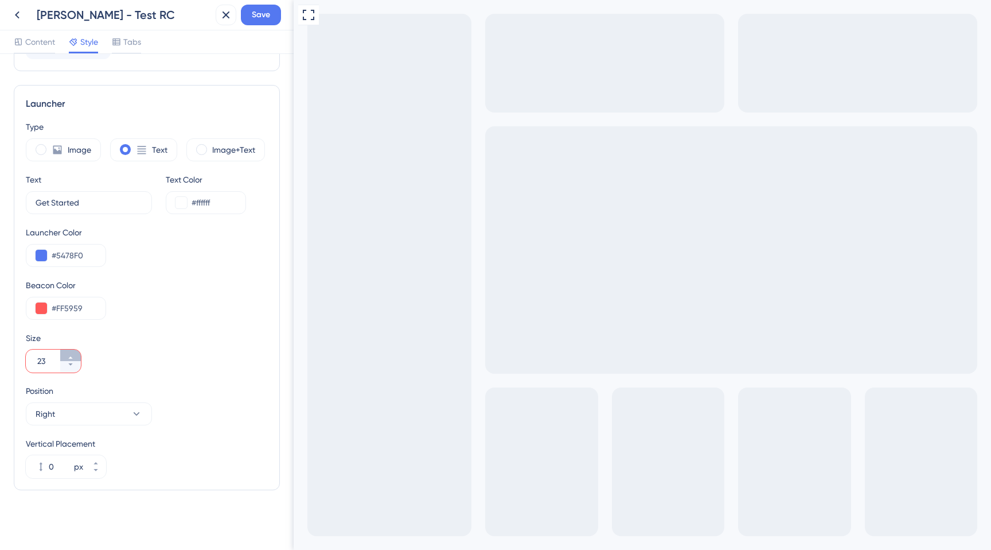
click at [70, 352] on button "23" at bounding box center [70, 354] width 21 height 11
click at [70, 352] on button "24" at bounding box center [70, 354] width 21 height 11
click at [70, 352] on button "25" at bounding box center [70, 354] width 21 height 11
click at [70, 352] on button "26" at bounding box center [70, 354] width 21 height 11
click at [70, 352] on button "27" at bounding box center [70, 354] width 21 height 11
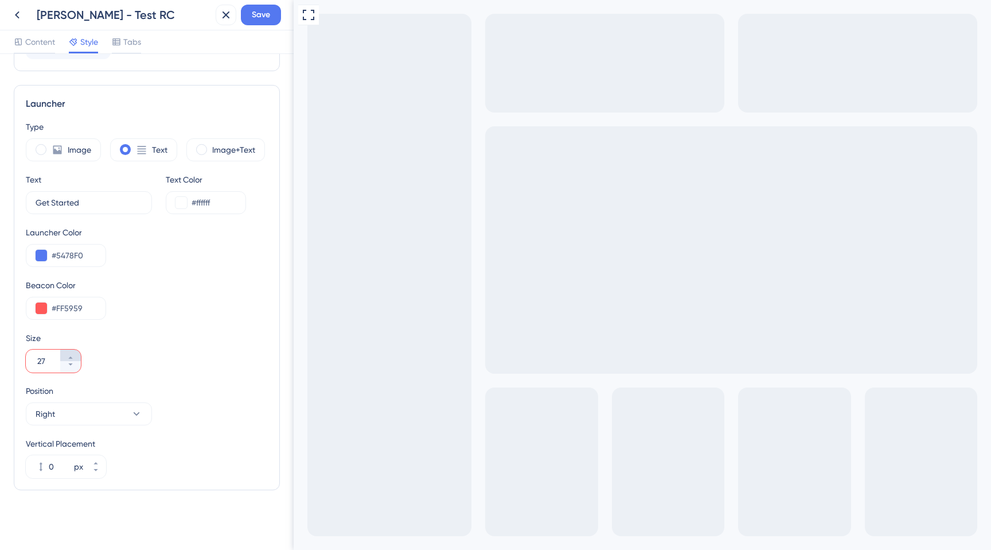
type input "28"
click at [170, 324] on div "Type Image Text Image+Text Text Get Started 9 Text Color #ffffff Launcher Color…" at bounding box center [147, 299] width 242 height 358
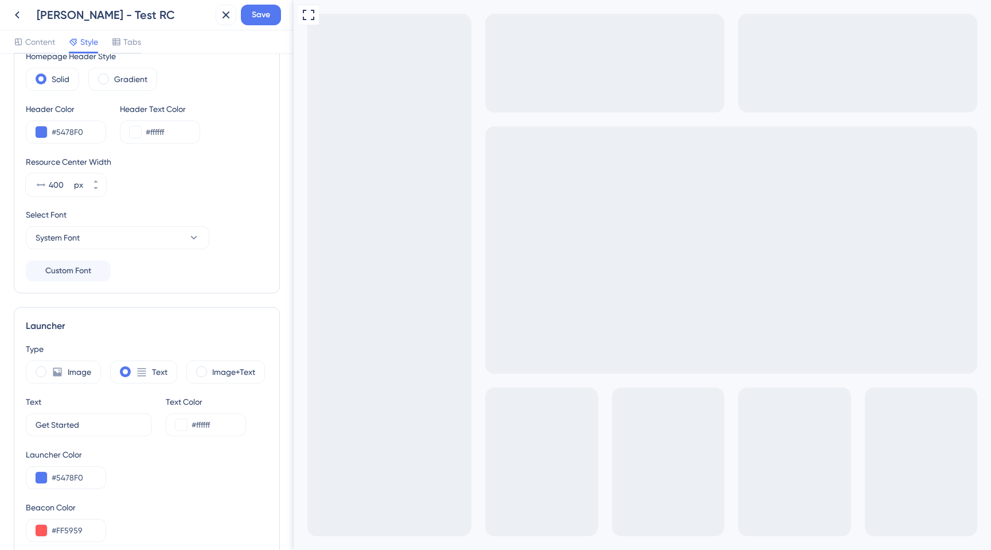
scroll to position [0, 0]
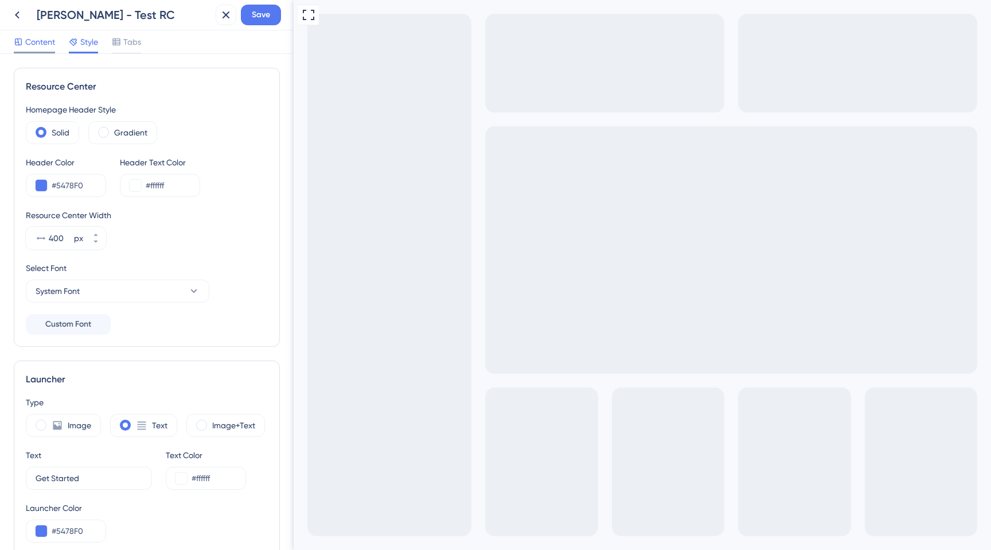
click at [29, 40] on span "Content" at bounding box center [40, 42] width 30 height 14
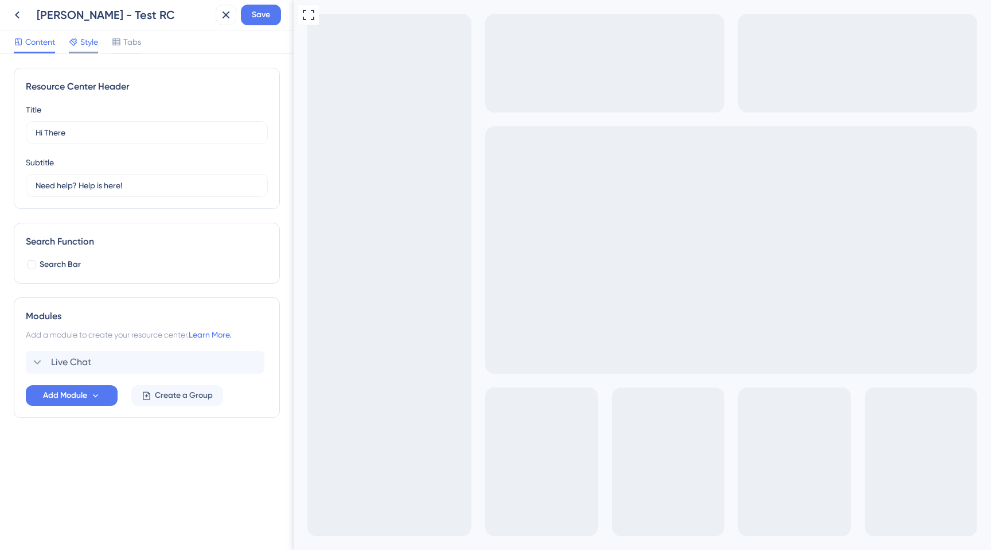
click at [78, 44] on icon at bounding box center [73, 41] width 9 height 9
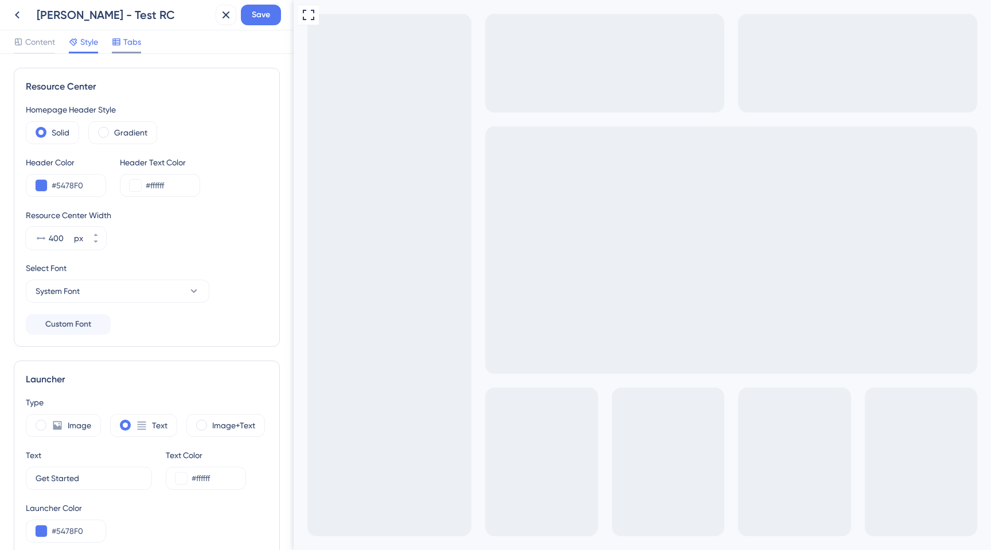
click at [129, 44] on span "Tabs" at bounding box center [132, 42] width 18 height 14
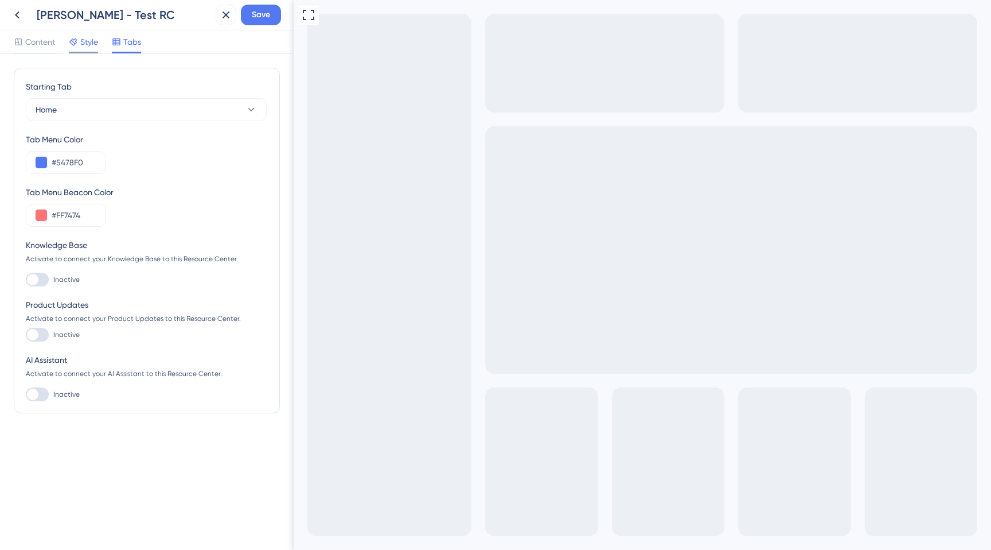
click at [77, 35] on div at bounding box center [73, 42] width 9 height 14
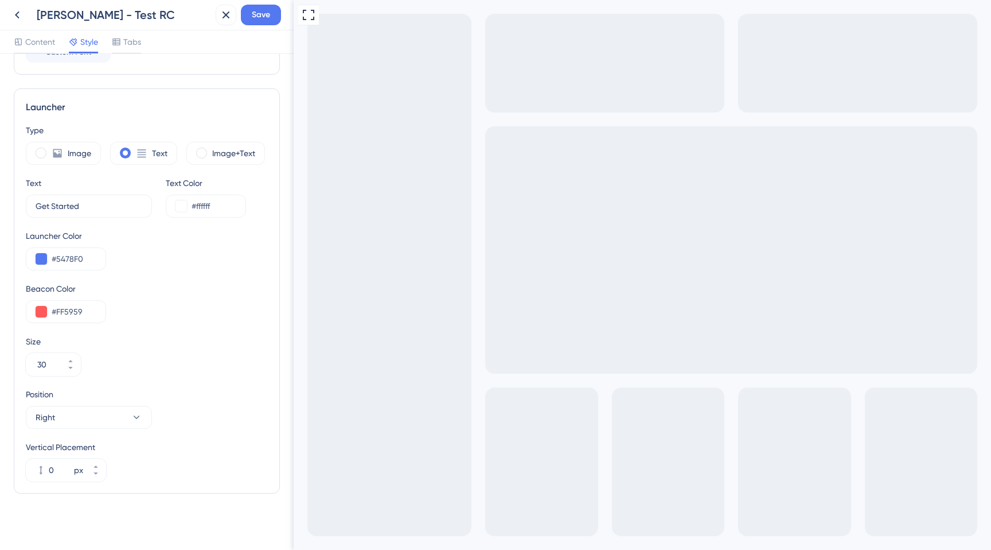
scroll to position [275, 0]
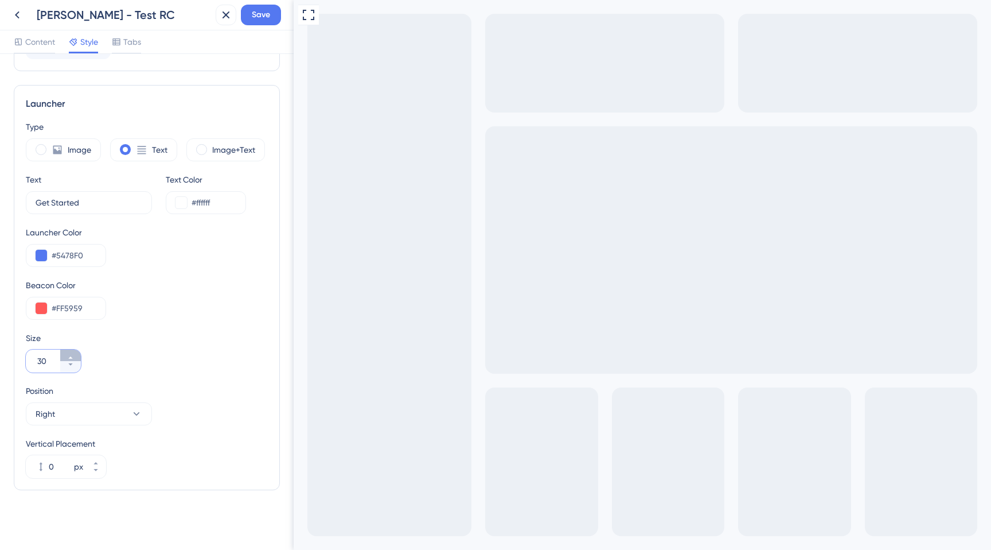
click at [71, 353] on button "30" at bounding box center [70, 354] width 21 height 11
click at [71, 353] on button "31" at bounding box center [70, 354] width 21 height 11
click at [71, 353] on button "32" at bounding box center [70, 354] width 21 height 11
click at [71, 353] on button "33" at bounding box center [70, 354] width 21 height 11
click at [71, 353] on button "34" at bounding box center [70, 354] width 21 height 11
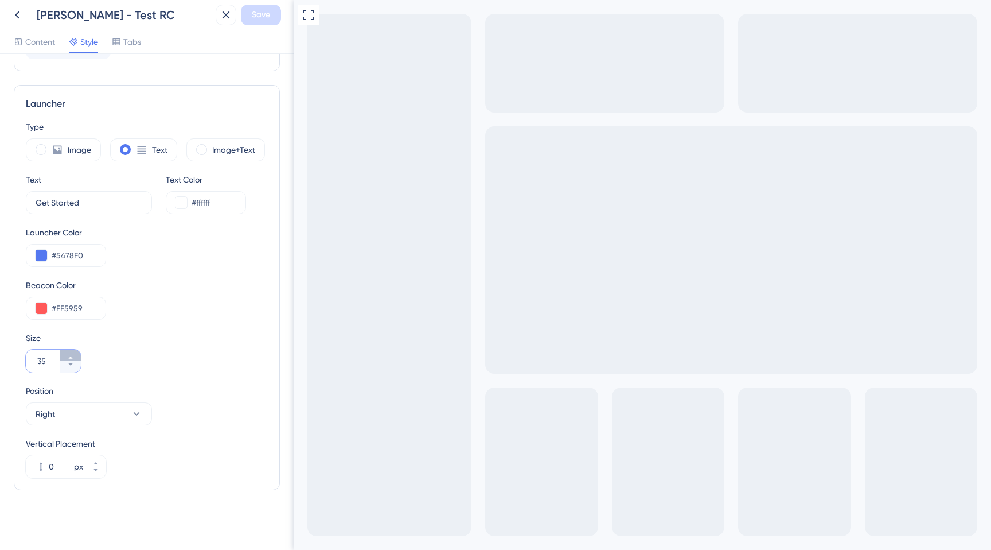
click at [71, 353] on button "35" at bounding box center [70, 354] width 21 height 11
click at [71, 353] on button "36" at bounding box center [70, 354] width 21 height 11
click at [71, 353] on button "37" at bounding box center [70, 354] width 21 height 11
click at [71, 353] on button "38" at bounding box center [70, 354] width 21 height 11
click at [71, 353] on button "39" at bounding box center [70, 354] width 21 height 11
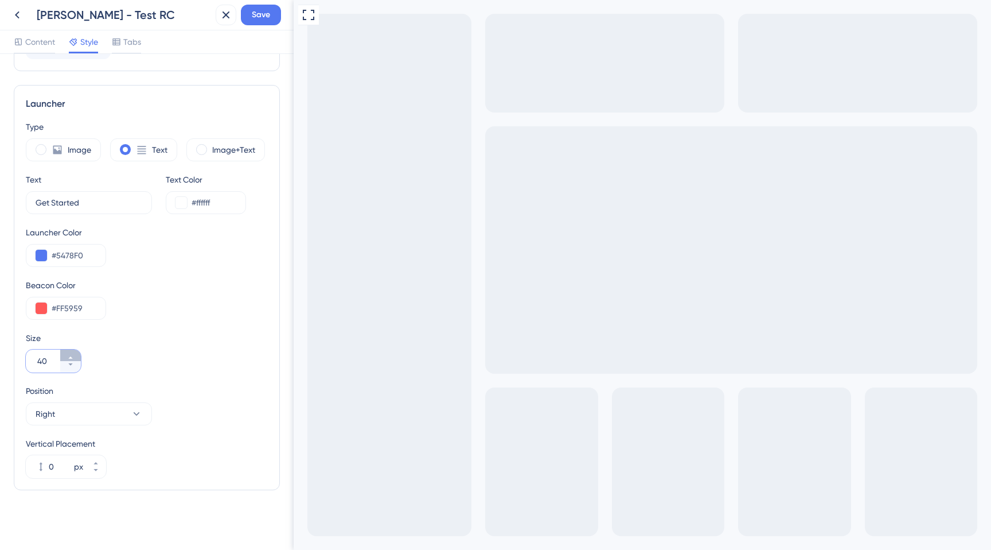
click at [71, 353] on button "40" at bounding box center [70, 354] width 21 height 11
click at [71, 353] on button "41" at bounding box center [70, 354] width 21 height 11
click at [71, 353] on button "42" at bounding box center [70, 354] width 21 height 11
click at [71, 353] on button "43" at bounding box center [70, 354] width 21 height 11
click at [71, 353] on button "44" at bounding box center [70, 354] width 21 height 11
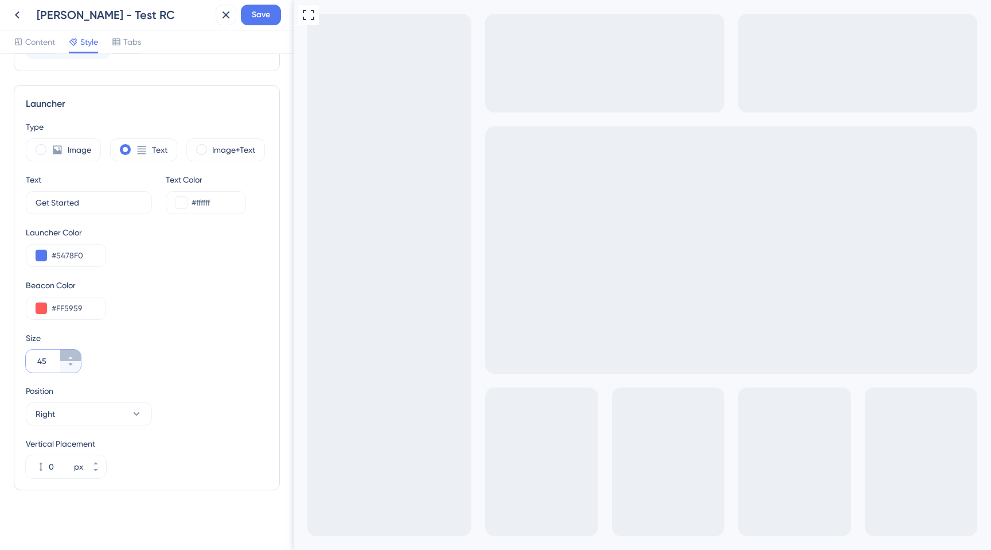
click at [71, 353] on button "45" at bounding box center [70, 354] width 21 height 11
click at [71, 353] on button "46" at bounding box center [70, 354] width 21 height 11
click at [71, 353] on button "47" at bounding box center [70, 354] width 21 height 11
click at [71, 353] on button "48" at bounding box center [70, 354] width 21 height 11
click at [71, 353] on button "49" at bounding box center [70, 354] width 21 height 11
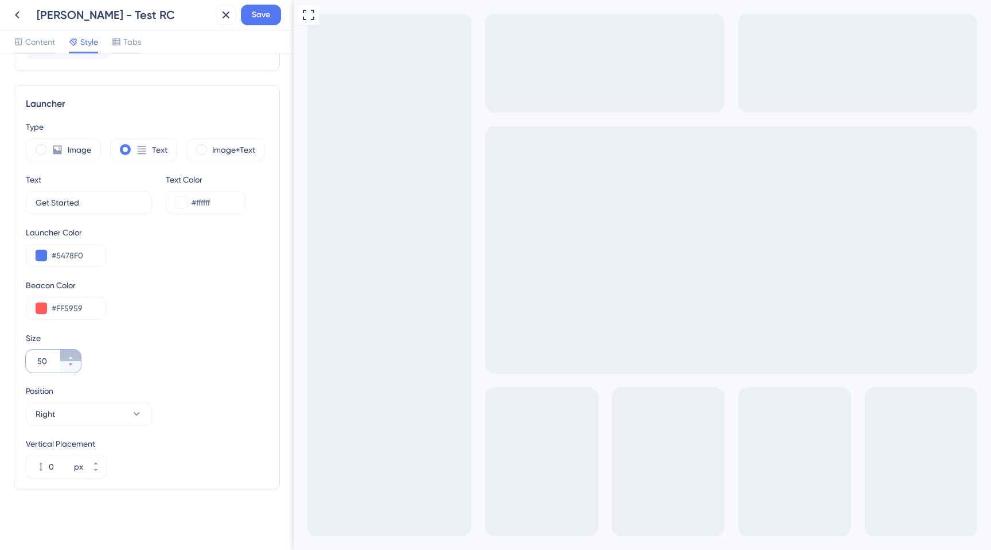
click at [71, 353] on button "50" at bounding box center [70, 354] width 21 height 11
click at [71, 353] on button "51" at bounding box center [70, 354] width 21 height 11
click at [71, 353] on button "52" at bounding box center [70, 354] width 21 height 11
click at [71, 353] on button "53" at bounding box center [70, 354] width 21 height 11
click at [71, 353] on button "54" at bounding box center [70, 354] width 21 height 11
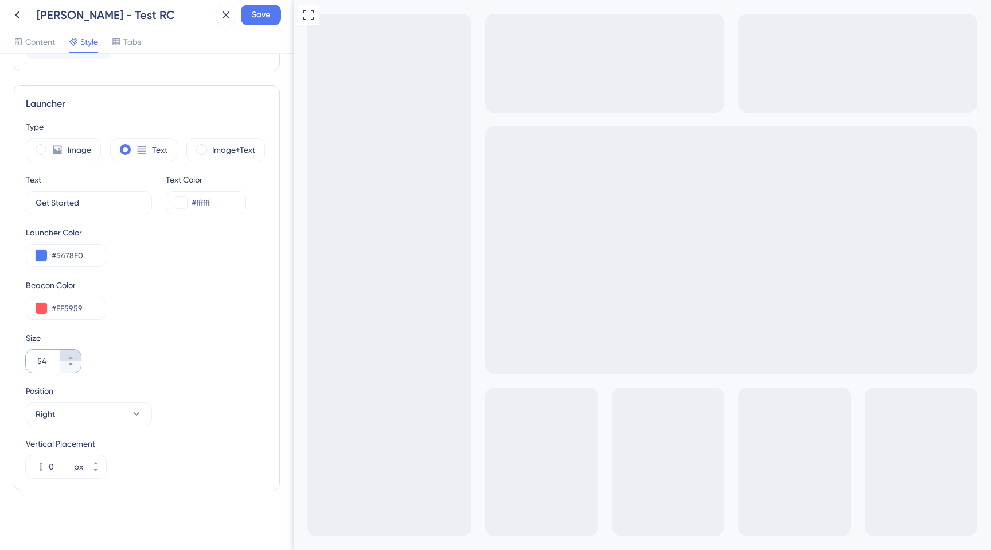
type input "55"
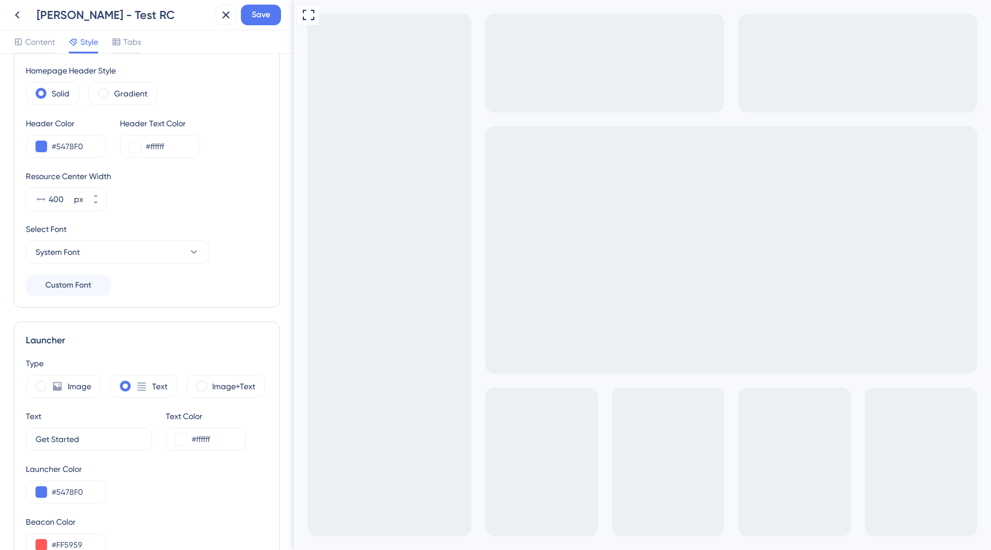
scroll to position [40, 0]
click at [96, 201] on icon at bounding box center [95, 201] width 7 height 7
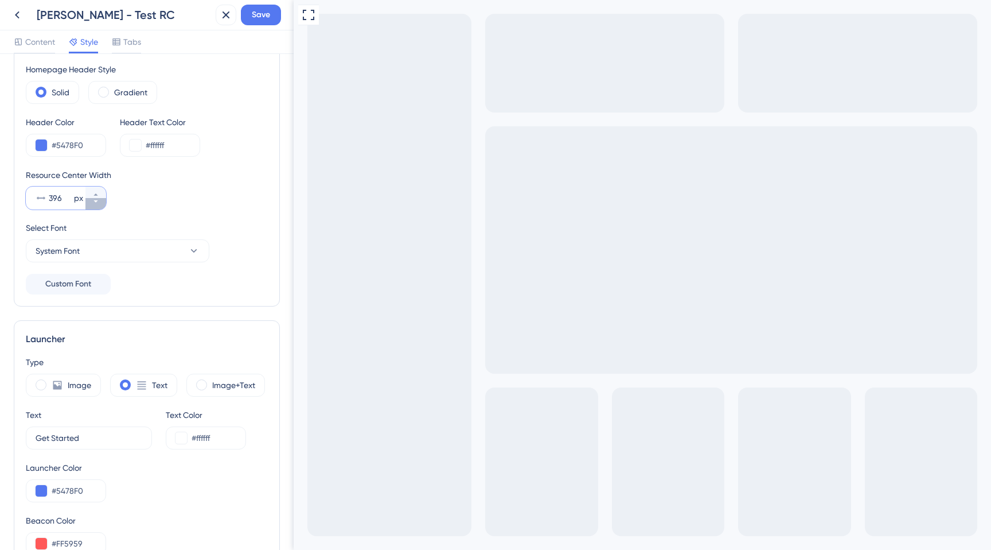
click at [96, 201] on icon at bounding box center [95, 201] width 7 height 7
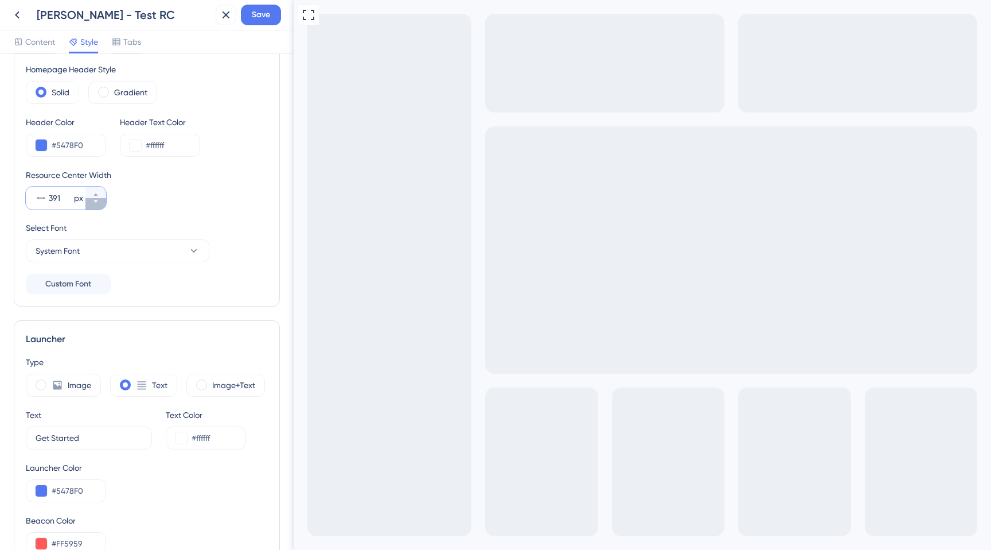
click at [96, 201] on icon at bounding box center [95, 201] width 7 height 7
type input "390"
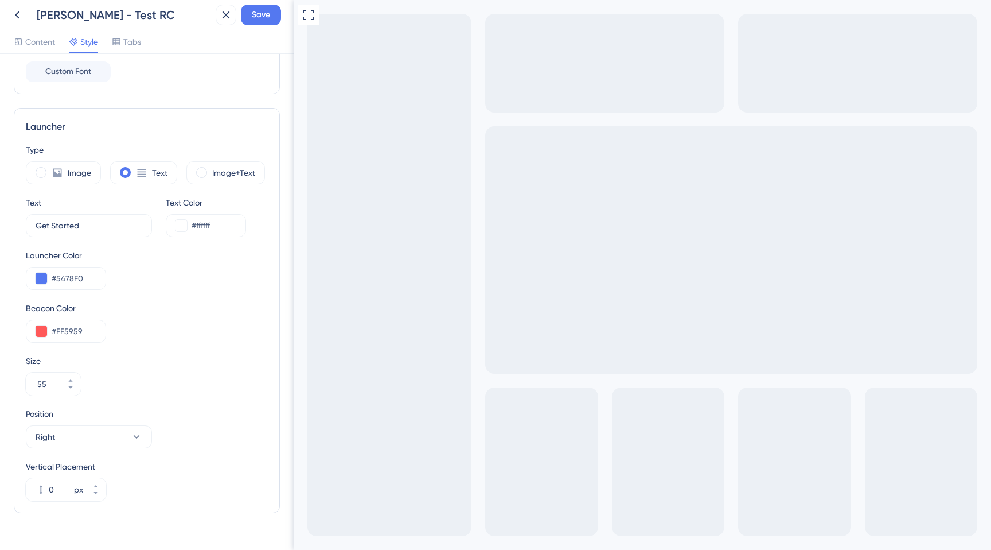
scroll to position [275, 0]
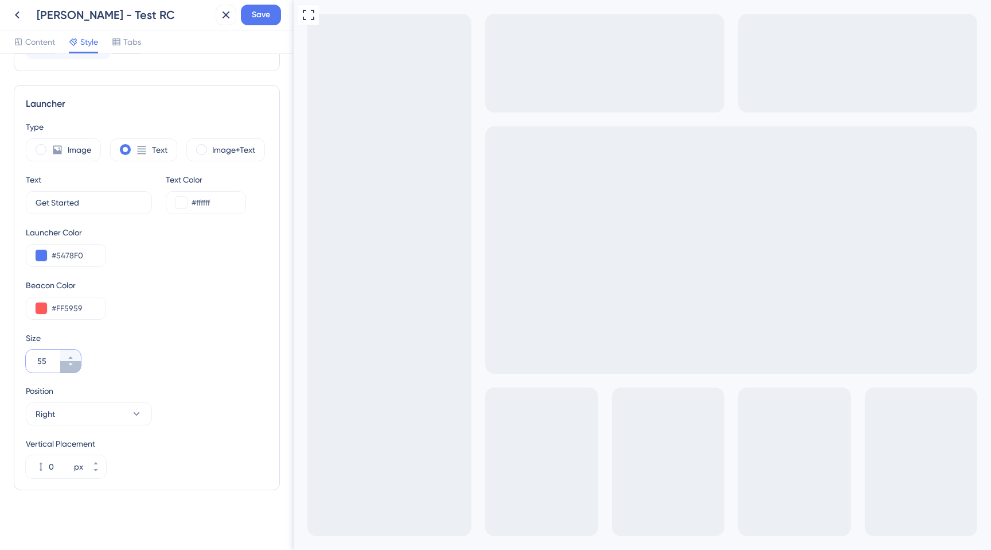
click at [71, 364] on icon at bounding box center [70, 364] width 4 height 2
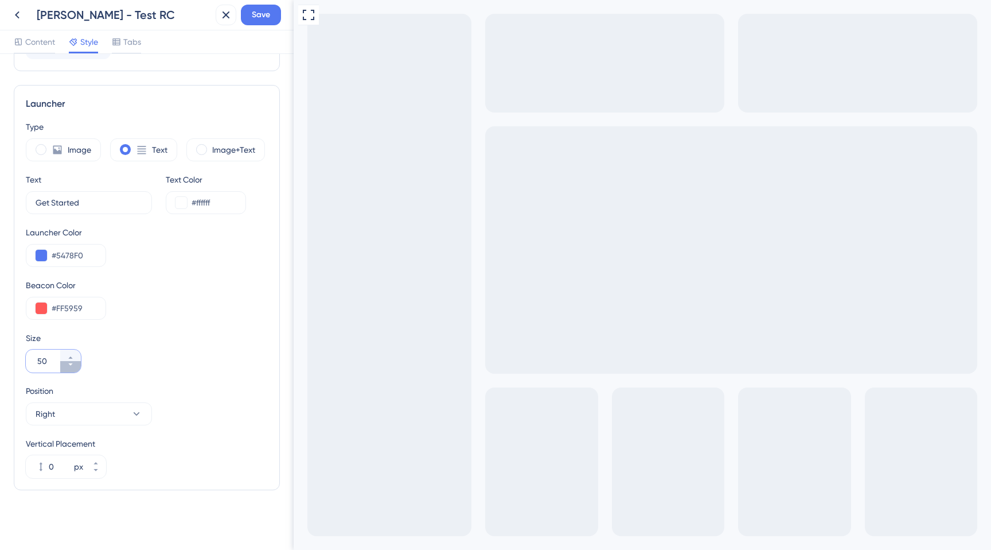
click at [71, 364] on icon at bounding box center [70, 364] width 4 height 2
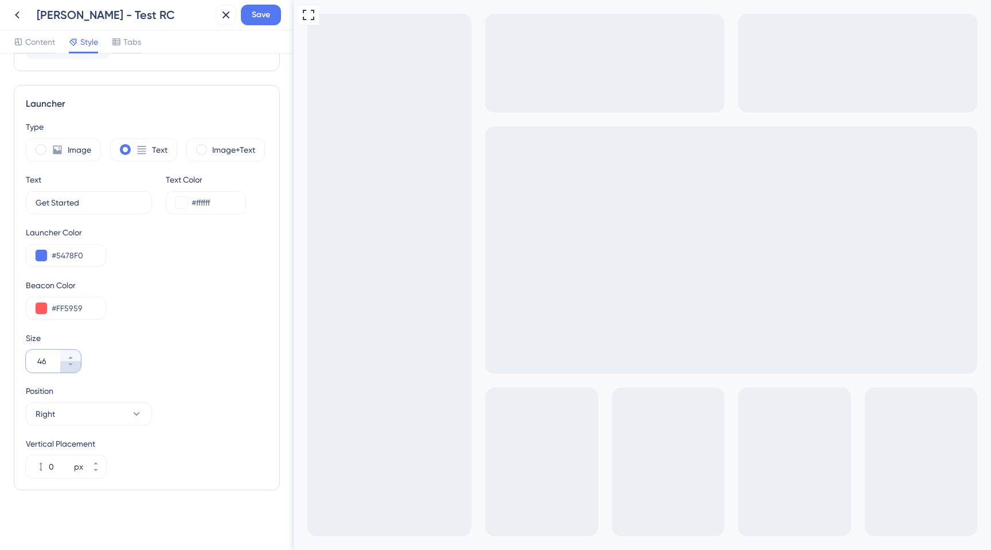
type input "45"
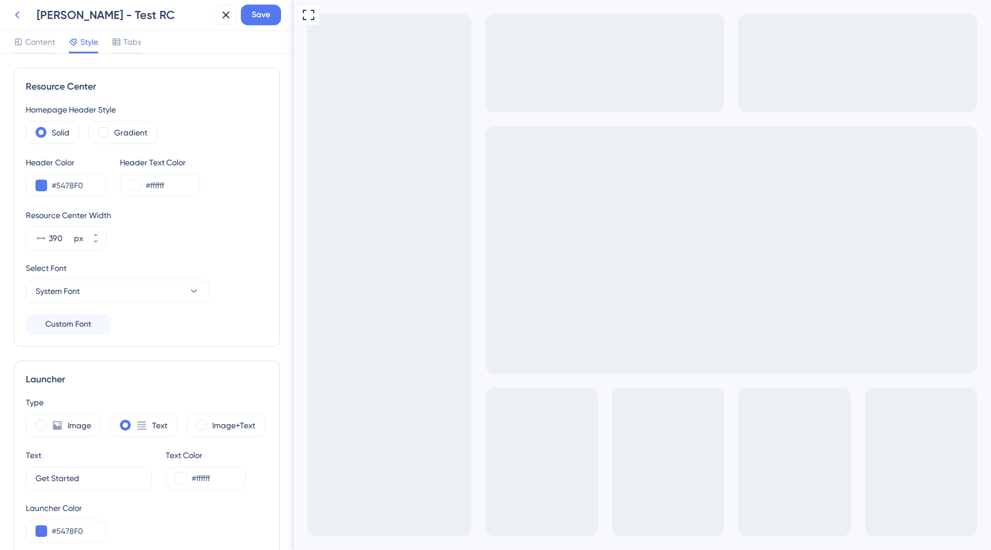
click at [19, 22] on button at bounding box center [17, 15] width 21 height 21
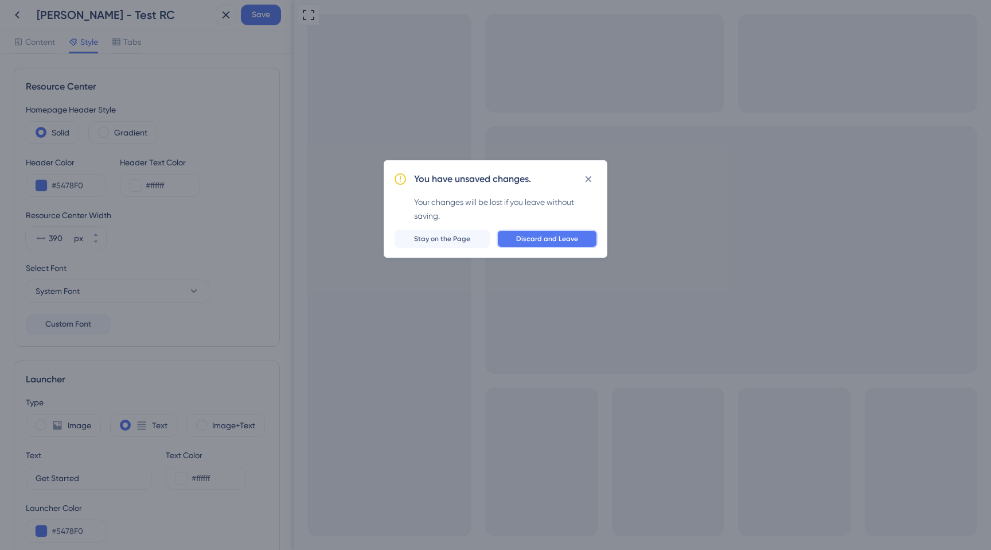
click at [535, 237] on span "Discard and Leave" at bounding box center [547, 238] width 62 height 9
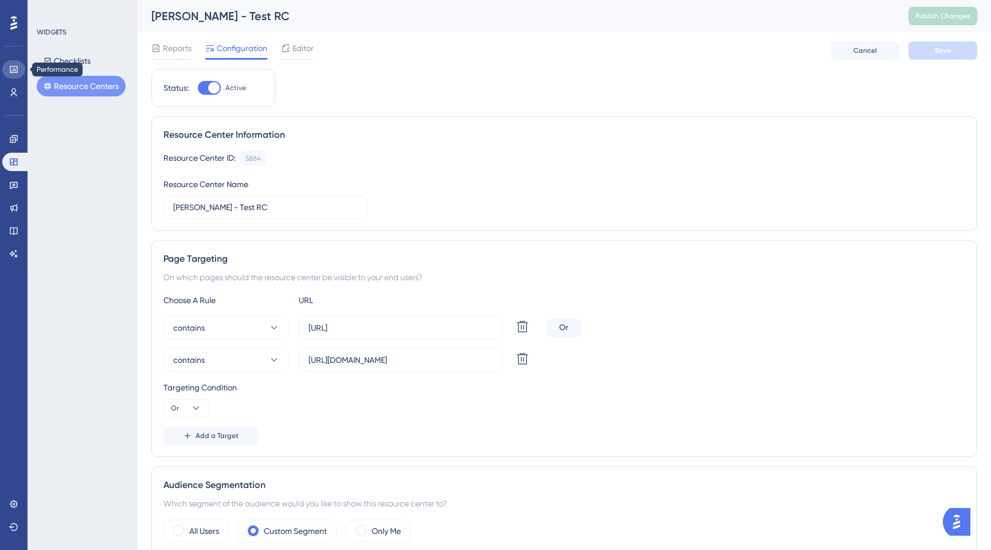
click at [7, 72] on link at bounding box center [13, 69] width 23 height 18
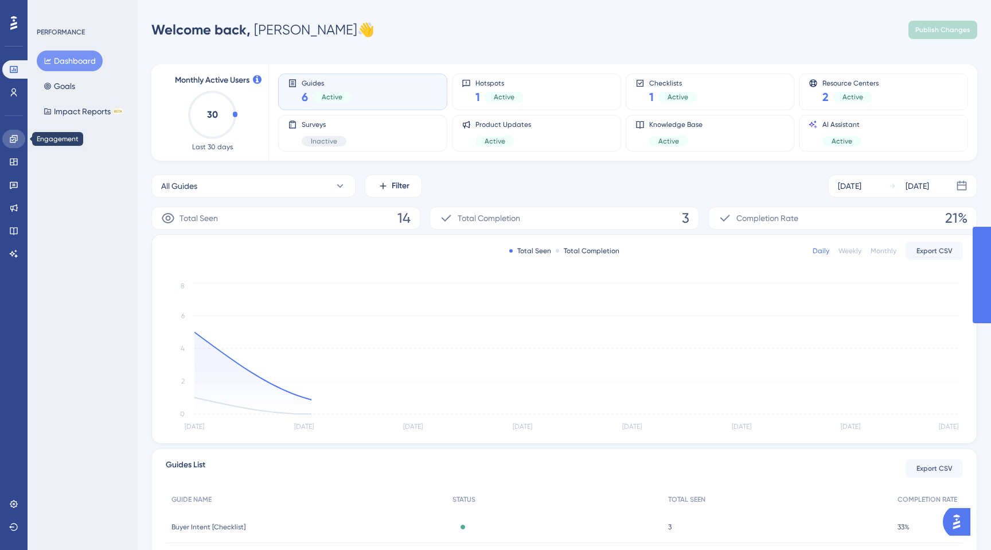
click at [11, 140] on icon at bounding box center [13, 138] width 9 height 9
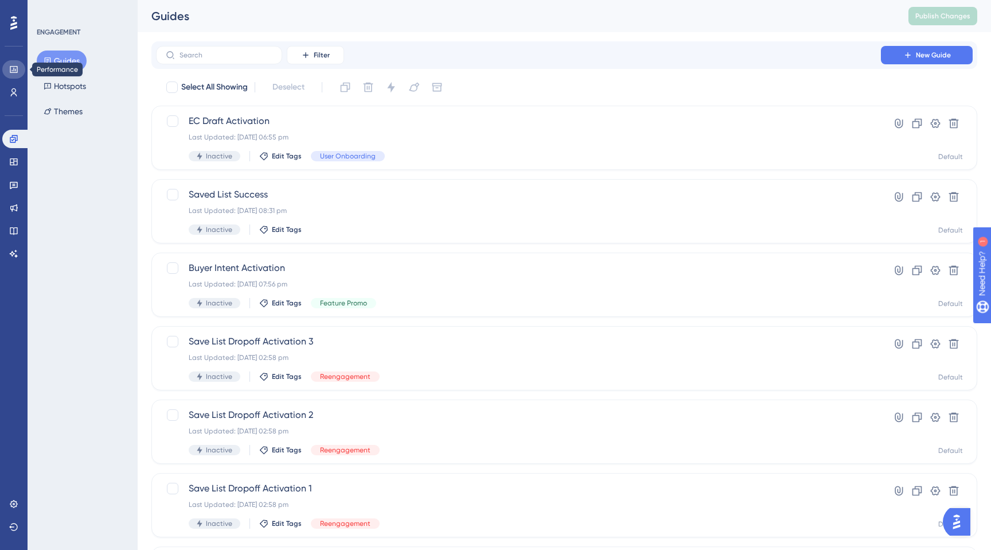
click at [12, 67] on icon at bounding box center [13, 69] width 9 height 9
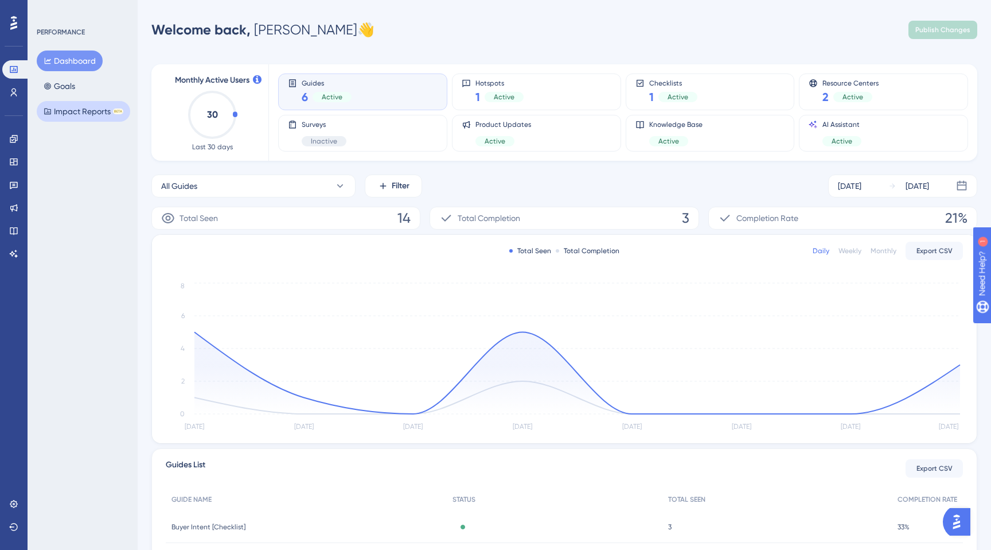
click at [69, 115] on button "Impact Reports BETA" at bounding box center [84, 111] width 94 height 21
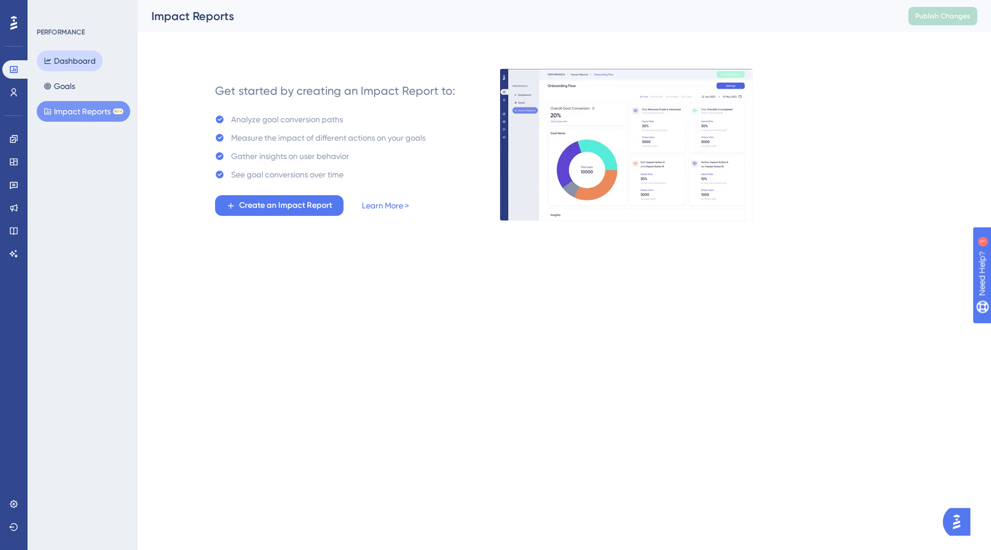
click at [90, 64] on button "Dashboard" at bounding box center [70, 60] width 66 height 21
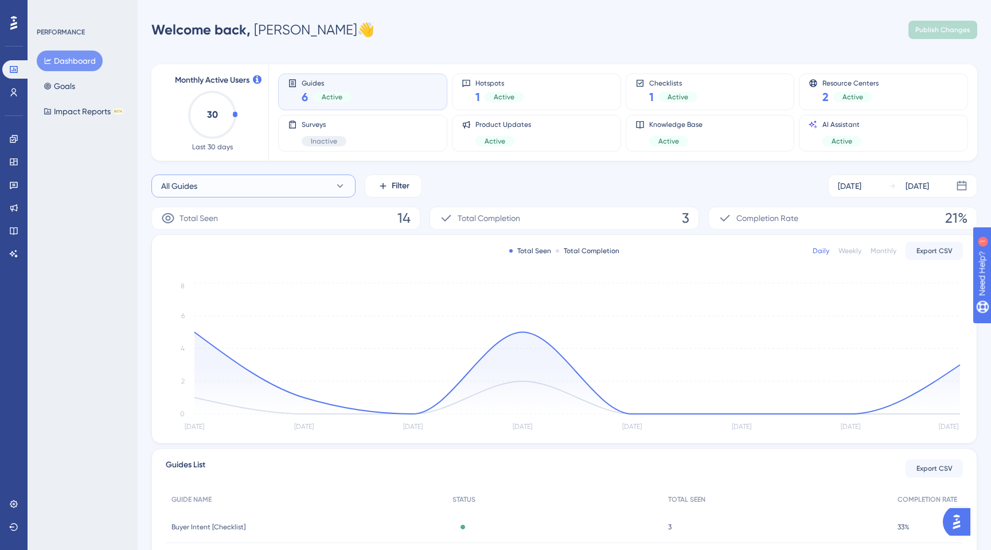
click at [341, 188] on icon at bounding box center [339, 185] width 11 height 11
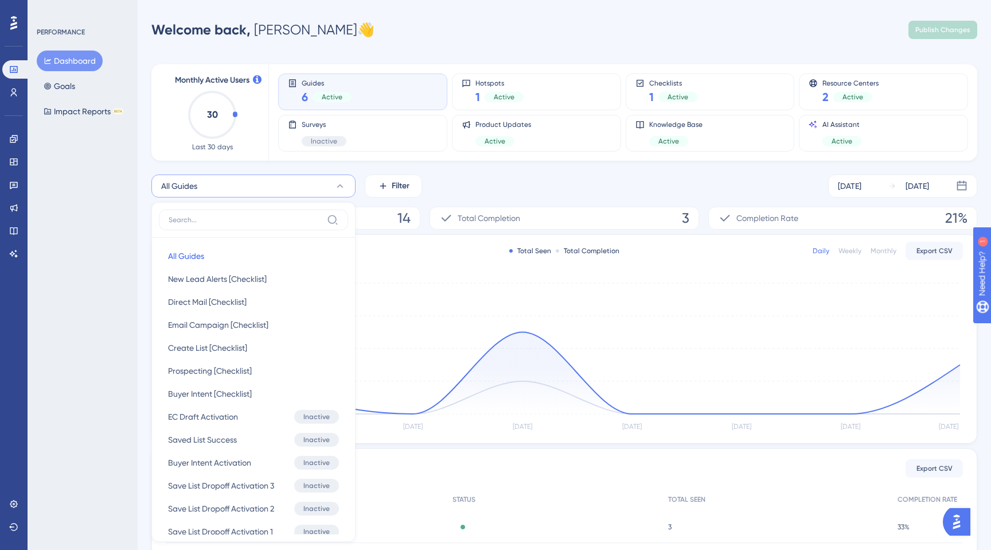
scroll to position [97, 0]
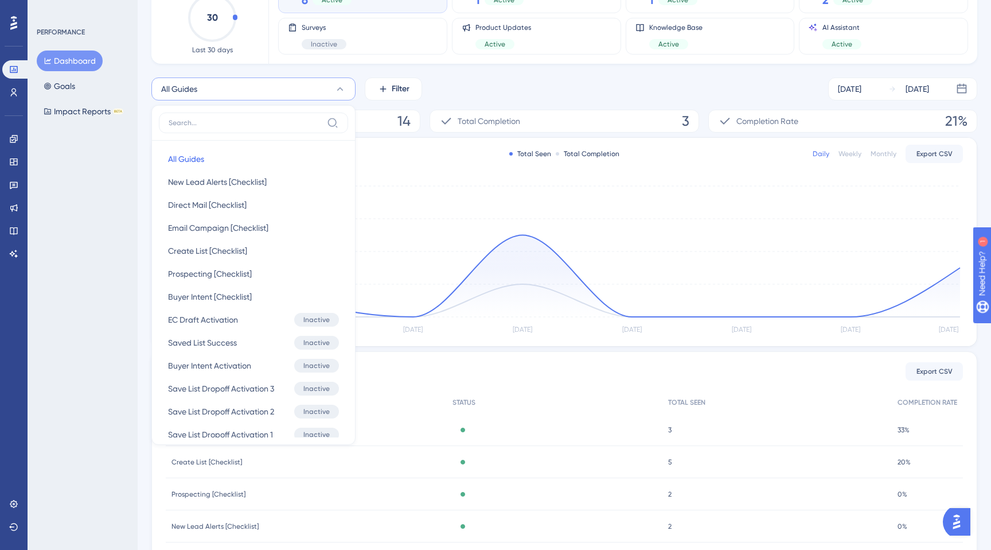
click at [131, 174] on div "PERFORMANCE Dashboard Goals Impact Reports BETA" at bounding box center [83, 275] width 110 height 550
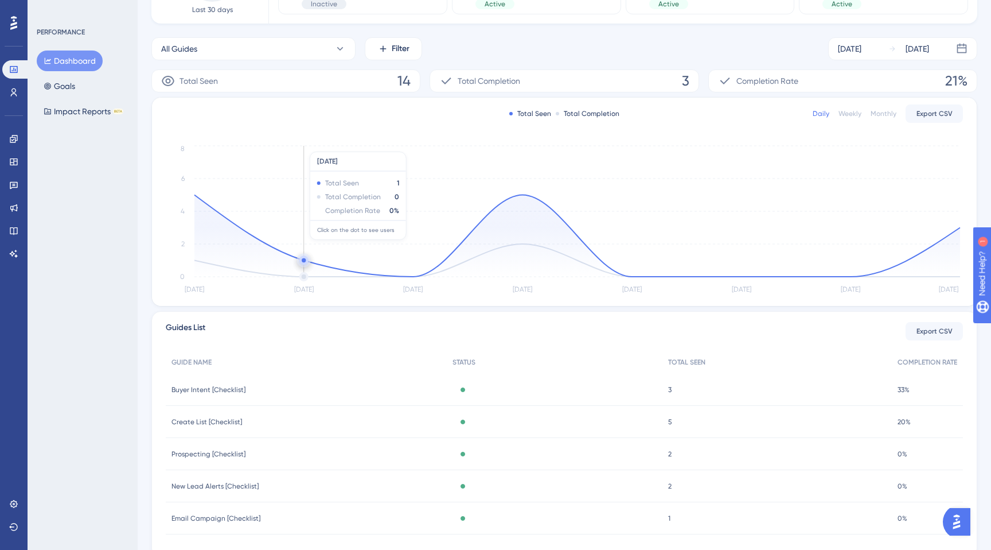
scroll to position [182, 0]
